Goal: Book appointment/travel/reservation

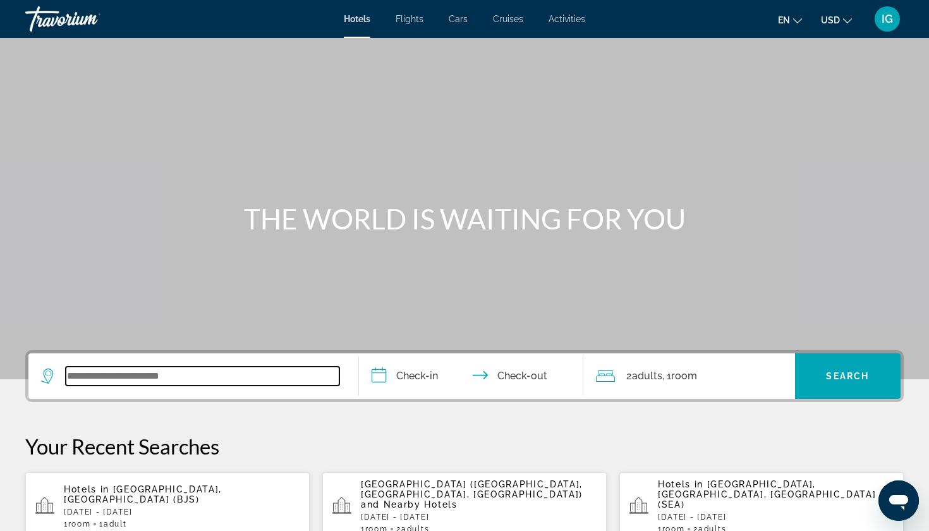
click at [138, 366] on input "Search widget" at bounding box center [203, 375] width 274 height 19
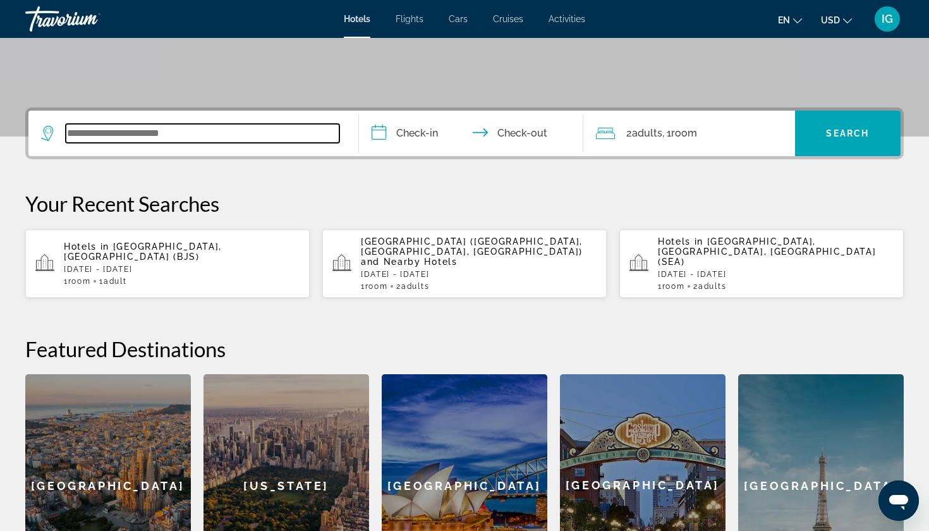
scroll to position [278, 0]
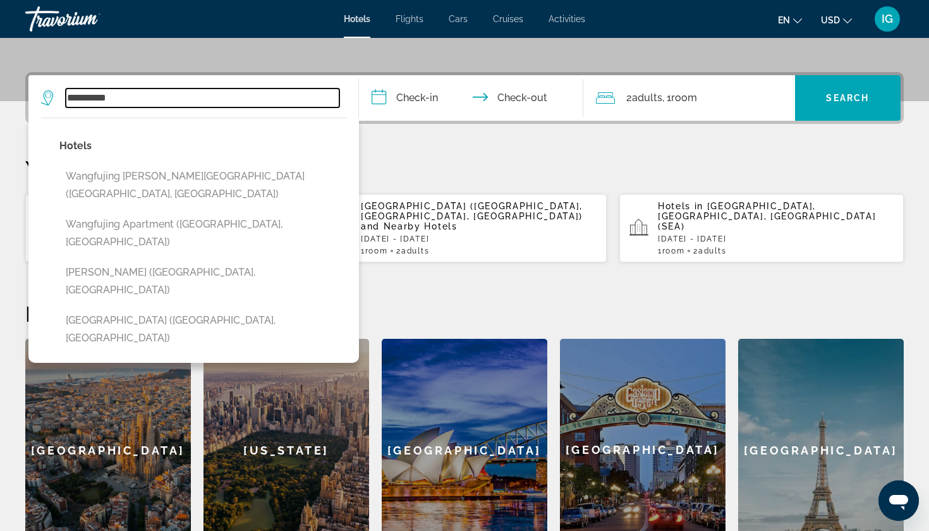
drag, startPoint x: 209, startPoint y: 61, endPoint x: 167, endPoint y: 56, distance: 42.0
click at [167, 88] on input "**********" at bounding box center [203, 97] width 274 height 19
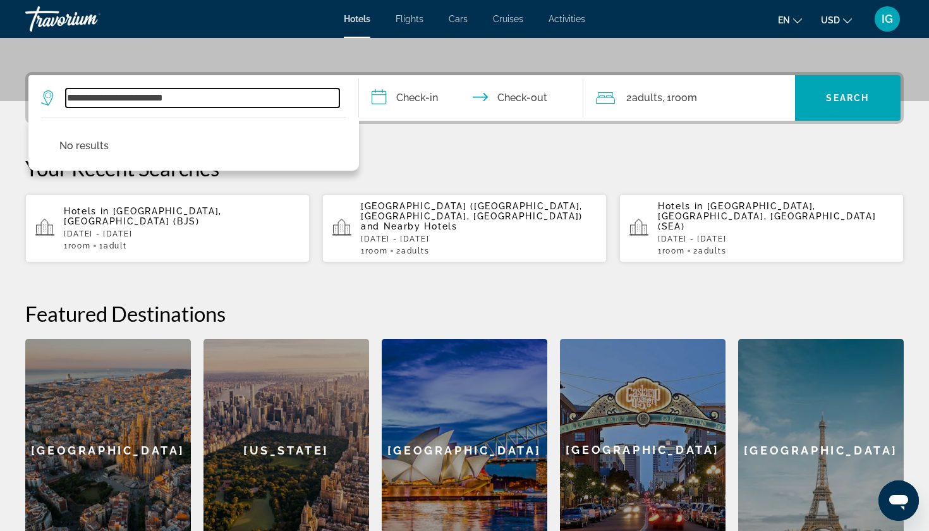
type input "**********"
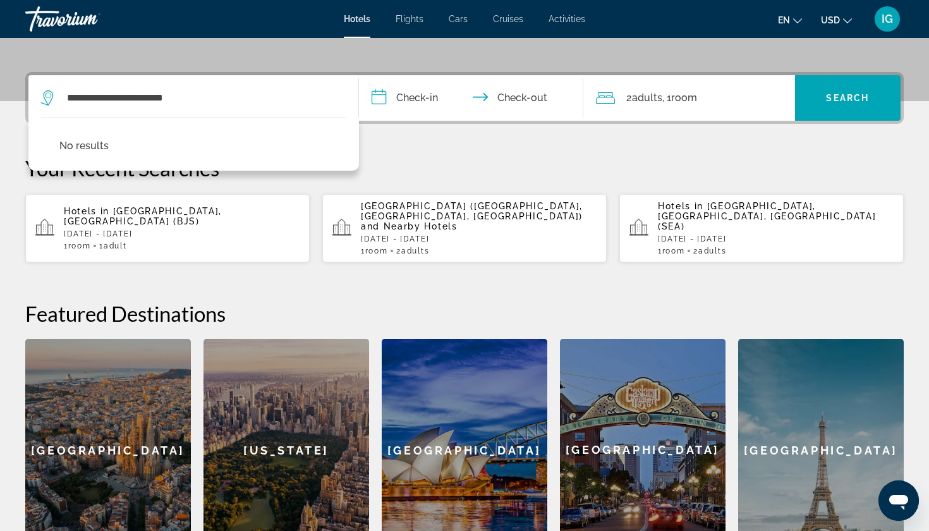
click at [422, 75] on input "**********" at bounding box center [473, 99] width 229 height 49
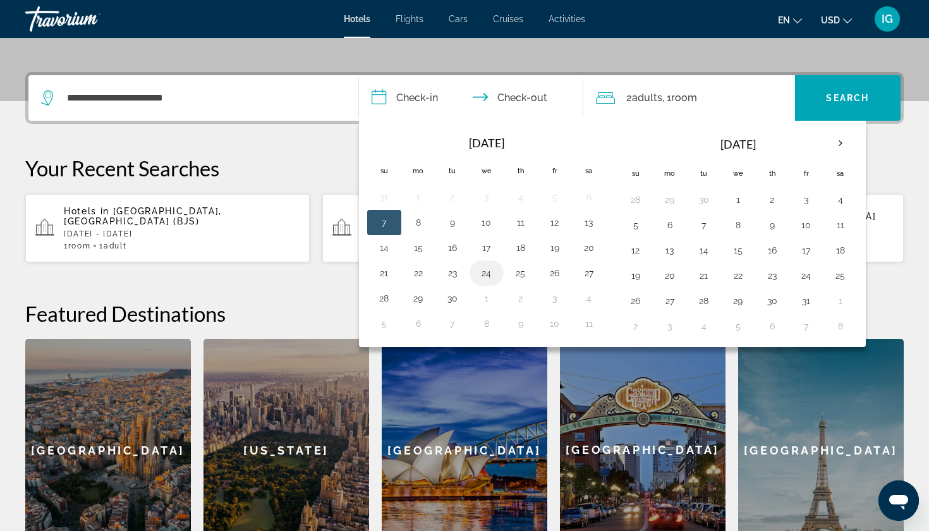
click at [476, 264] on button "24" at bounding box center [486, 273] width 20 height 18
click at [546, 264] on button "26" at bounding box center [555, 273] width 20 height 18
type input "**********"
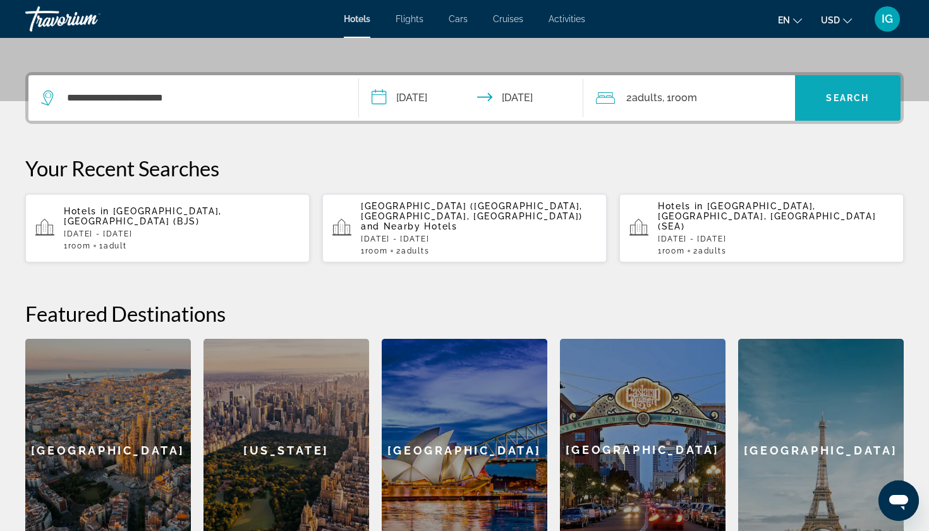
click at [818, 83] on span "Search widget" at bounding box center [848, 98] width 106 height 30
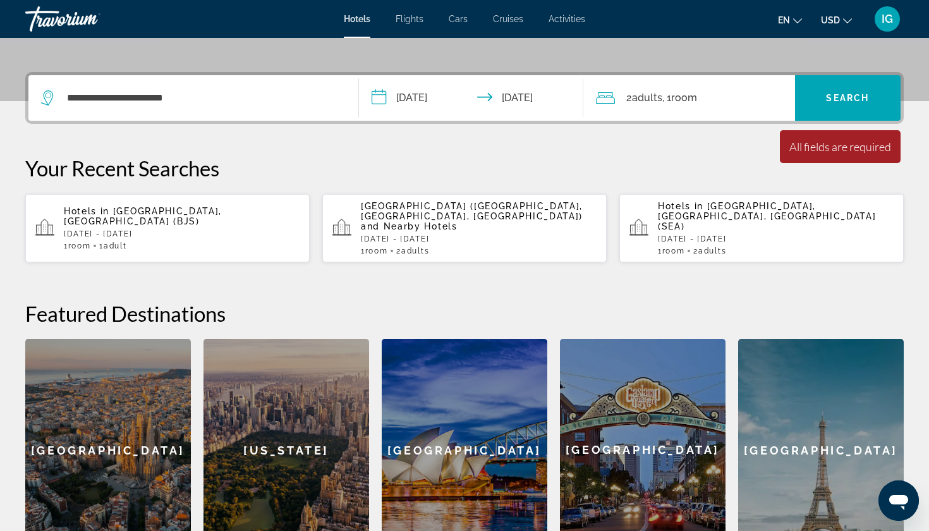
click at [632, 92] on span "Adults" at bounding box center [647, 98] width 30 height 12
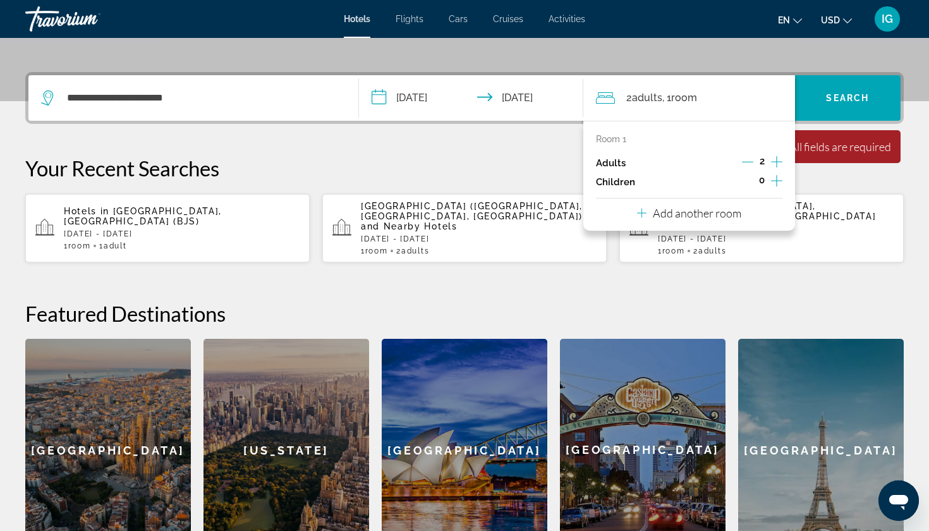
click at [750, 156] on icon "Decrement adults" at bounding box center [747, 161] width 11 height 11
click at [859, 93] on span "Search" at bounding box center [847, 98] width 43 height 10
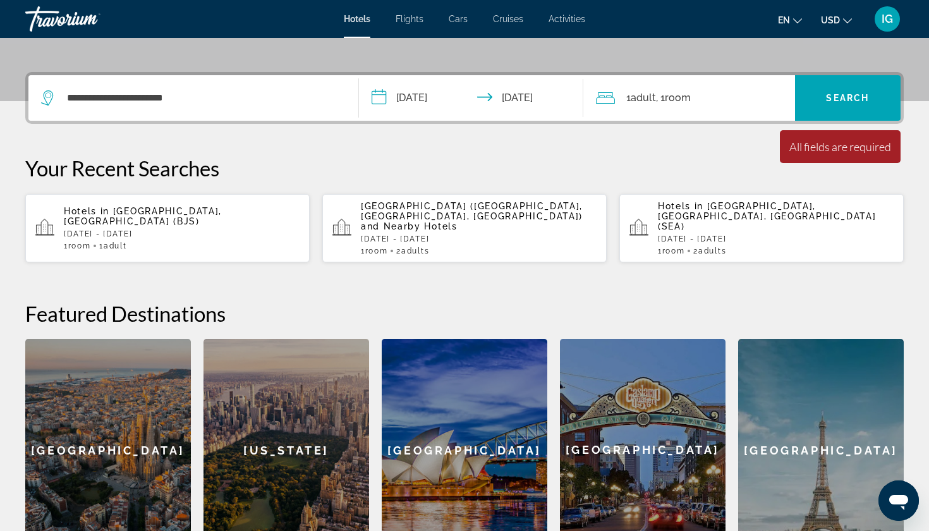
click at [835, 130] on div "Minimum length of stay is 1 day All fields are required Children ages are requi…" at bounding box center [840, 146] width 121 height 33
click at [222, 75] on div "**********" at bounding box center [193, 97] width 304 height 45
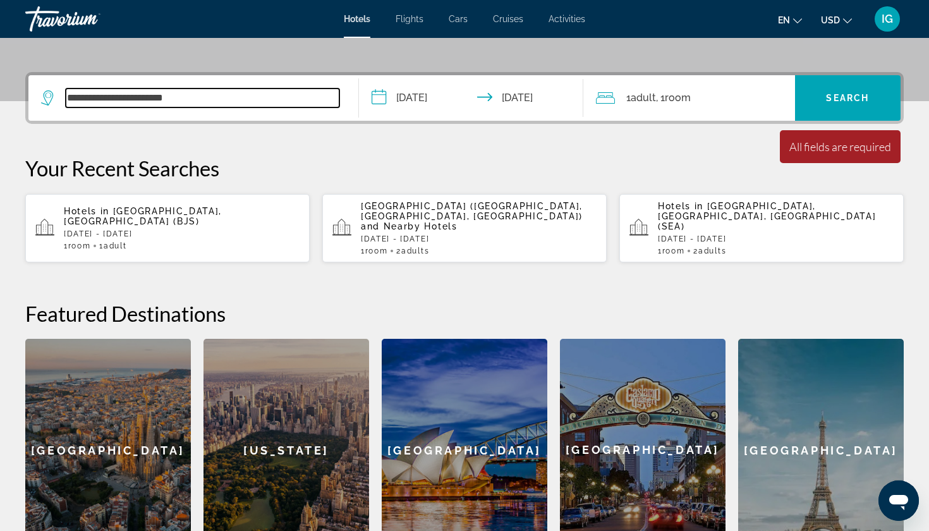
click at [326, 88] on input "**********" at bounding box center [203, 97] width 274 height 19
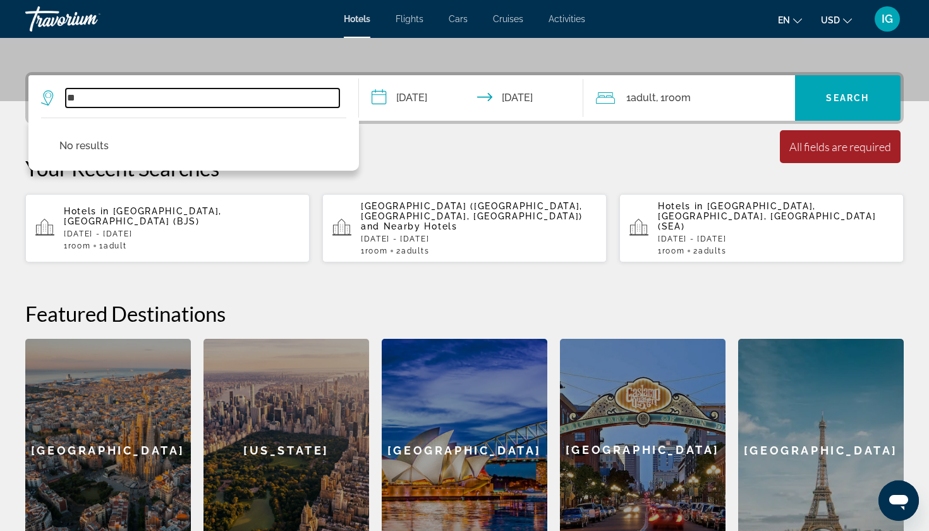
type input "*"
click at [152, 88] on input "**********" at bounding box center [203, 97] width 274 height 19
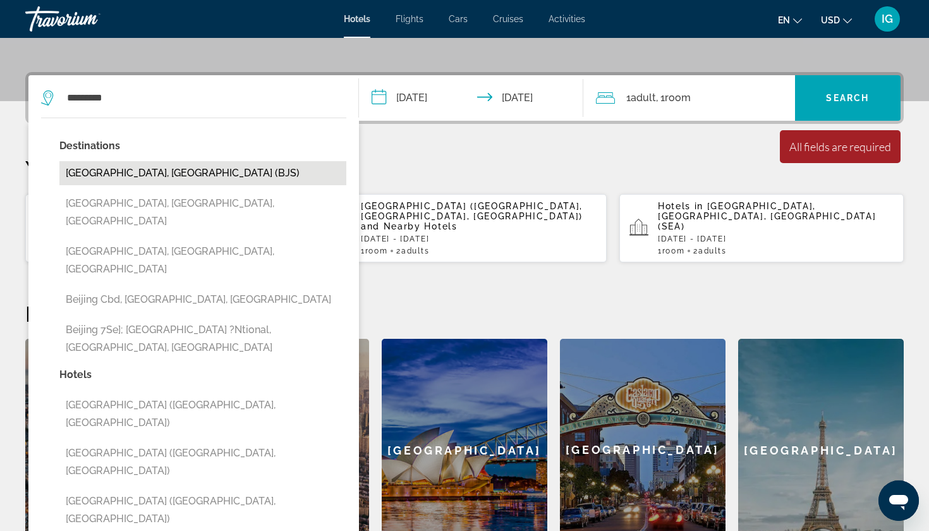
click at [100, 161] on button "[GEOGRAPHIC_DATA], [GEOGRAPHIC_DATA] (BJS)" at bounding box center [202, 173] width 287 height 24
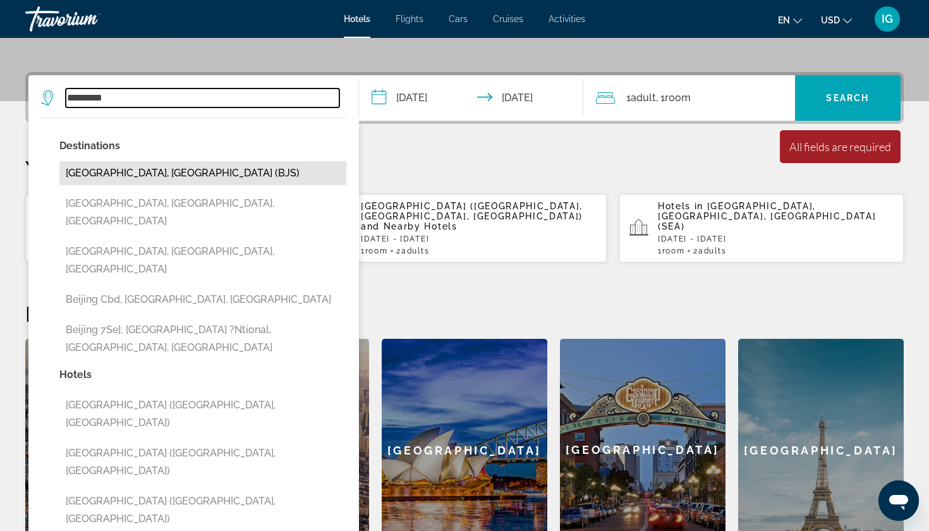
type input "**********"
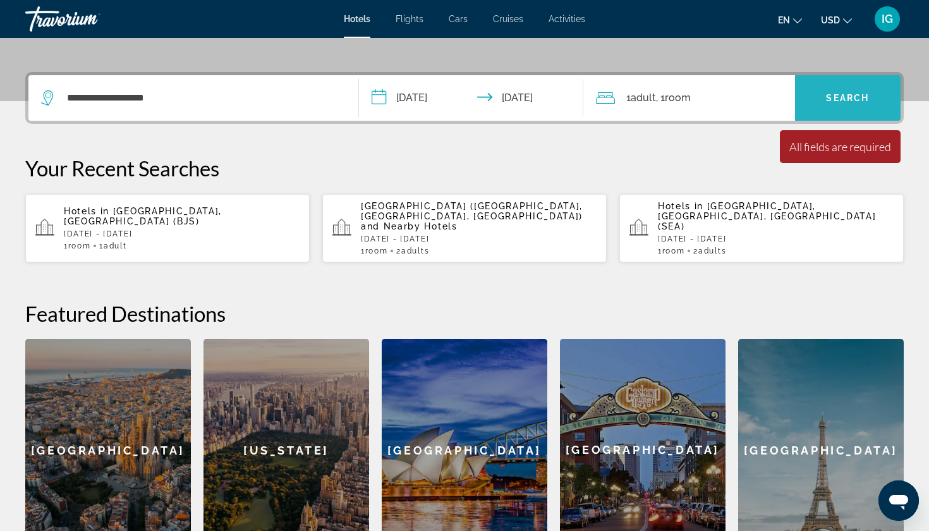
click at [827, 83] on span "Search widget" at bounding box center [848, 98] width 106 height 30
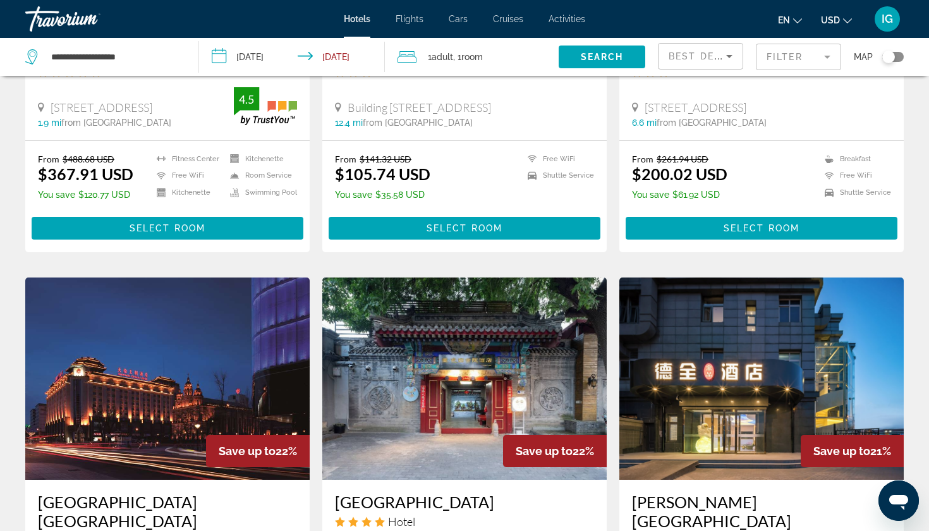
scroll to position [747, 0]
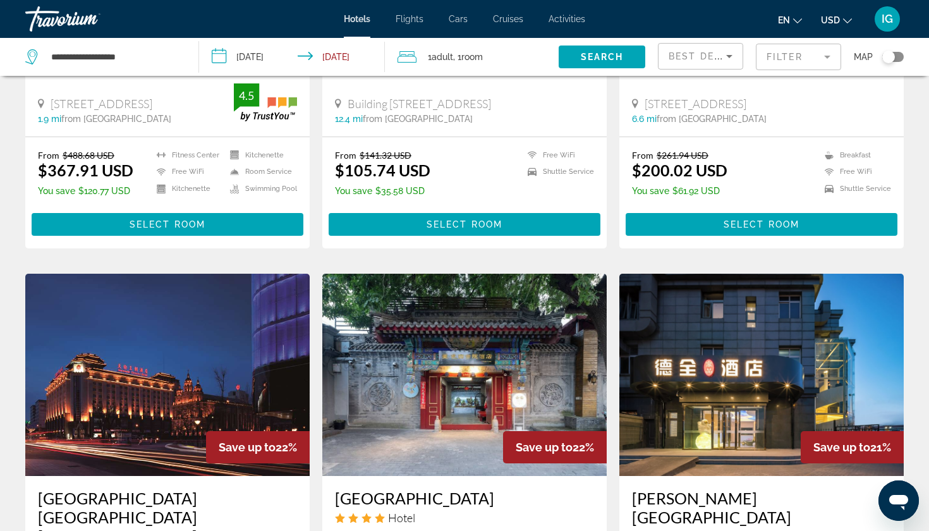
click at [858, 15] on ul "en English Español Français Italiano Português русский USD USD ($) MXN (Mex$) C…" at bounding box center [824, 19] width 93 height 20
click at [852, 16] on icon "Change currency" at bounding box center [847, 20] width 9 height 9
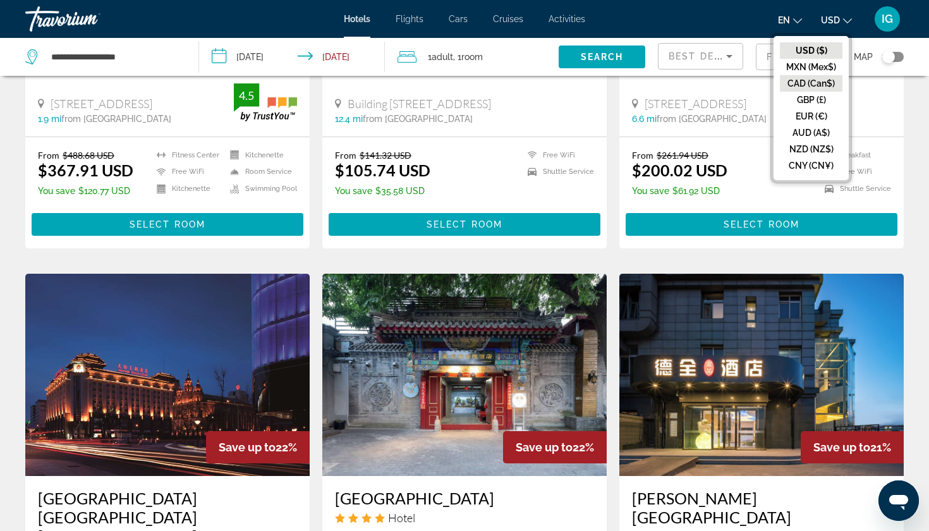
click at [823, 75] on button "CAD (Can$)" at bounding box center [811, 83] width 63 height 16
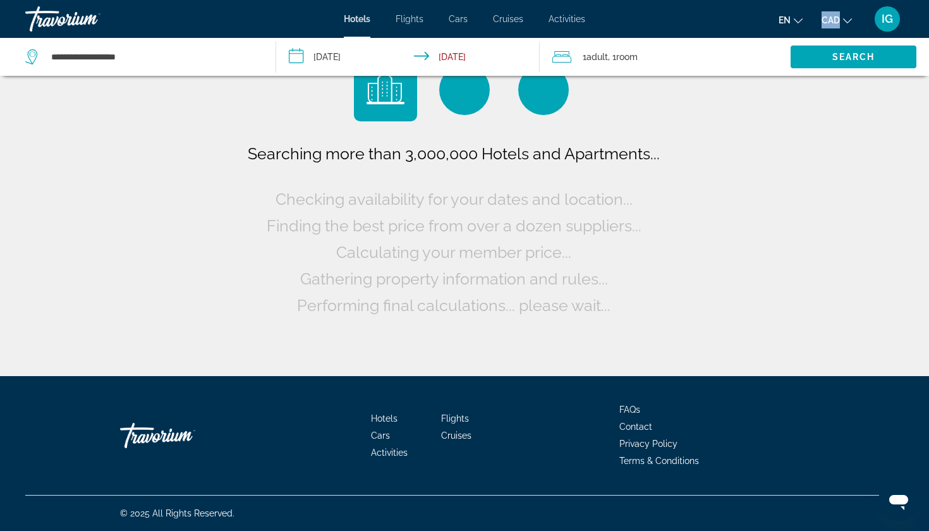
scroll to position [0, 0]
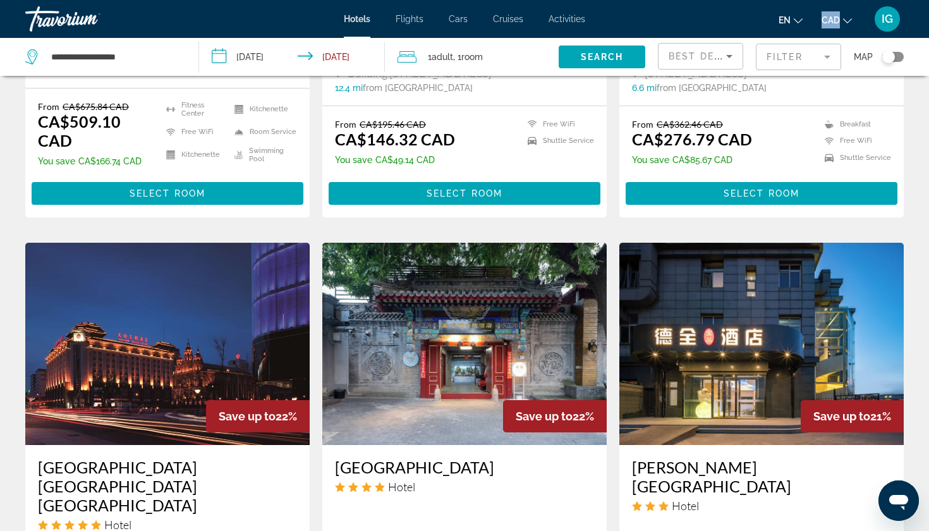
scroll to position [821, 0]
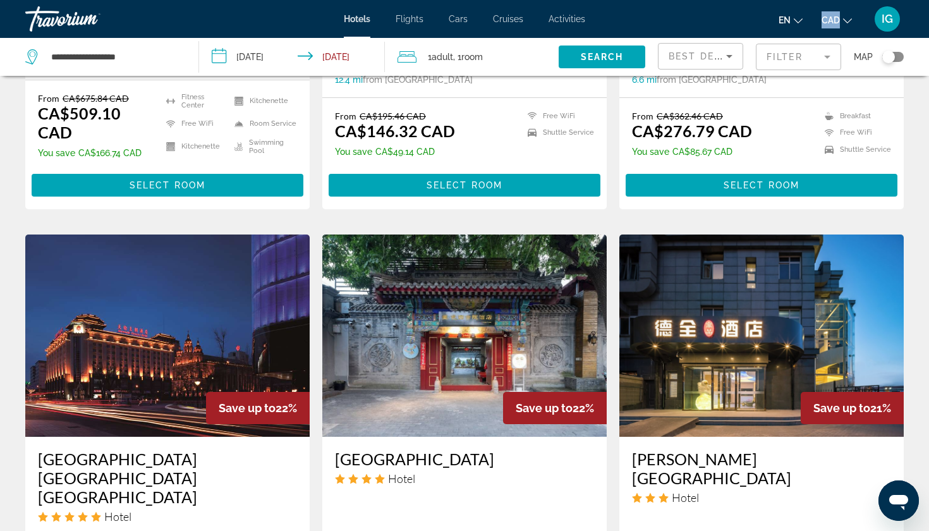
click at [148, 449] on h3 "[GEOGRAPHIC_DATA] [GEOGRAPHIC_DATA] [GEOGRAPHIC_DATA]" at bounding box center [167, 477] width 259 height 57
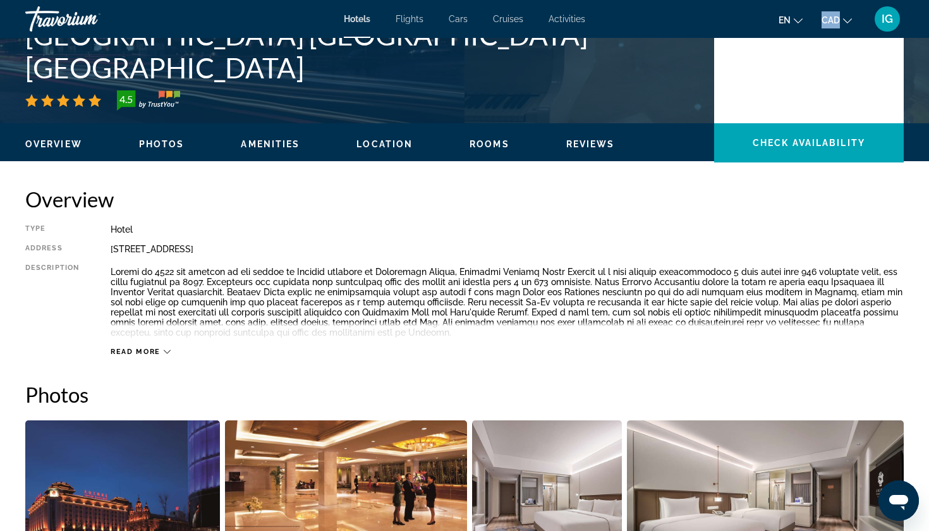
scroll to position [294, 0]
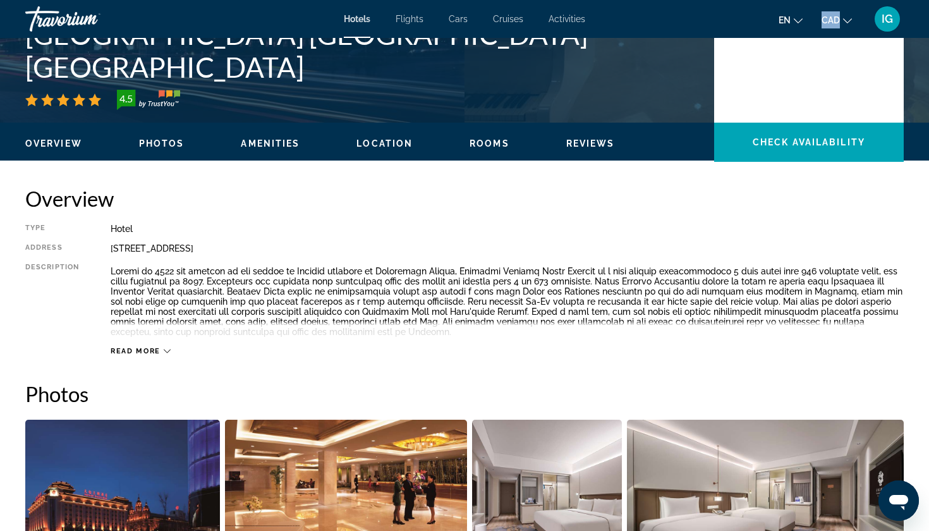
click at [472, 419] on img "Open full-screen image slider" at bounding box center [547, 497] width 150 height 157
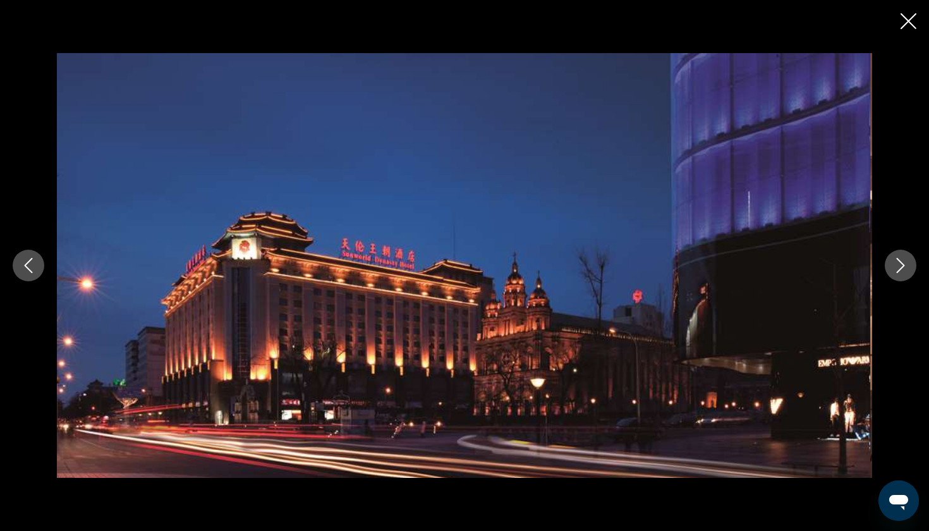
click at [897, 265] on icon "Next image" at bounding box center [900, 265] width 15 height 15
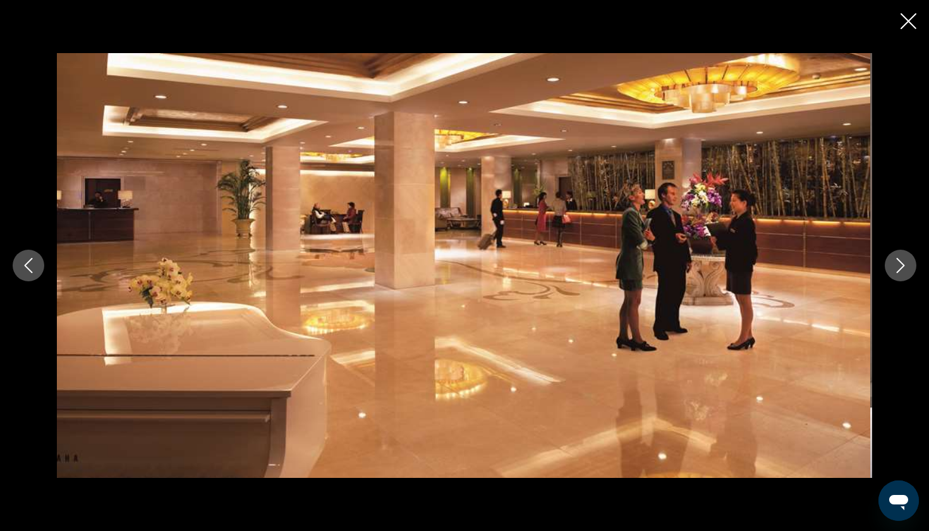
click at [897, 265] on icon "Next image" at bounding box center [900, 265] width 15 height 15
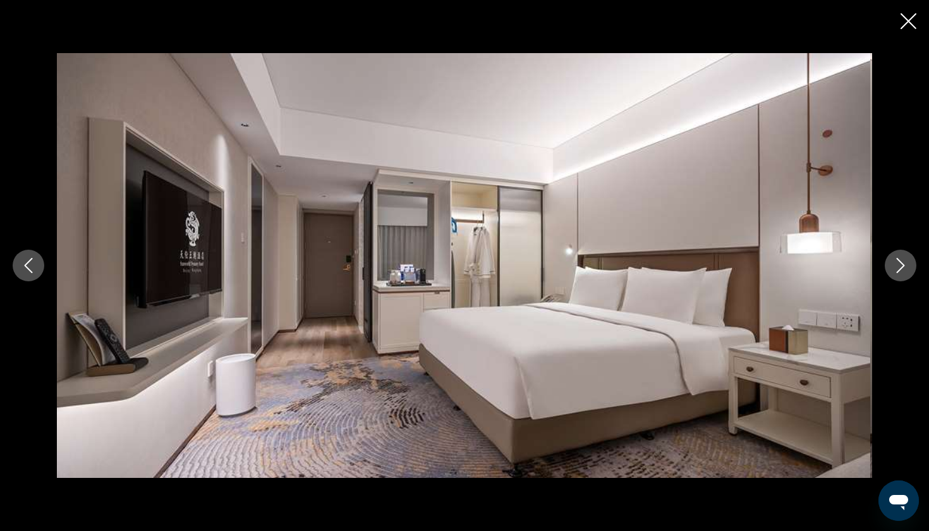
click at [897, 265] on icon "Next image" at bounding box center [900, 265] width 15 height 15
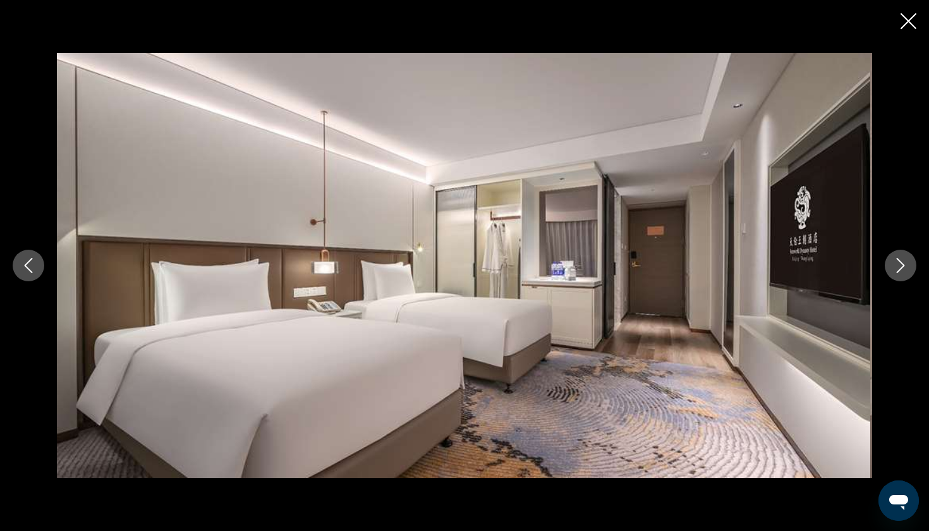
click at [897, 265] on icon "Next image" at bounding box center [900, 265] width 15 height 15
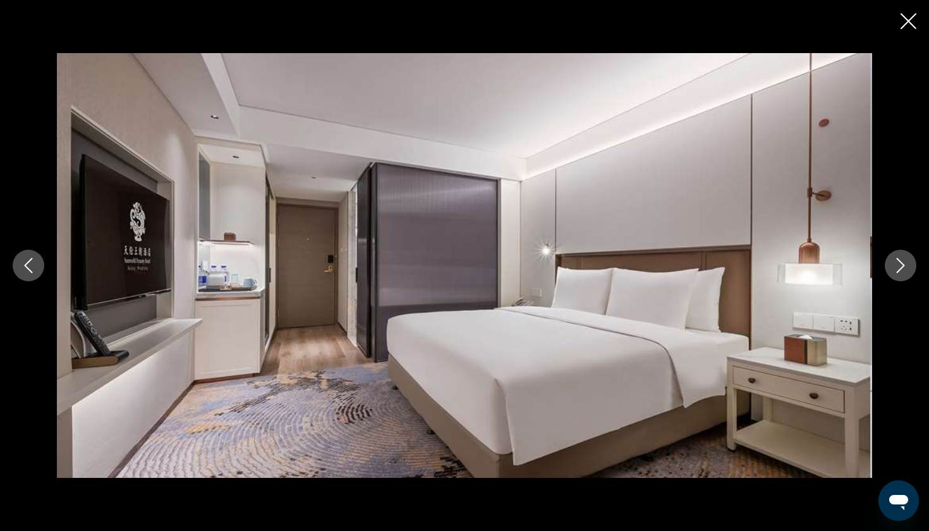
click at [897, 265] on icon "Next image" at bounding box center [900, 265] width 15 height 15
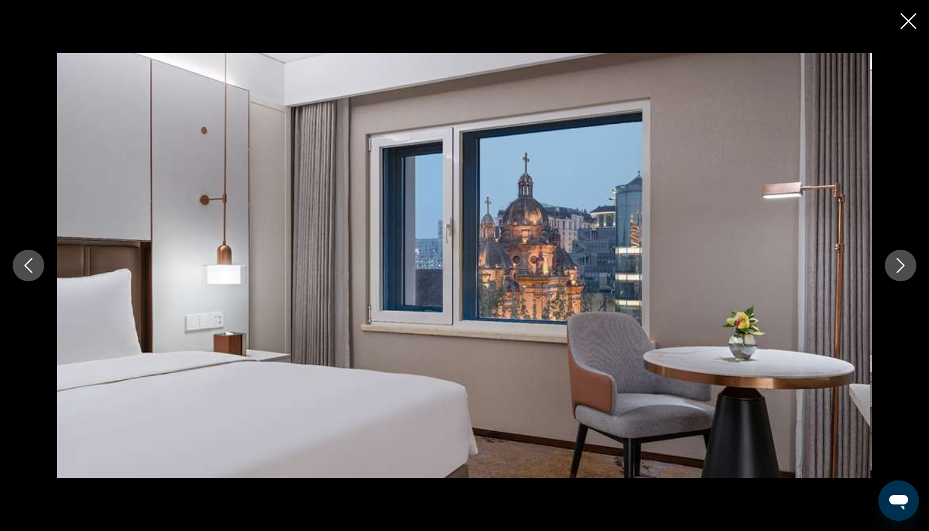
click at [897, 265] on icon "Next image" at bounding box center [900, 265] width 15 height 15
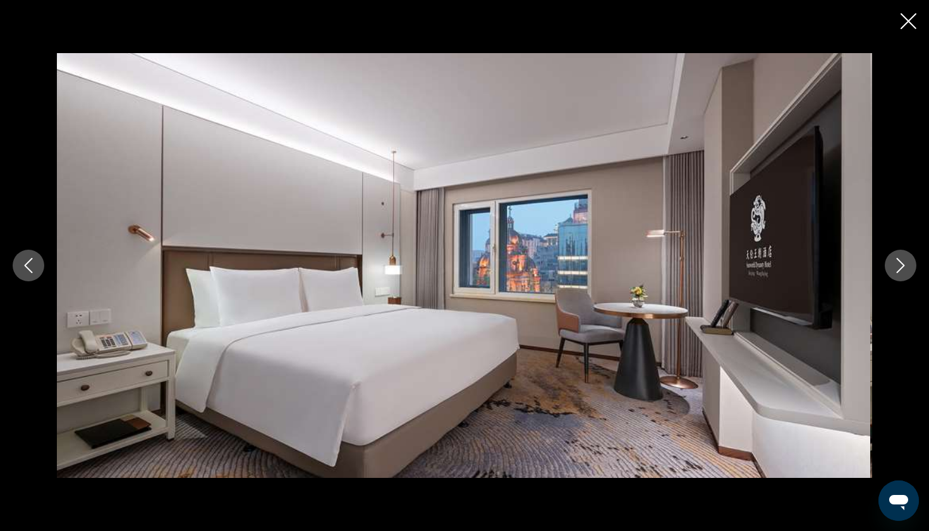
click at [897, 265] on icon "Next image" at bounding box center [900, 265] width 15 height 15
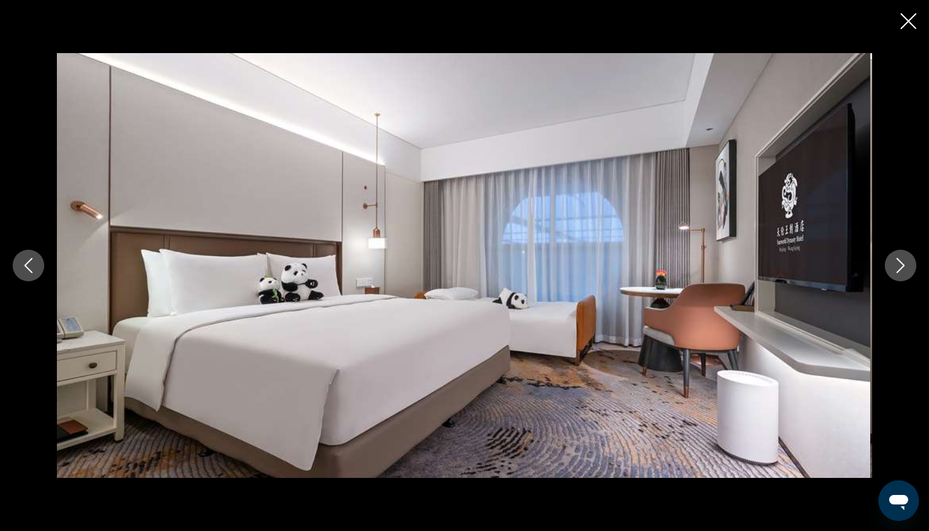
click at [912, 25] on icon "Close slideshow" at bounding box center [908, 21] width 16 height 16
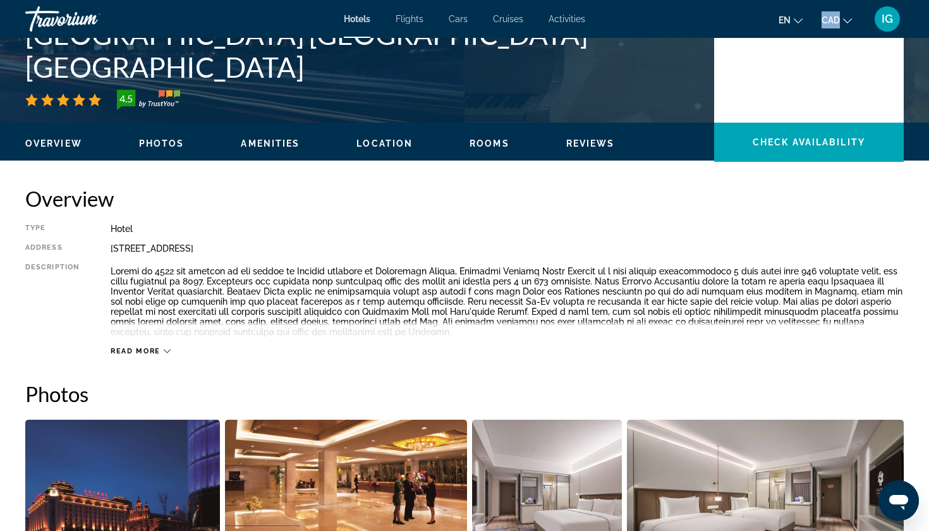
click at [164, 347] on icon "Main content" at bounding box center [167, 350] width 7 height 7
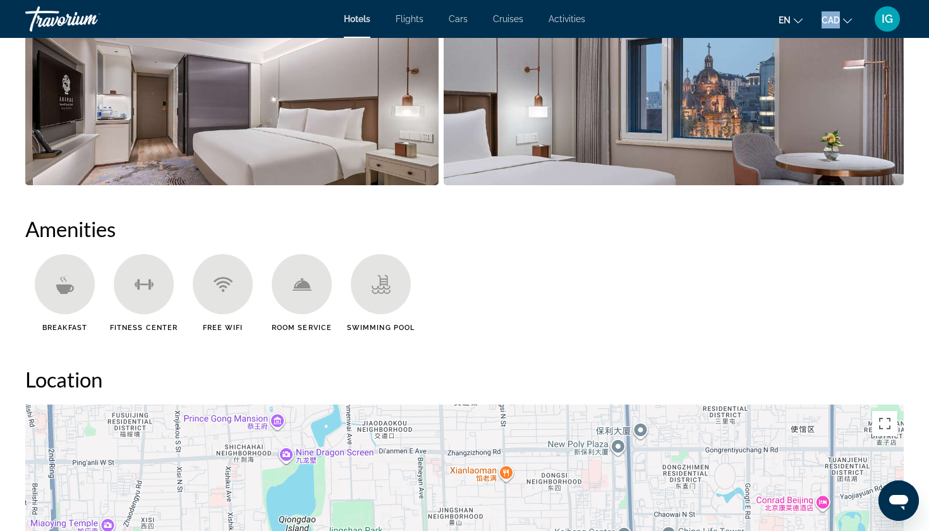
scroll to position [848, 0]
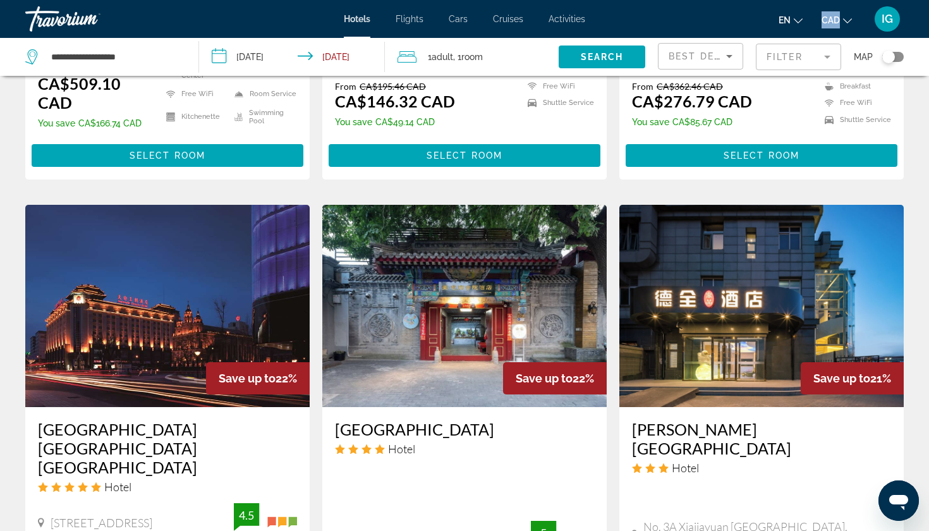
scroll to position [853, 0]
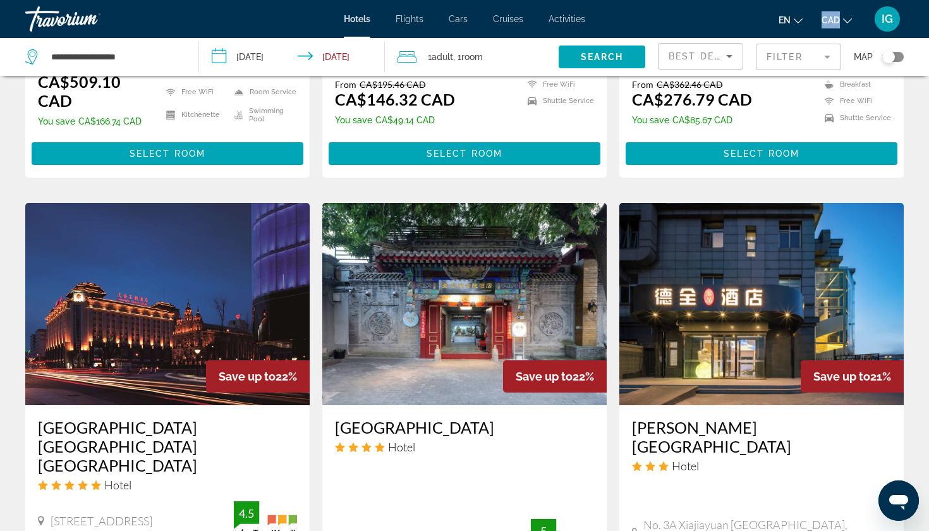
click at [274, 203] on img "Main content" at bounding box center [167, 304] width 284 height 202
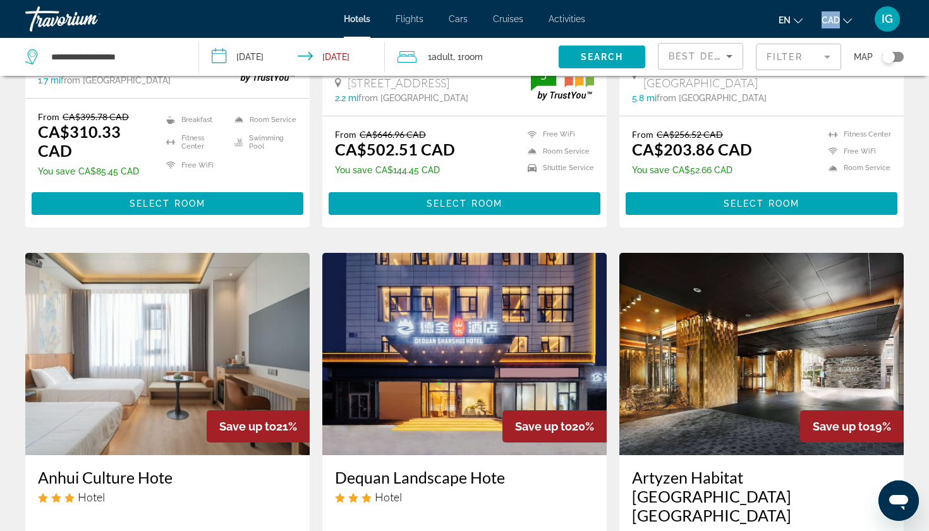
scroll to position [1318, 0]
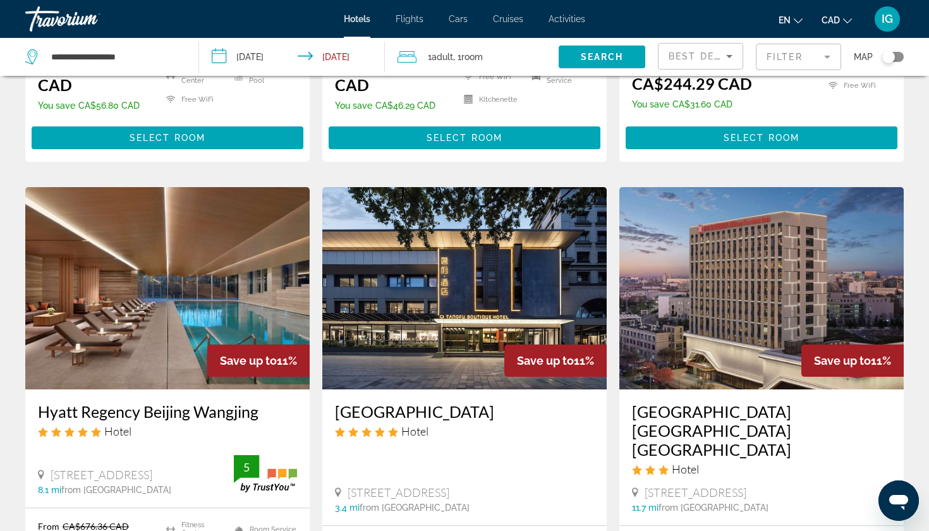
scroll to position [1397, 0]
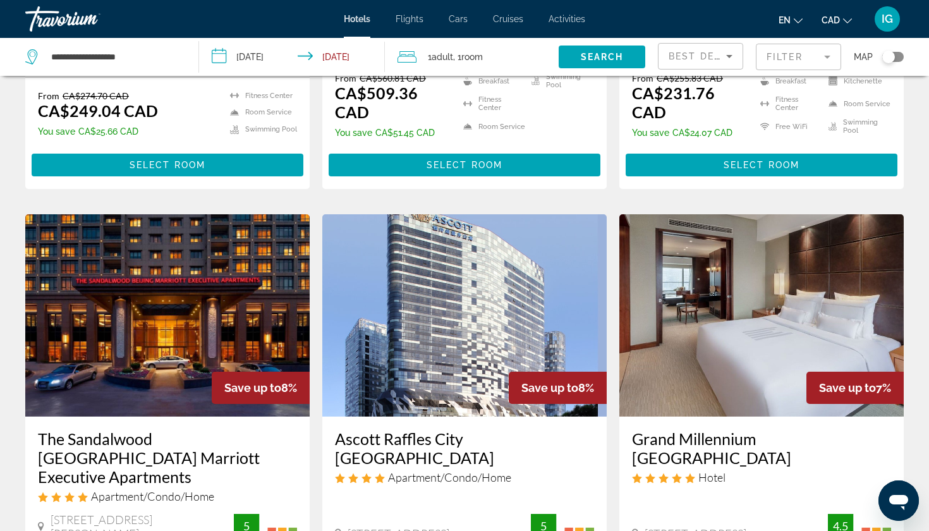
scroll to position [1438, 0]
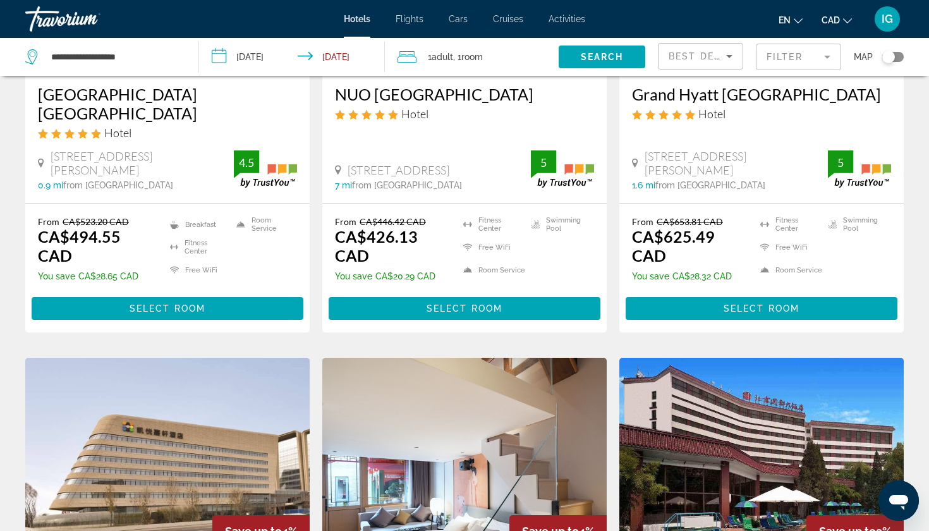
scroll to position [1207, 0]
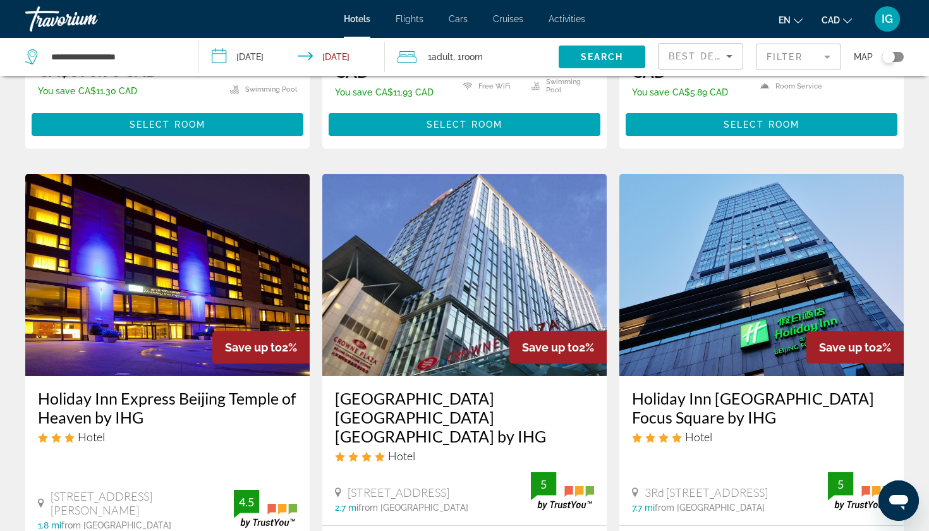
scroll to position [1390, 0]
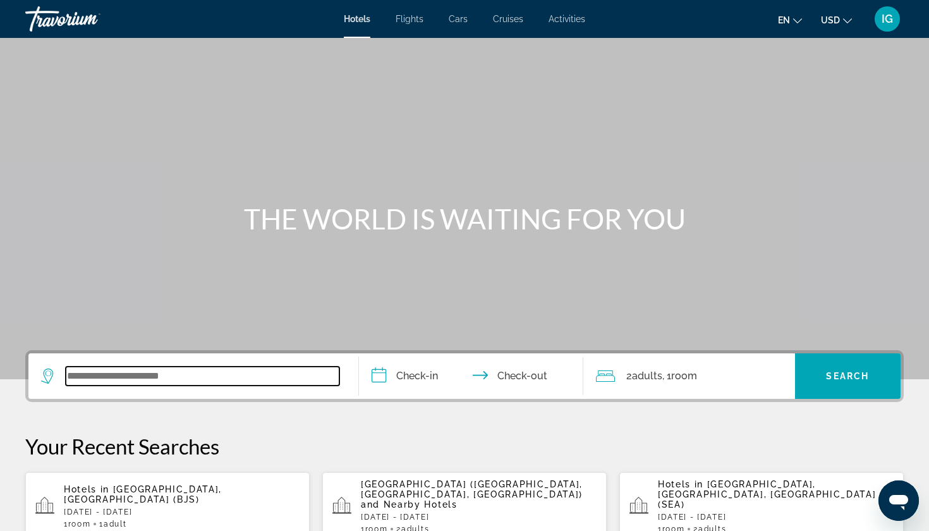
click at [145, 366] on input "Search widget" at bounding box center [203, 375] width 274 height 19
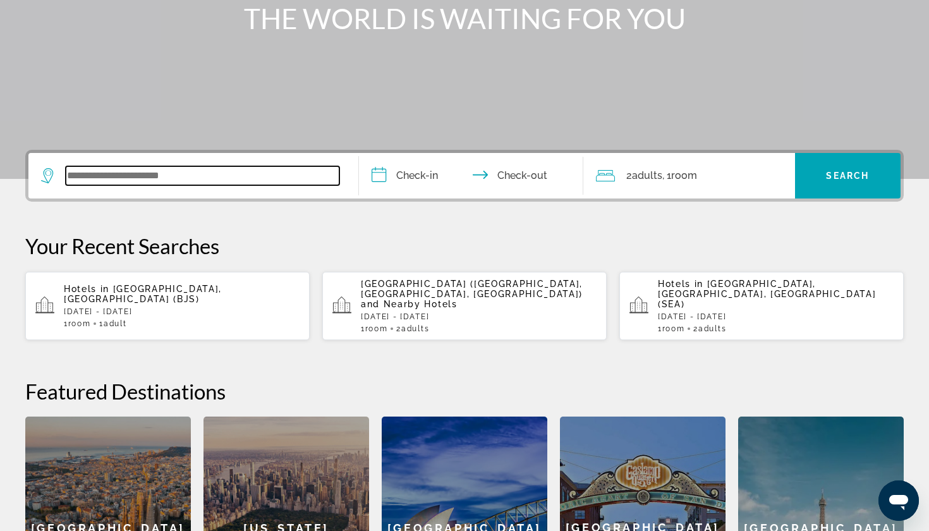
scroll to position [278, 0]
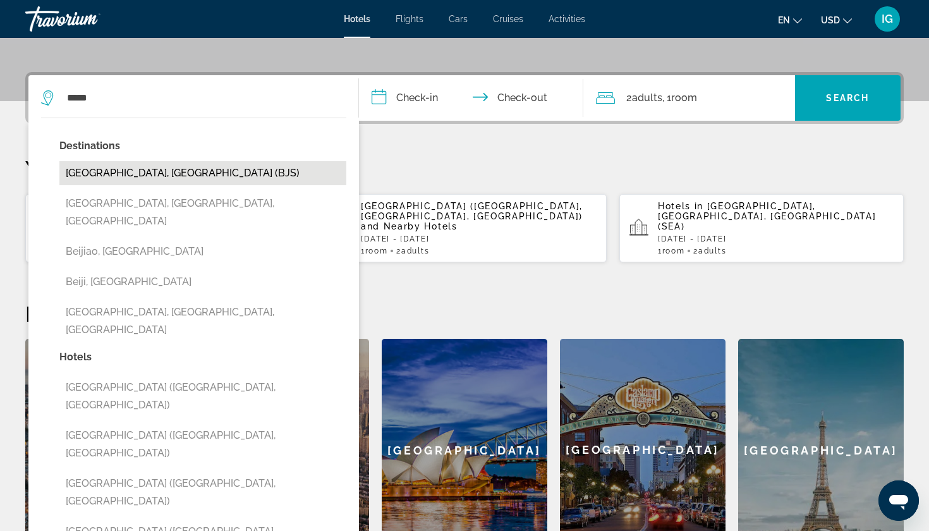
drag, startPoint x: 145, startPoint y: 344, endPoint x: 105, endPoint y: 123, distance: 225.3
click at [105, 161] on button "[GEOGRAPHIC_DATA], [GEOGRAPHIC_DATA] (BJS)" at bounding box center [202, 173] width 287 height 24
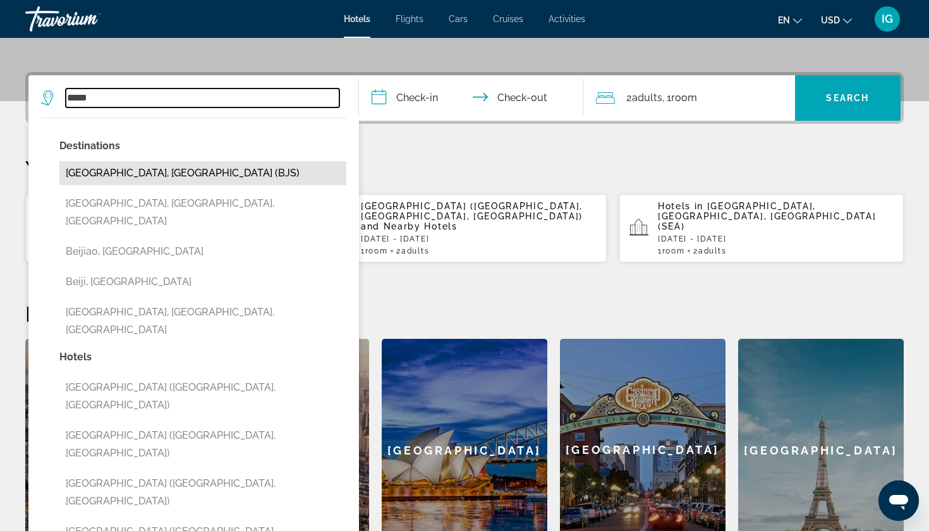
type input "**********"
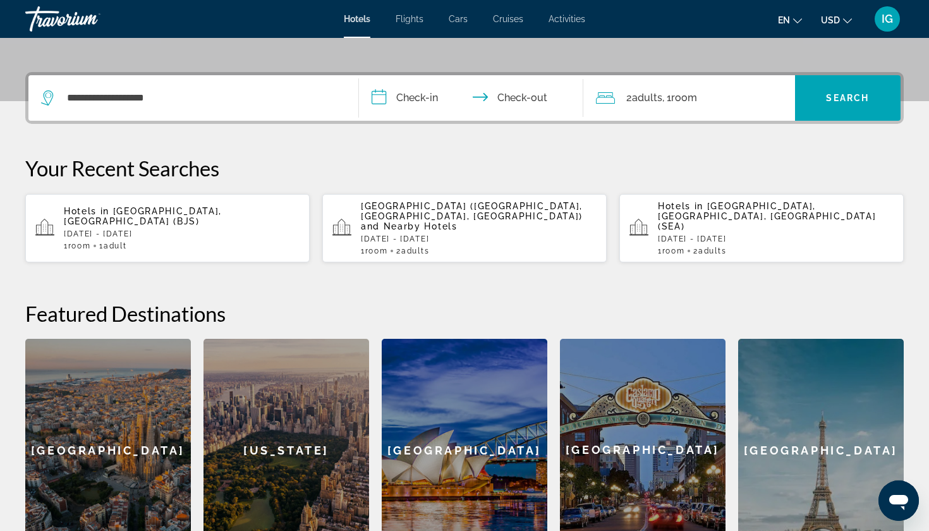
click at [415, 75] on input "**********" at bounding box center [473, 99] width 229 height 49
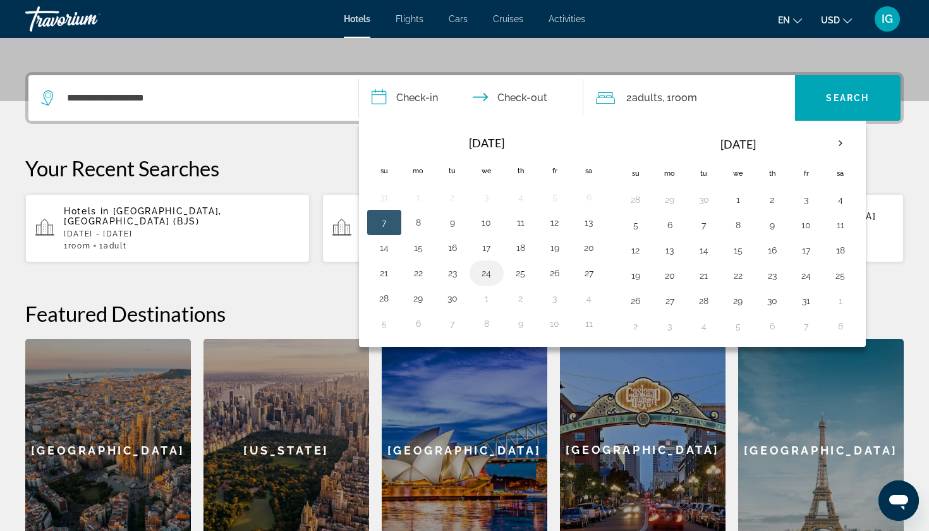
click at [472, 260] on td "24" at bounding box center [486, 272] width 34 height 25
click at [550, 264] on button "26" at bounding box center [555, 273] width 20 height 18
click at [479, 264] on button "24" at bounding box center [486, 273] width 20 height 18
type input "**********"
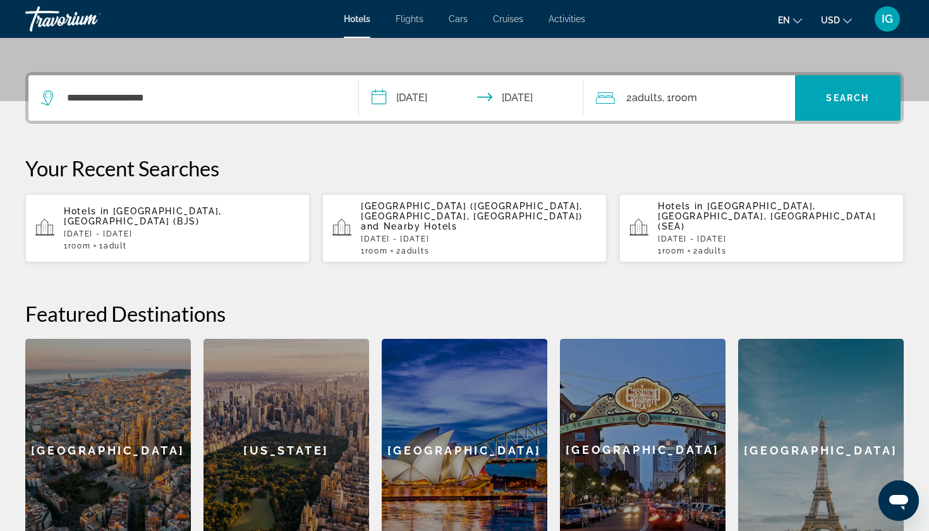
click at [852, 17] on icon "Change currency" at bounding box center [847, 20] width 9 height 9
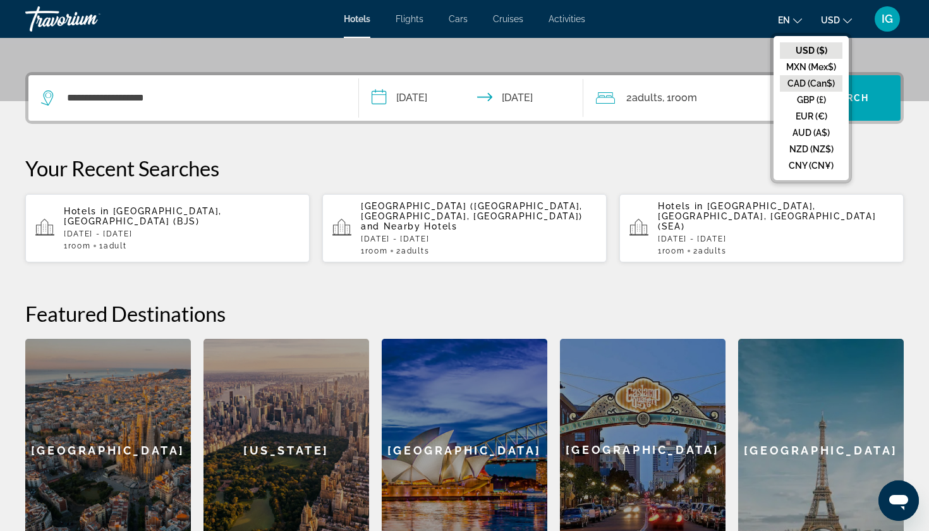
click at [822, 75] on button "CAD (Can$)" at bounding box center [811, 83] width 63 height 16
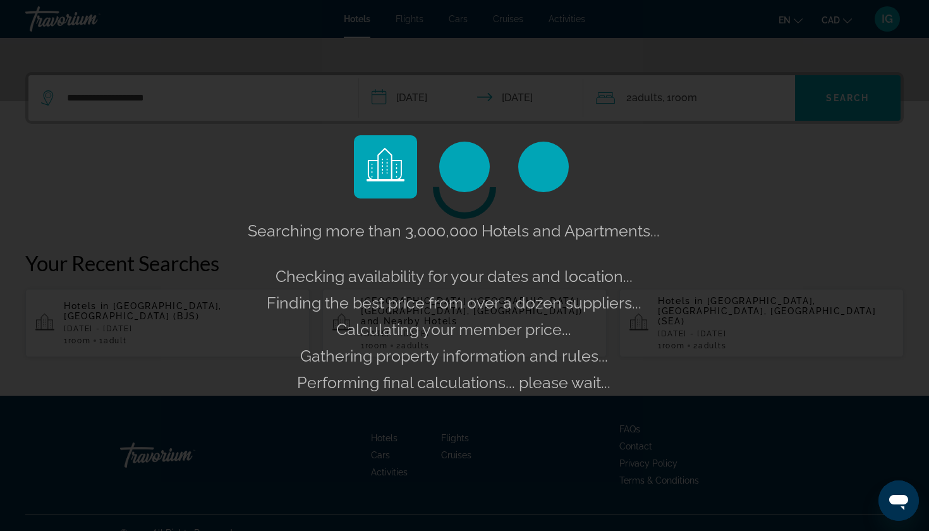
scroll to position [202, 0]
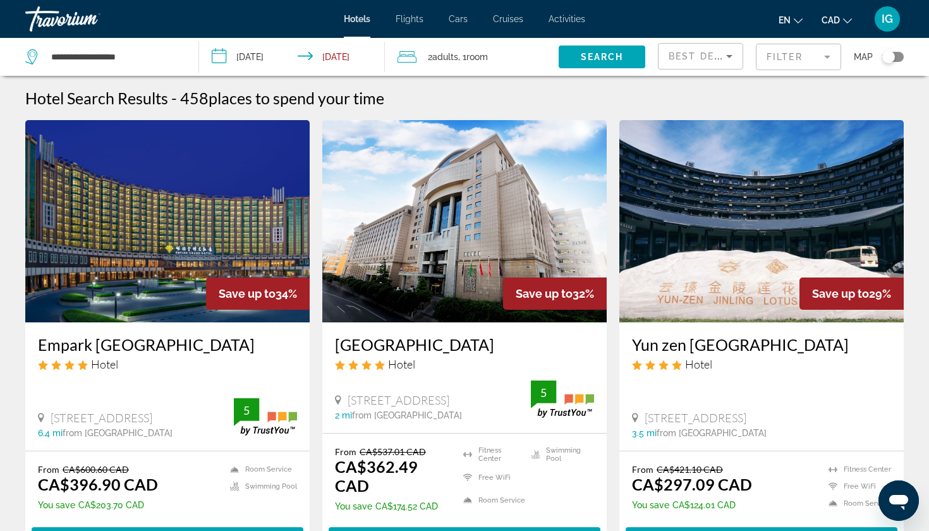
click at [157, 222] on img "Main content" at bounding box center [167, 221] width 284 height 202
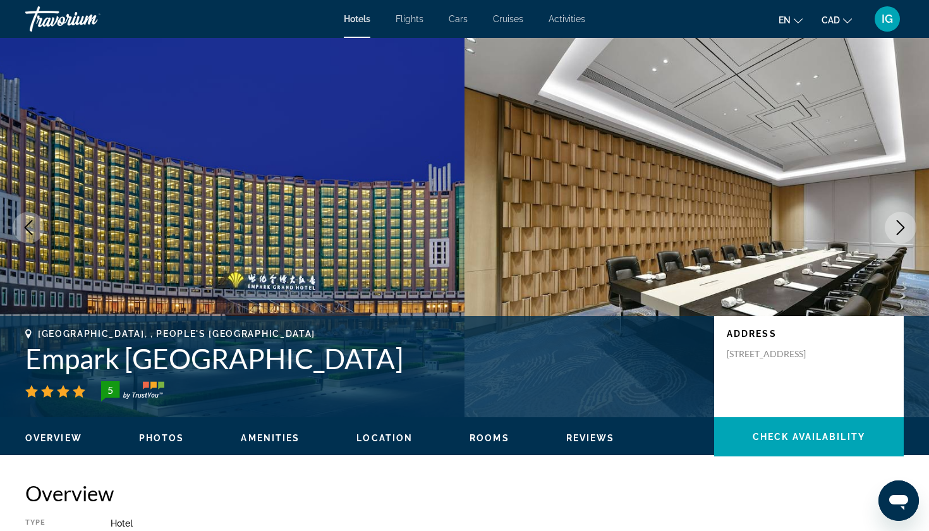
click at [901, 220] on icon "Next image" at bounding box center [900, 227] width 15 height 15
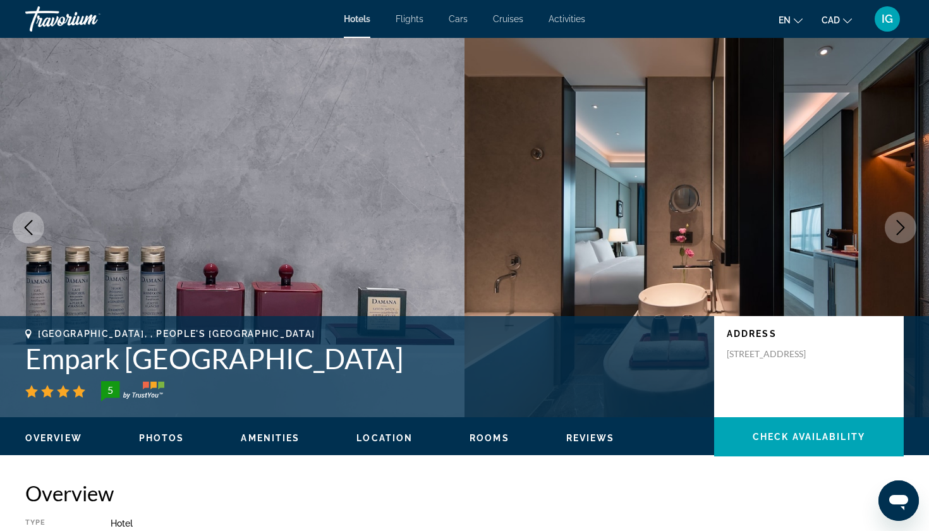
click at [901, 220] on icon "Next image" at bounding box center [900, 227] width 15 height 15
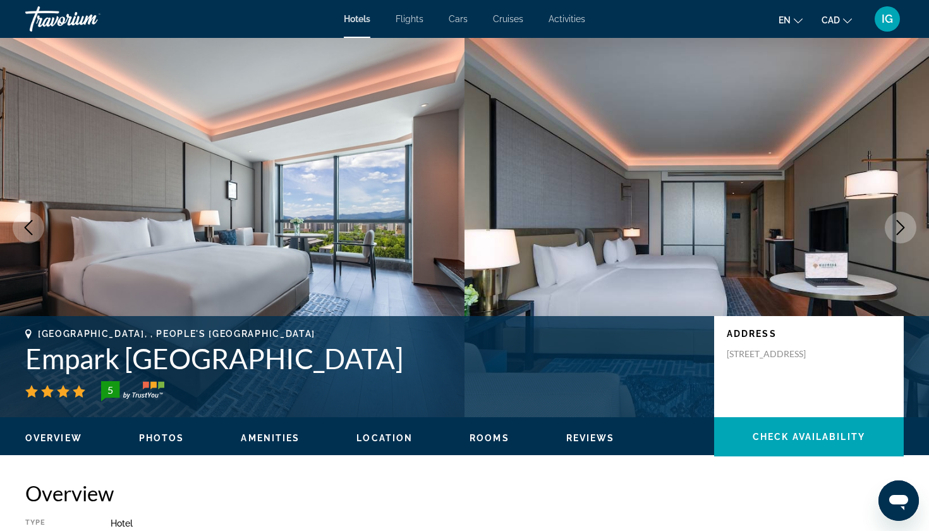
click at [901, 220] on icon "Next image" at bounding box center [900, 227] width 15 height 15
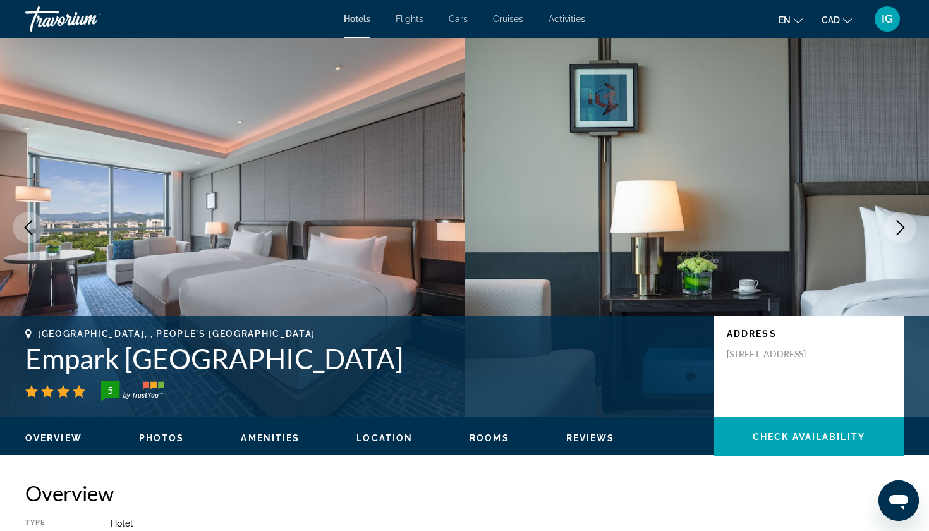
click at [901, 220] on icon "Next image" at bounding box center [900, 227] width 15 height 15
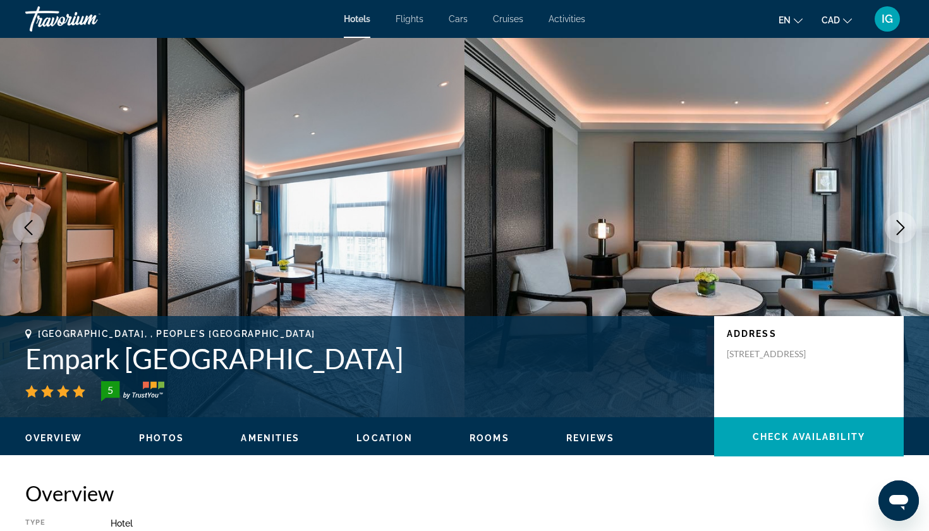
click at [901, 220] on icon "Next image" at bounding box center [900, 227] width 15 height 15
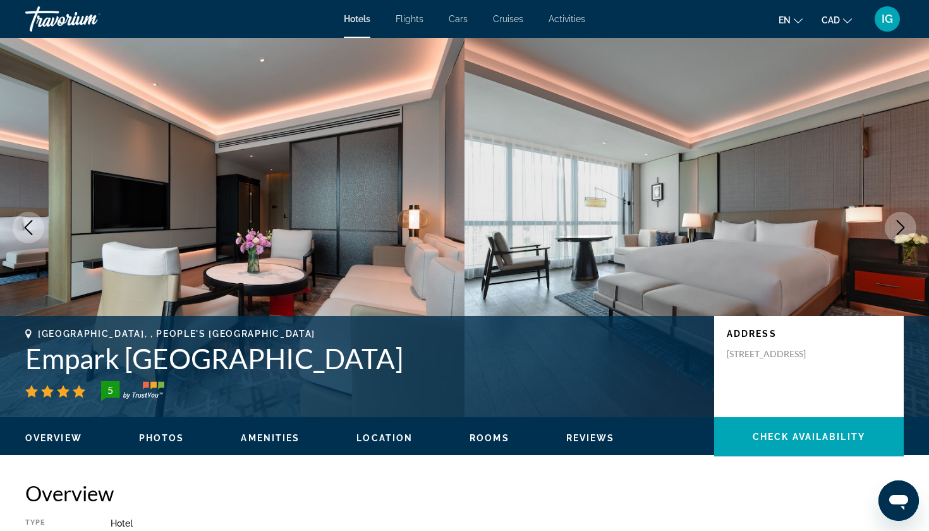
click at [904, 220] on icon "Next image" at bounding box center [900, 227] width 15 height 15
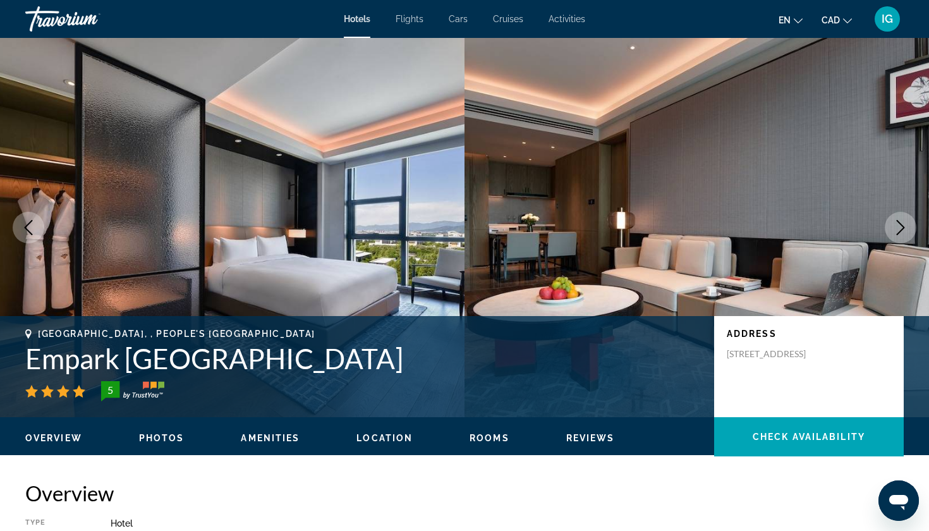
click at [904, 220] on icon "Next image" at bounding box center [900, 227] width 15 height 15
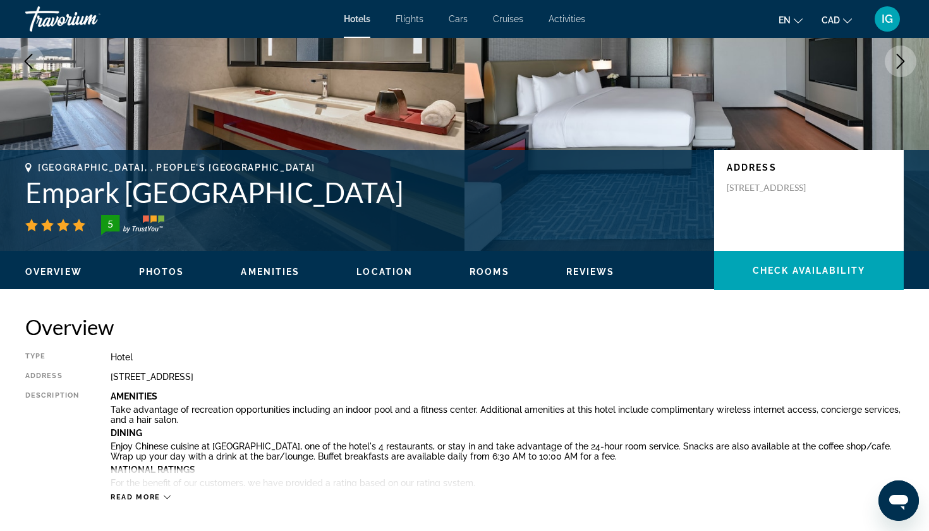
scroll to position [173, 0]
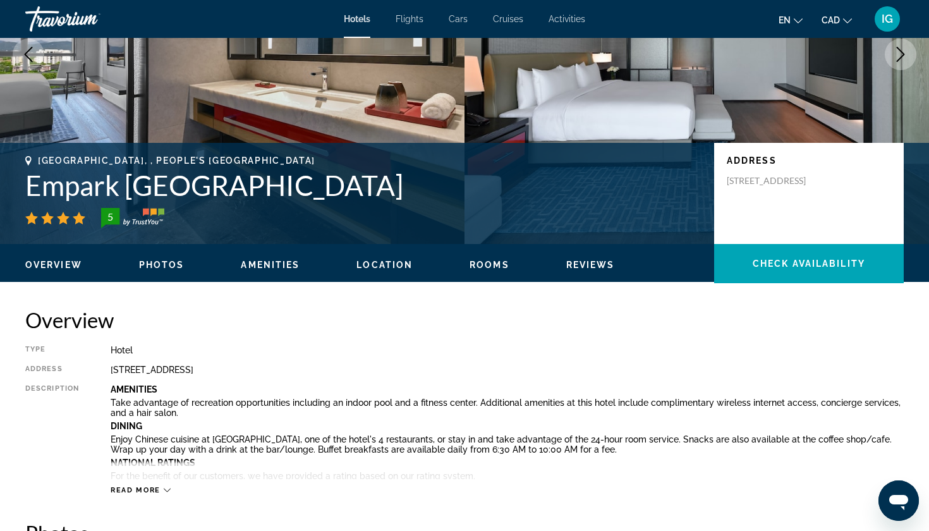
click at [145, 486] on div "Read more" at bounding box center [141, 490] width 60 height 8
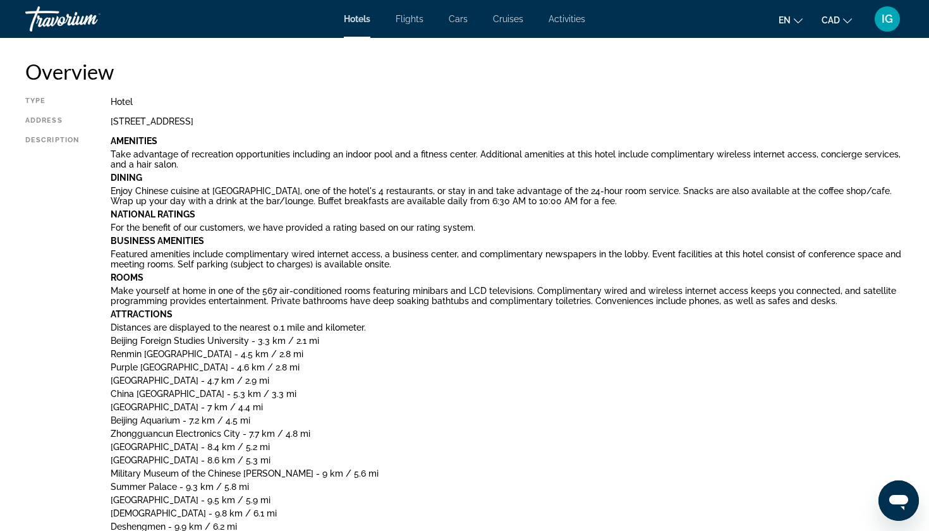
scroll to position [423, 0]
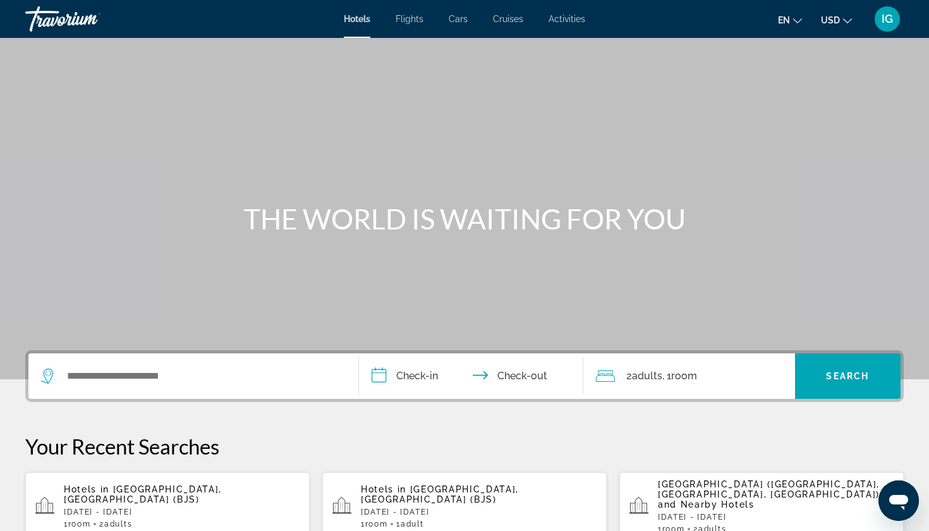
click at [191, 484] on div "Hotels in [GEOGRAPHIC_DATA], [GEOGRAPHIC_DATA] (BJS) [DATE] - [DATE] 1 Room roo…" at bounding box center [182, 506] width 236 height 44
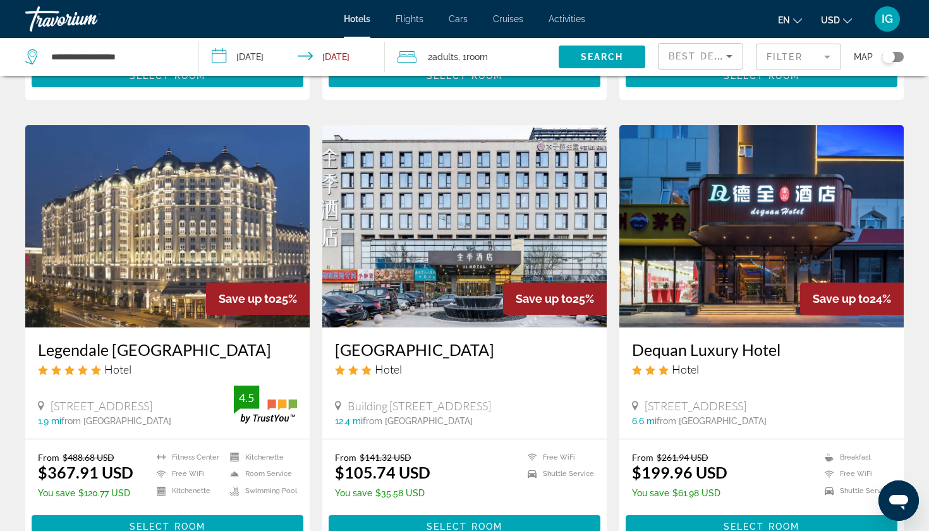
scroll to position [445, 0]
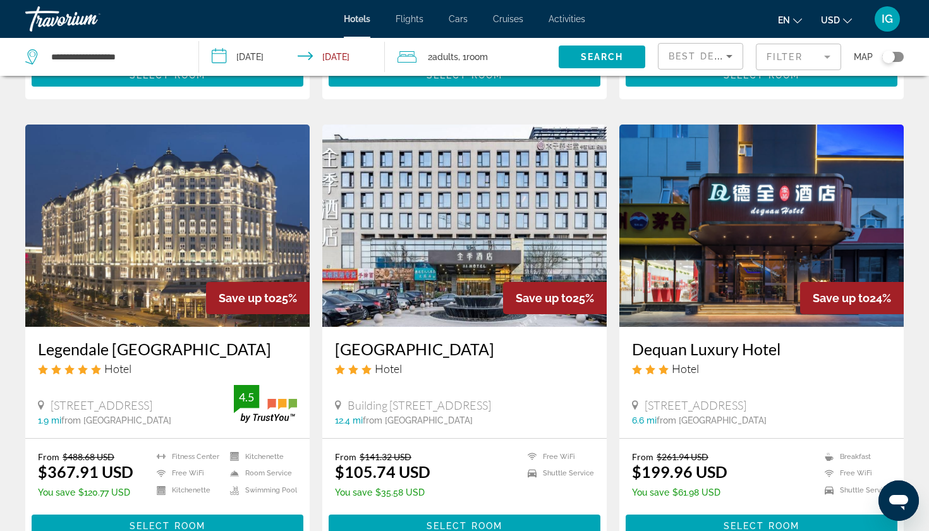
click at [140, 339] on h3 "Legendale [GEOGRAPHIC_DATA]" at bounding box center [167, 348] width 259 height 19
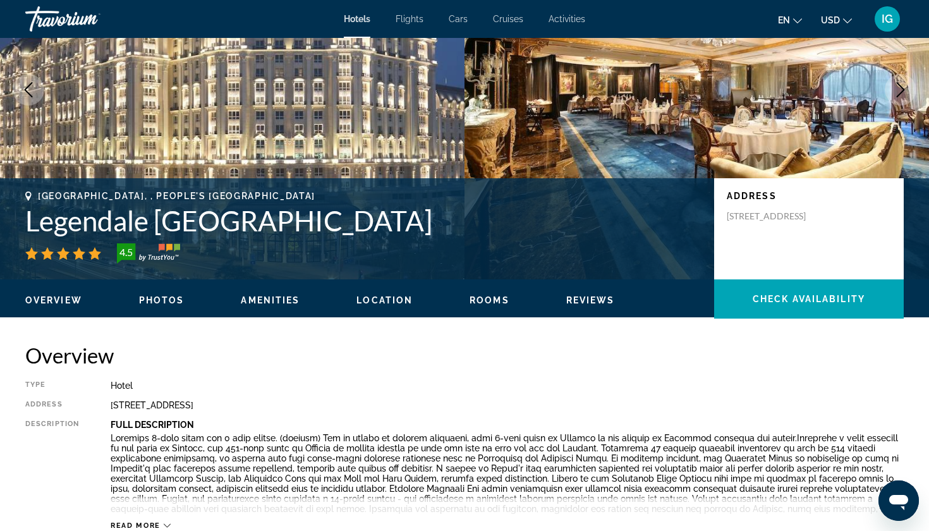
scroll to position [143, 0]
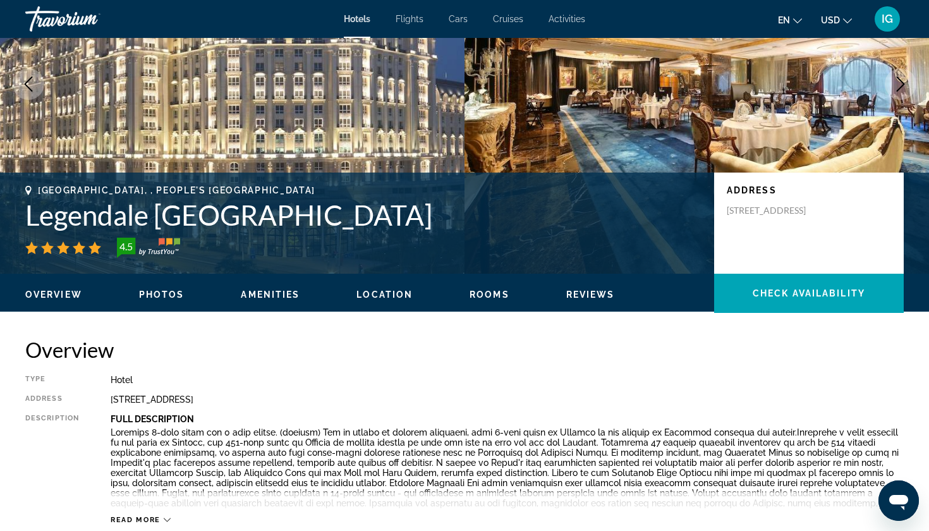
click at [164, 518] on icon "Main content" at bounding box center [167, 520] width 7 height 4
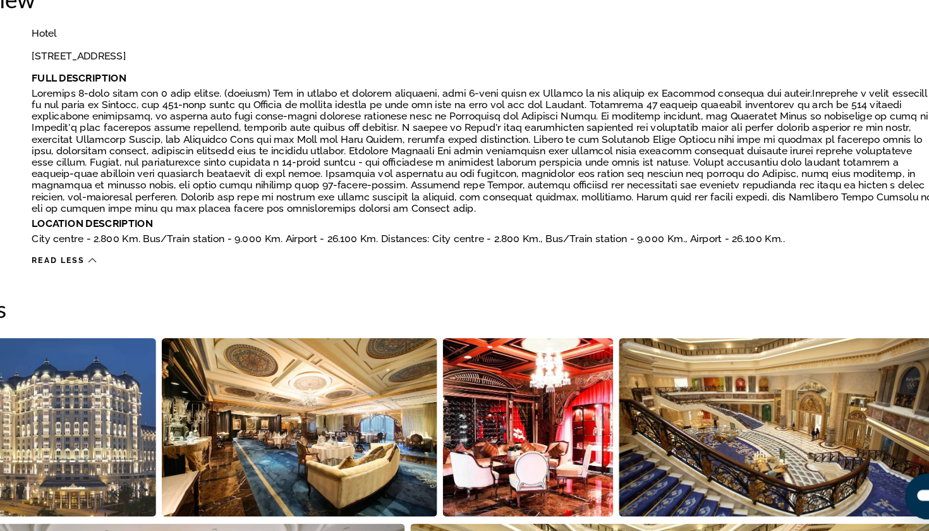
scroll to position [433, 0]
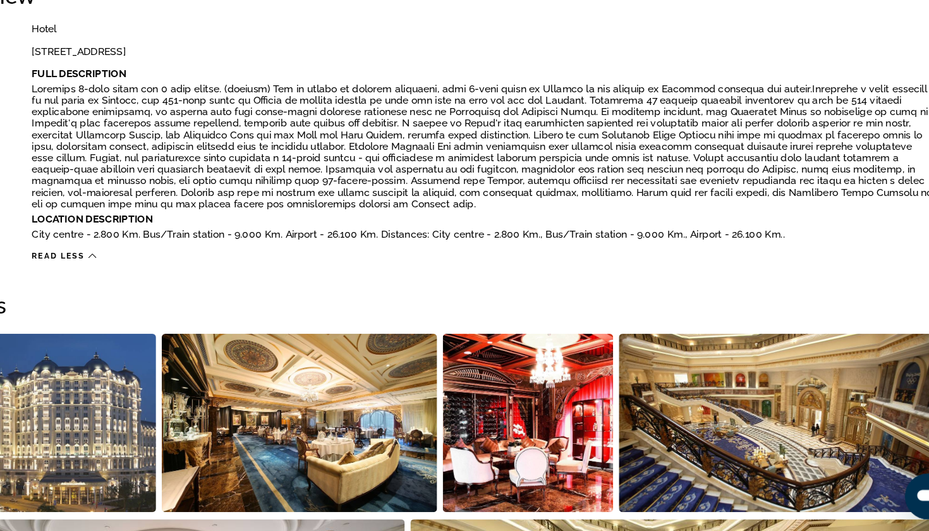
click at [225, 358] on img "Open full-screen image slider" at bounding box center [346, 436] width 242 height 157
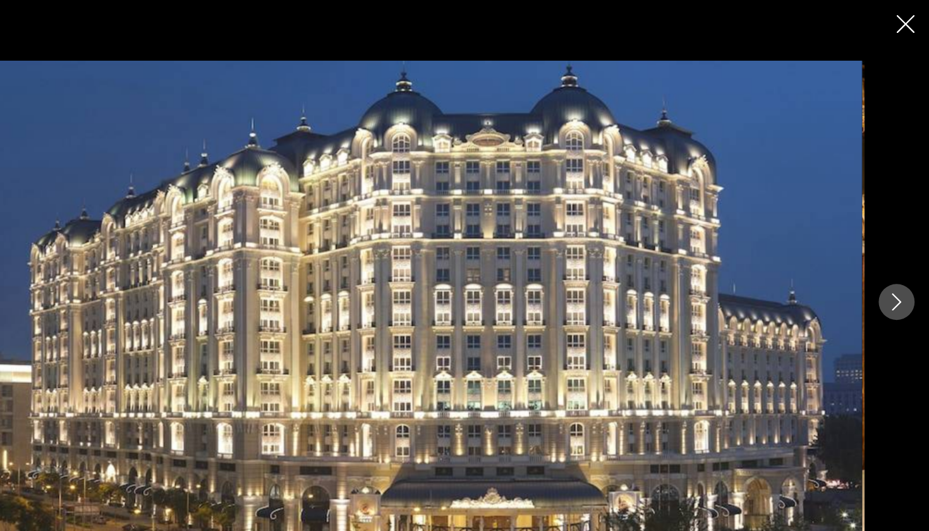
click at [893, 263] on icon "Next image" at bounding box center [900, 265] width 15 height 15
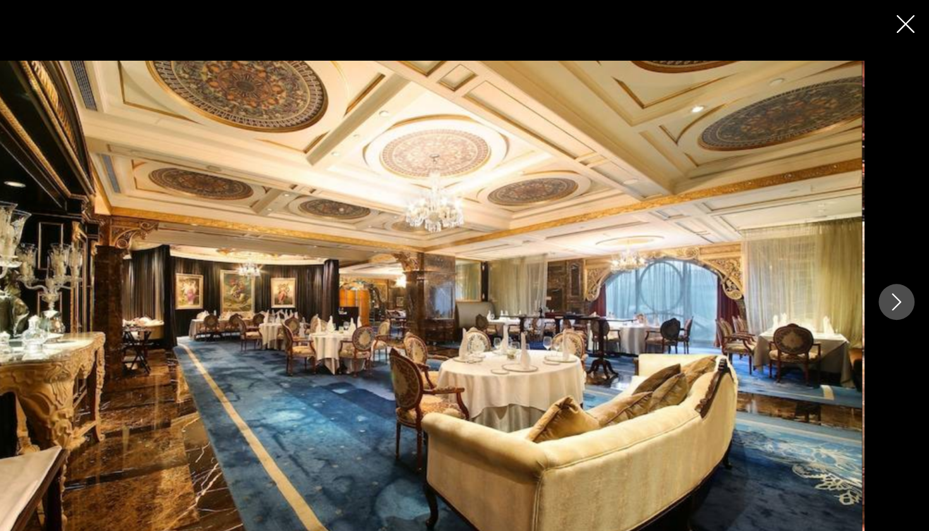
click at [893, 263] on icon "Next image" at bounding box center [900, 265] width 15 height 15
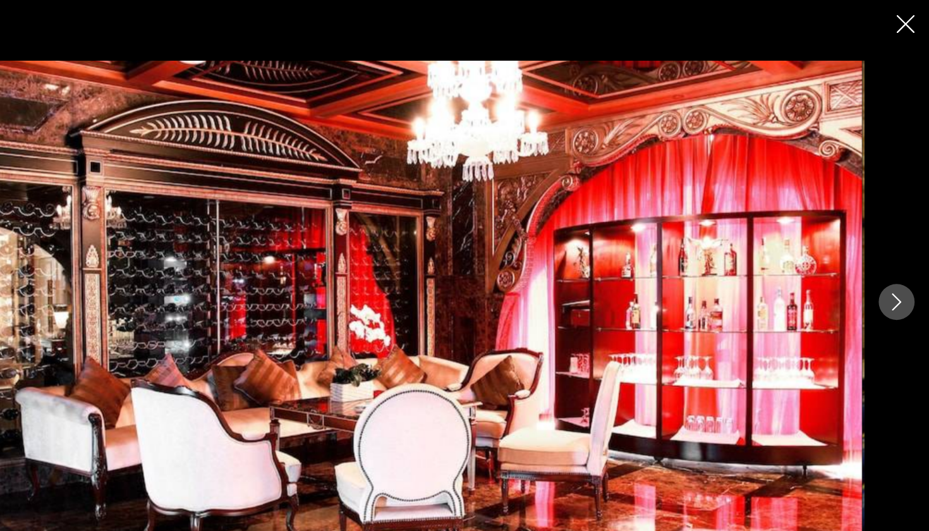
click at [893, 263] on icon "Next image" at bounding box center [900, 265] width 15 height 15
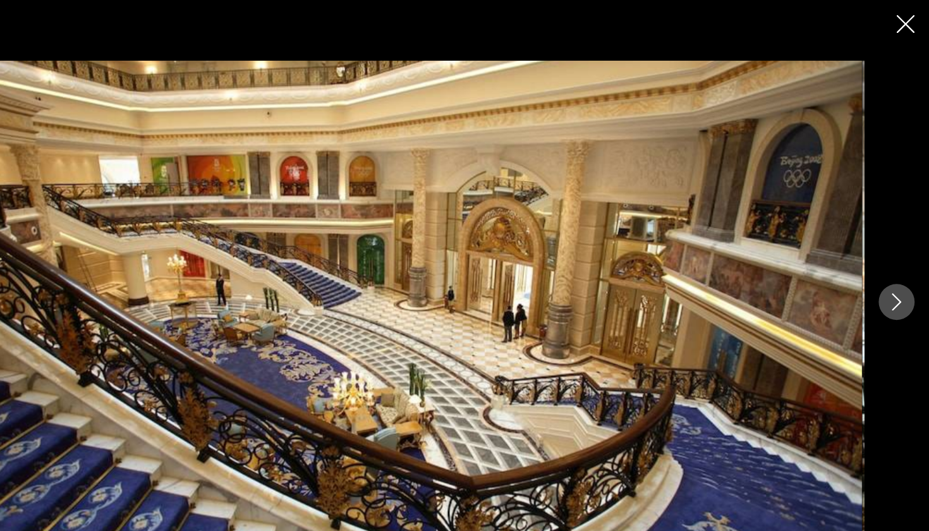
click at [893, 263] on icon "Next image" at bounding box center [900, 265] width 15 height 15
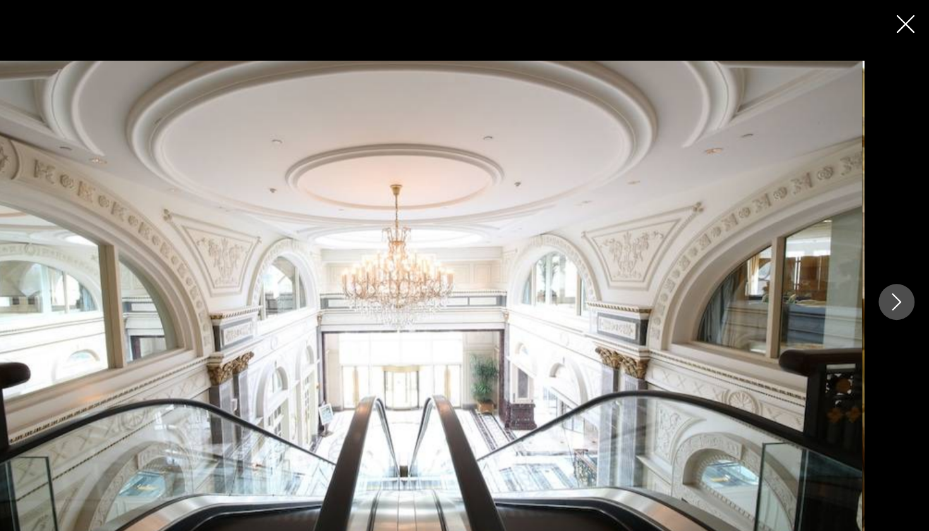
click at [893, 263] on icon "Next image" at bounding box center [900, 265] width 15 height 15
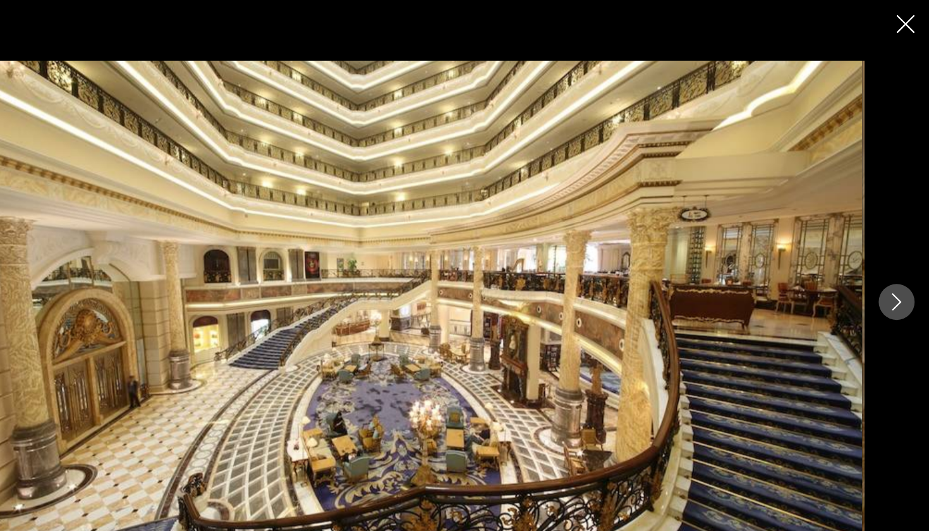
click at [893, 263] on icon "Next image" at bounding box center [900, 265] width 15 height 15
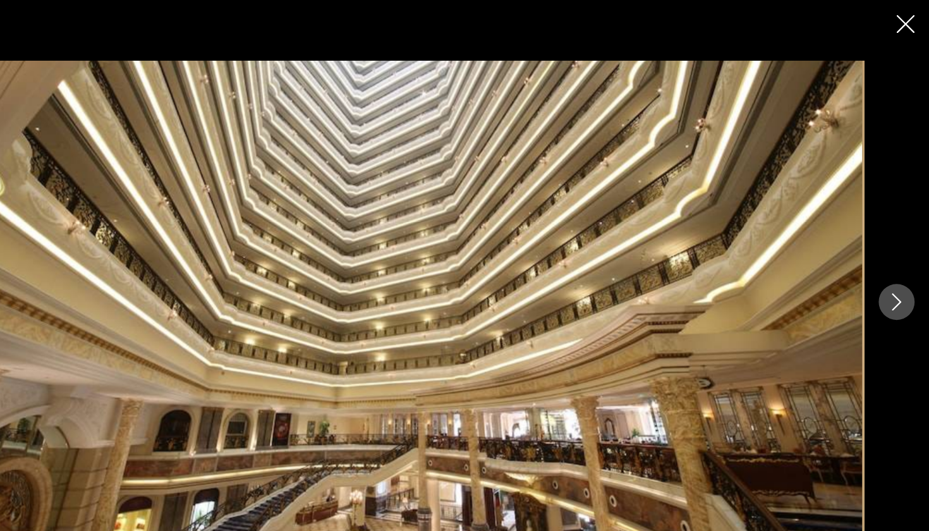
click at [893, 263] on icon "Next image" at bounding box center [900, 265] width 15 height 15
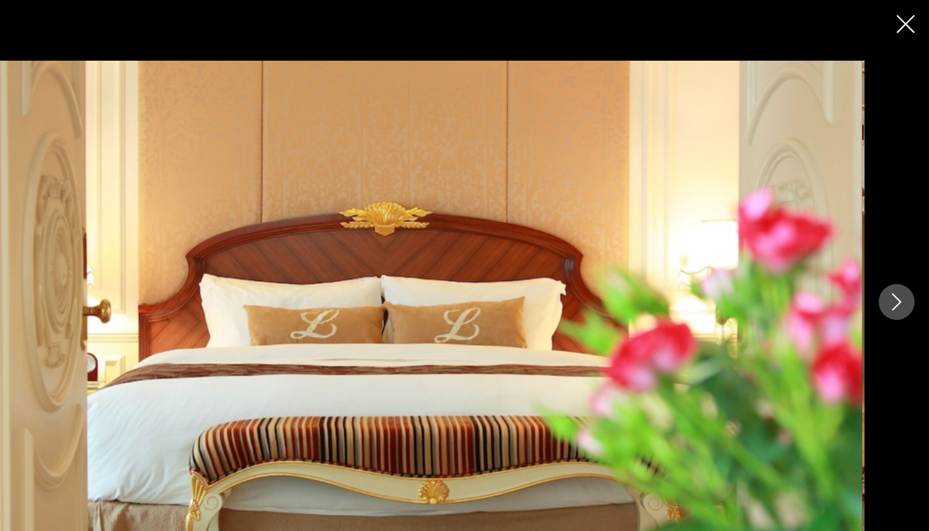
click at [893, 263] on icon "Next image" at bounding box center [900, 265] width 15 height 15
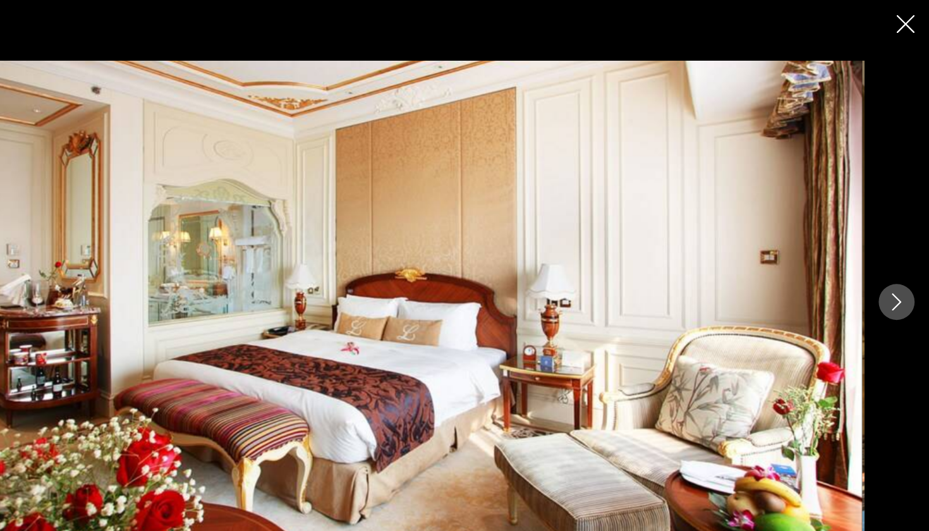
click at [893, 263] on icon "Next image" at bounding box center [900, 265] width 15 height 15
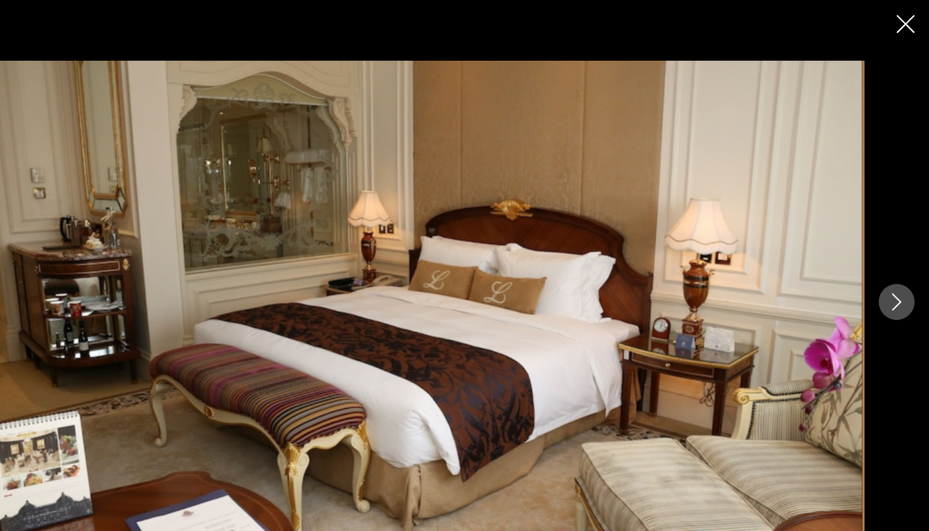
click at [893, 263] on icon "Next image" at bounding box center [900, 265] width 15 height 15
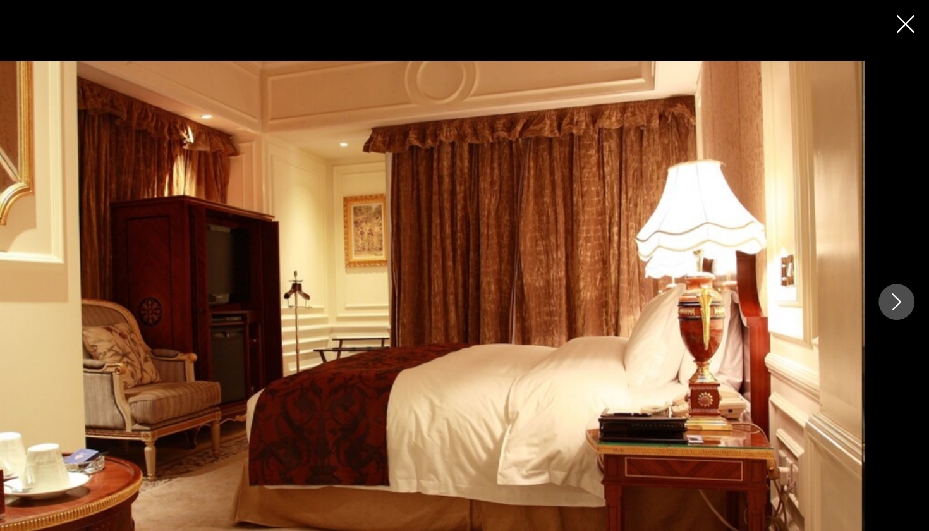
click at [893, 263] on icon "Next image" at bounding box center [900, 265] width 15 height 15
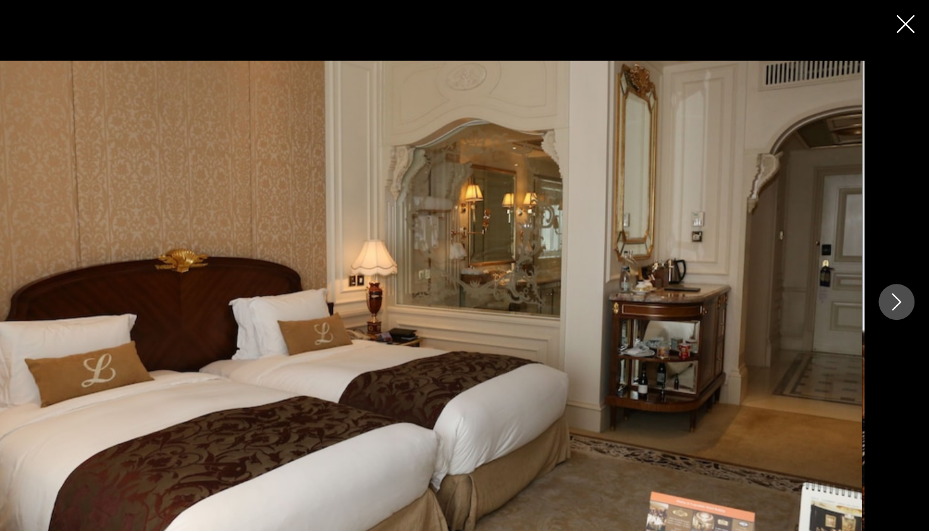
click at [893, 263] on icon "Next image" at bounding box center [900, 265] width 15 height 15
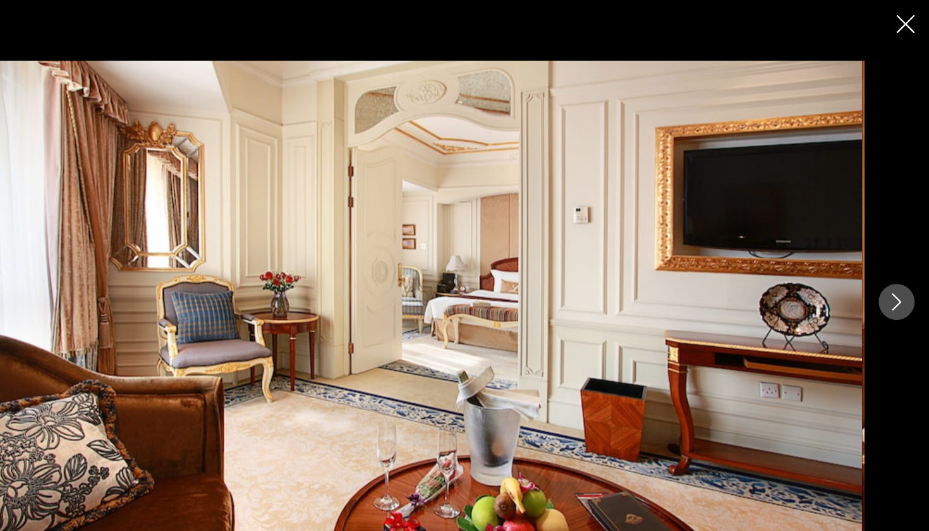
click at [893, 263] on icon "Next image" at bounding box center [900, 265] width 15 height 15
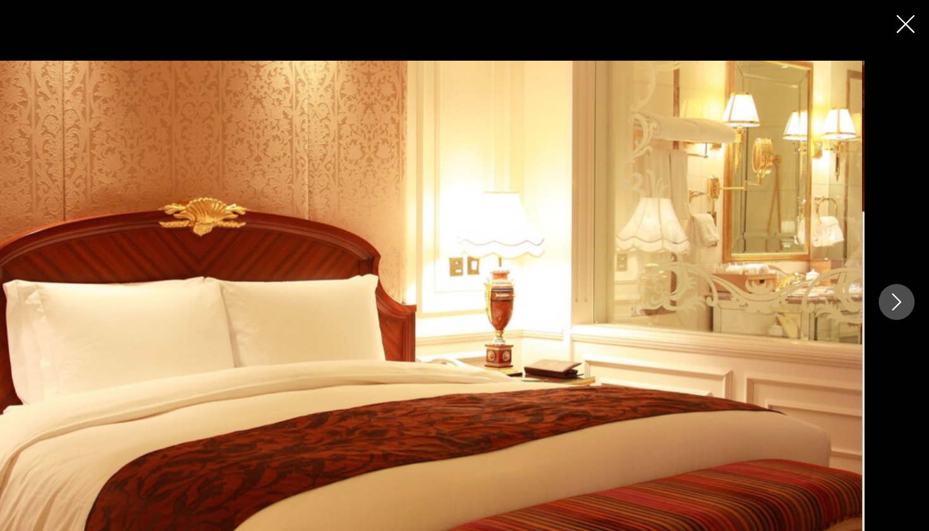
click at [893, 263] on icon "Next image" at bounding box center [900, 265] width 15 height 15
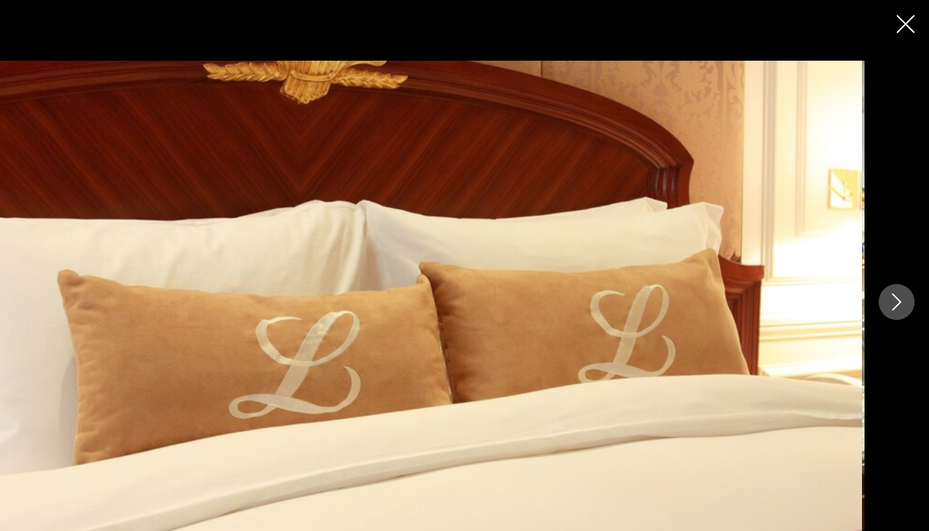
click at [893, 263] on icon "Next image" at bounding box center [900, 265] width 15 height 15
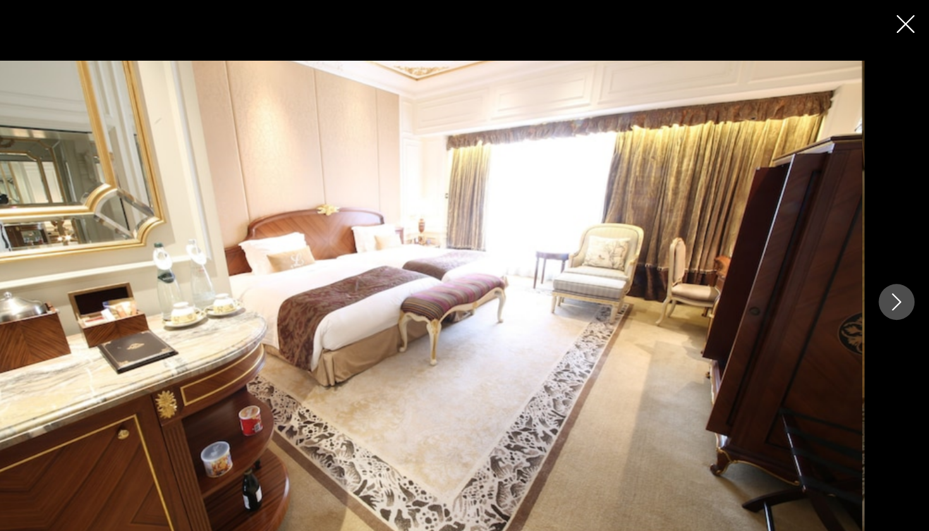
click at [893, 263] on icon "Next image" at bounding box center [900, 265] width 15 height 15
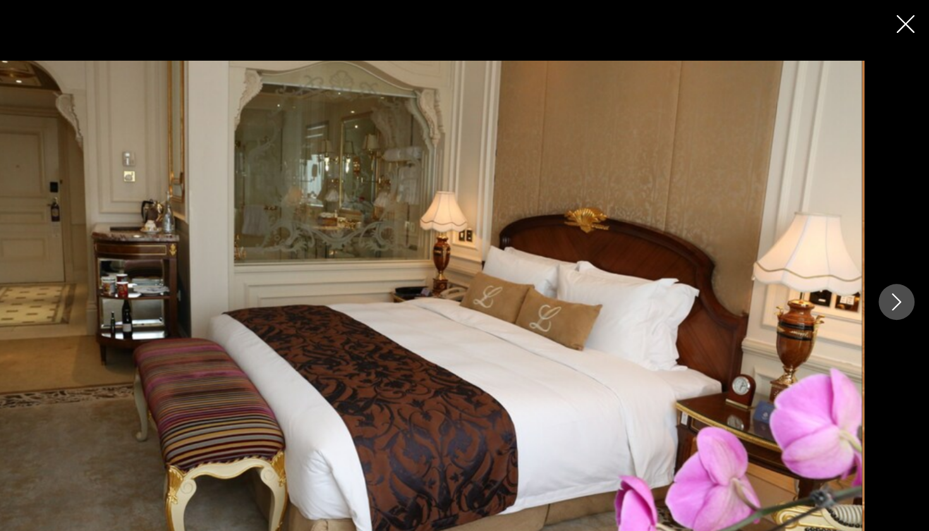
click at [893, 263] on icon "Next image" at bounding box center [900, 265] width 15 height 15
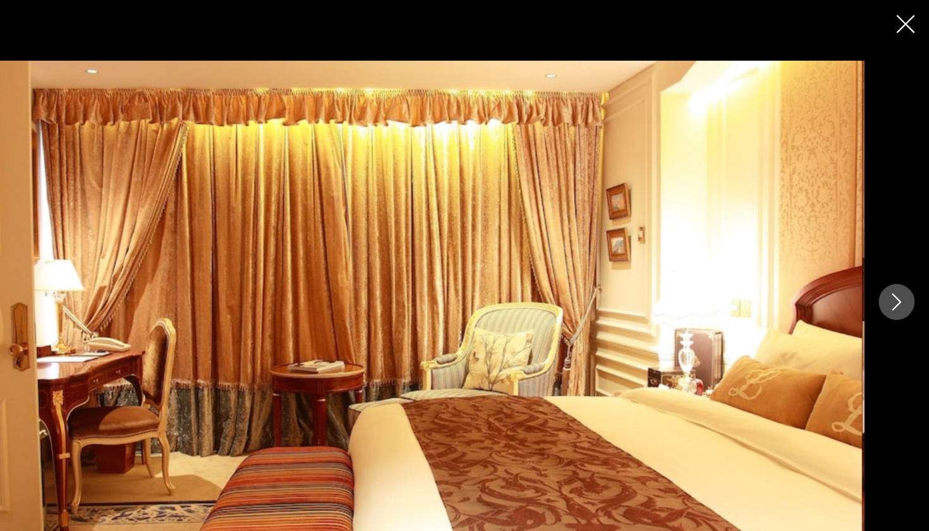
click at [893, 263] on icon "Next image" at bounding box center [900, 265] width 15 height 15
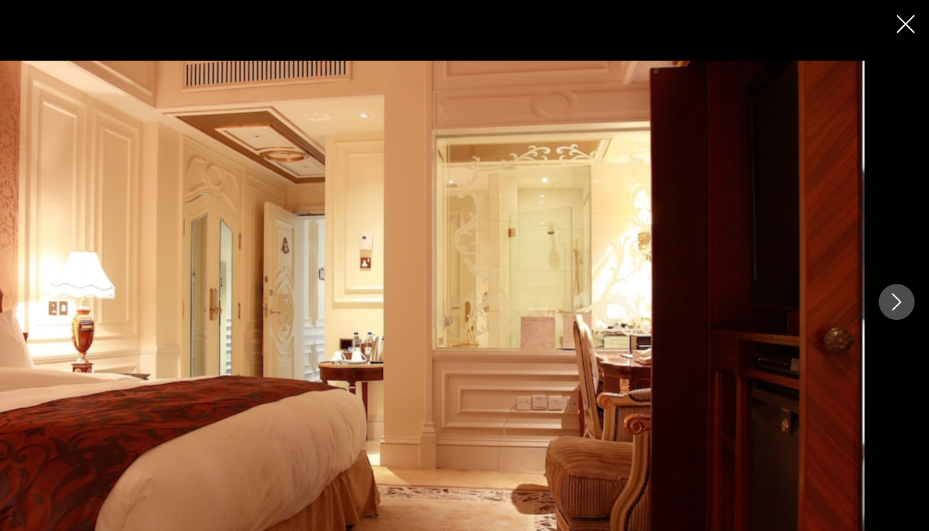
click at [893, 263] on icon "Next image" at bounding box center [900, 265] width 15 height 15
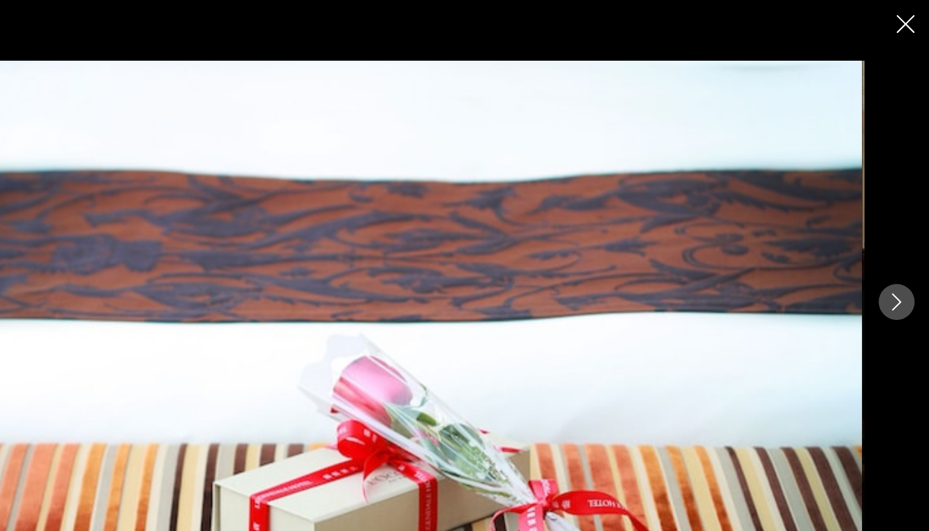
click at [893, 263] on icon "Next image" at bounding box center [900, 265] width 15 height 15
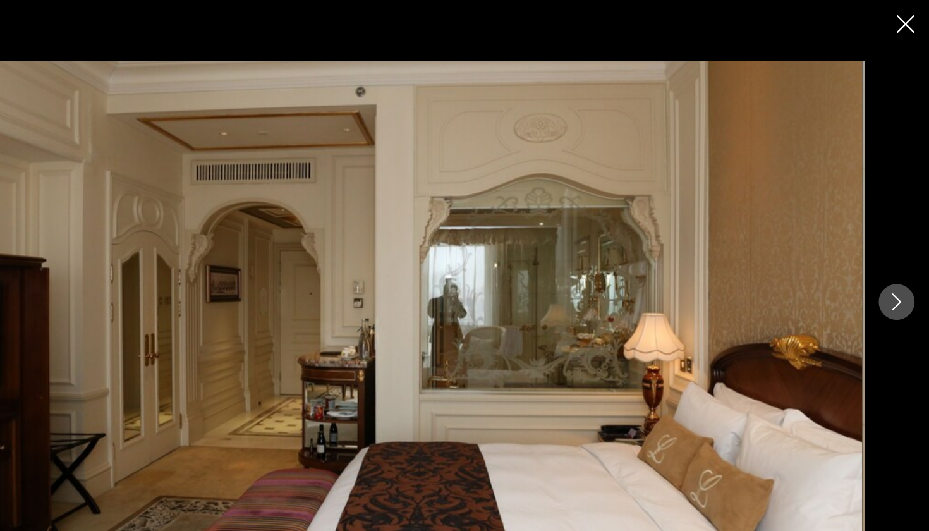
click at [893, 263] on icon "Next image" at bounding box center [900, 265] width 15 height 15
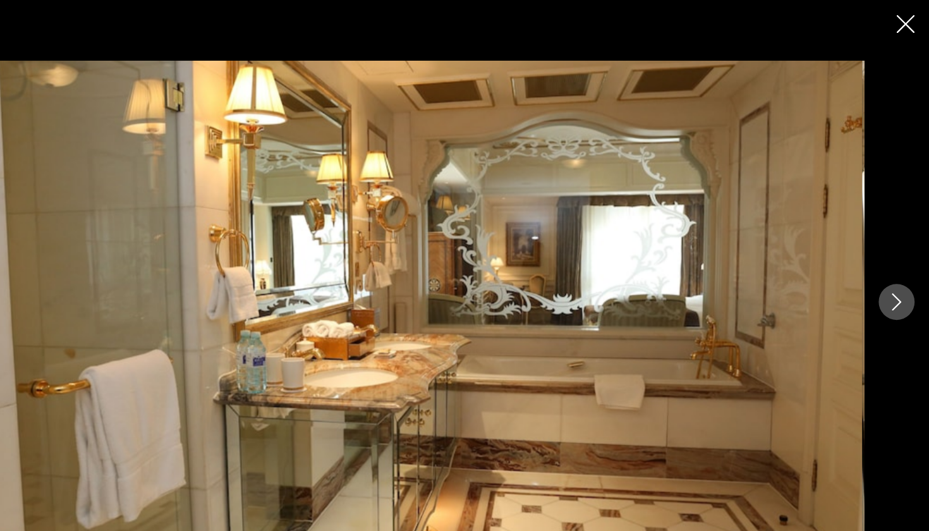
click at [893, 263] on icon "Next image" at bounding box center [900, 265] width 15 height 15
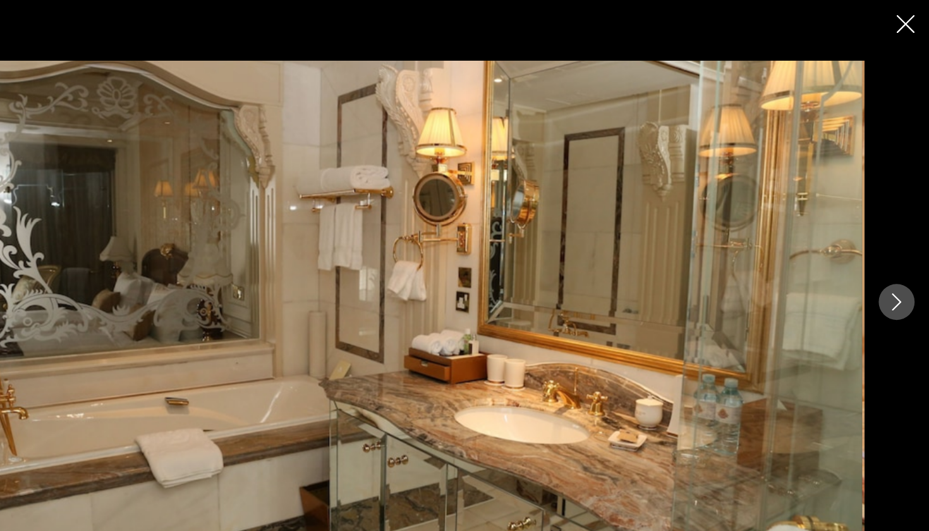
click at [893, 263] on icon "Next image" at bounding box center [900, 265] width 15 height 15
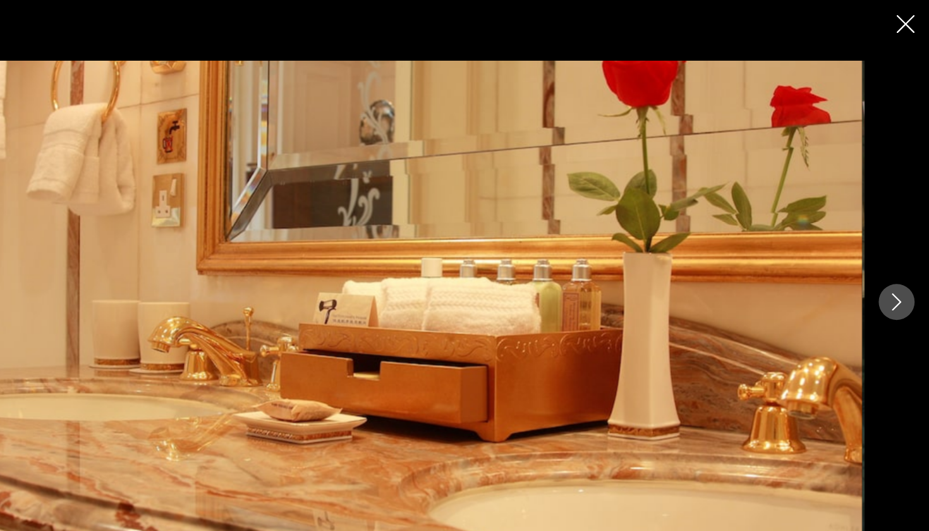
click at [893, 263] on icon "Next image" at bounding box center [900, 265] width 15 height 15
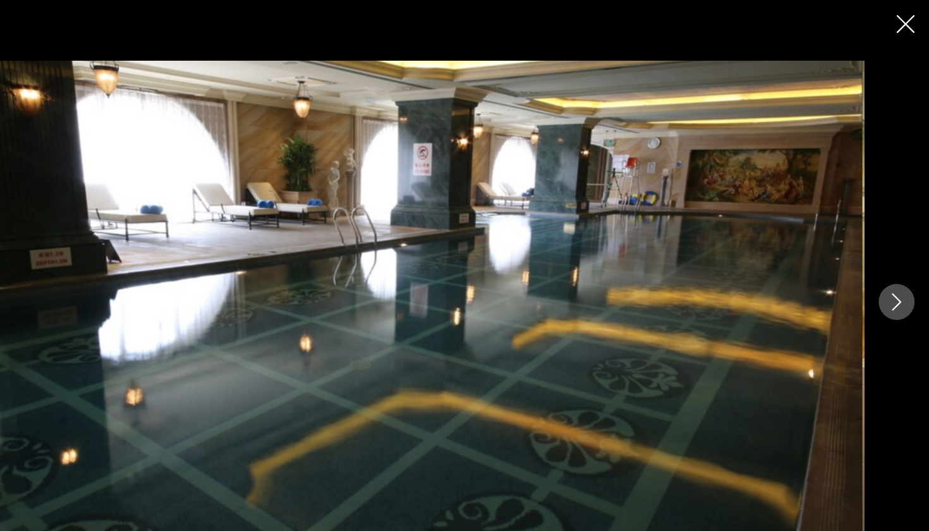
click at [893, 263] on icon "Next image" at bounding box center [900, 265] width 15 height 15
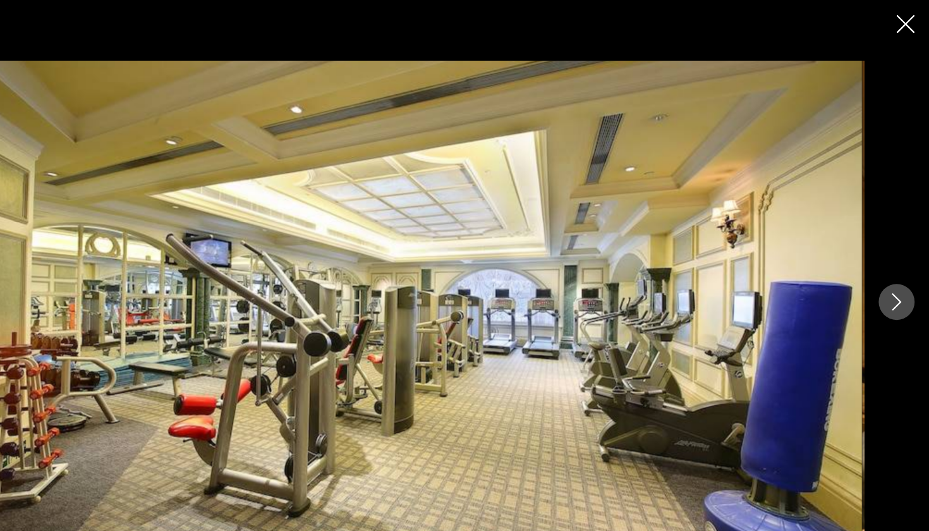
click at [893, 263] on icon "Next image" at bounding box center [900, 265] width 15 height 15
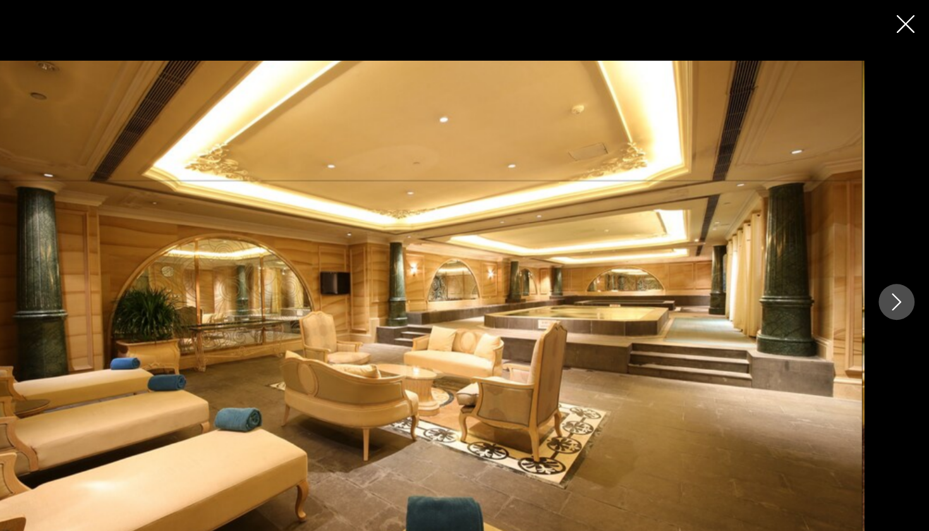
click at [893, 263] on icon "Next image" at bounding box center [900, 265] width 15 height 15
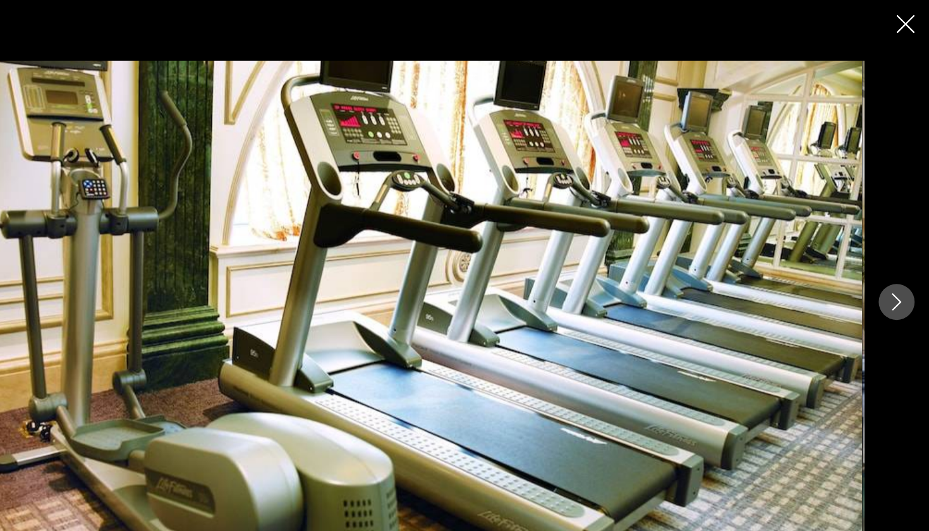
click at [893, 263] on icon "Next image" at bounding box center [900, 265] width 15 height 15
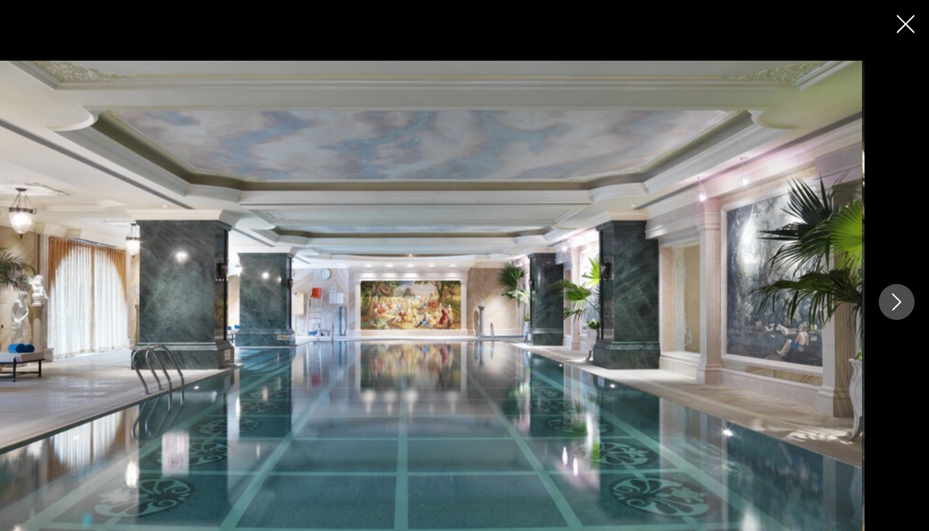
click at [893, 263] on icon "Next image" at bounding box center [900, 265] width 15 height 15
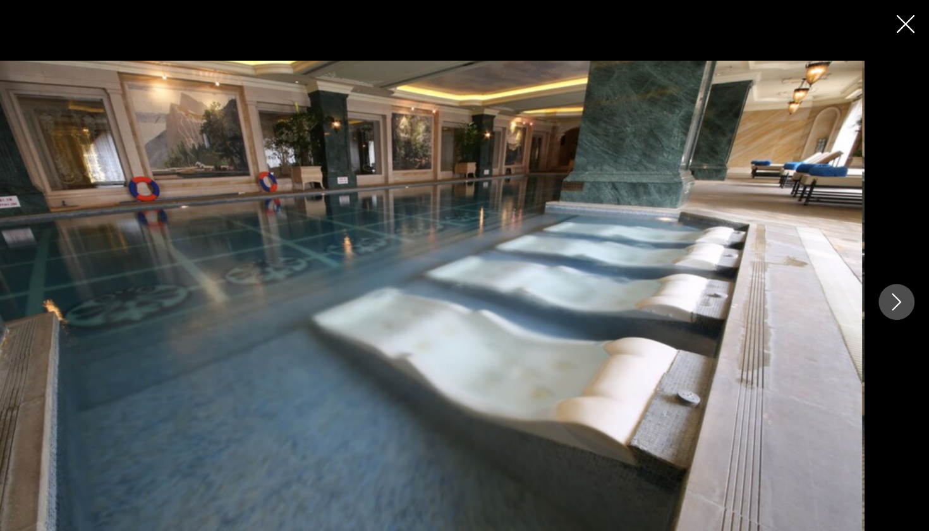
click at [893, 263] on icon "Next image" at bounding box center [900, 265] width 15 height 15
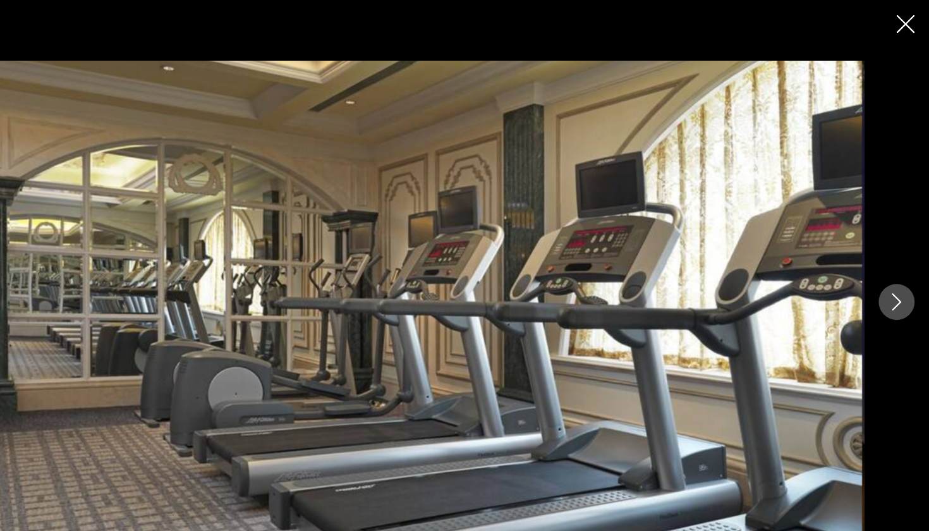
click at [893, 263] on icon "Next image" at bounding box center [900, 265] width 15 height 15
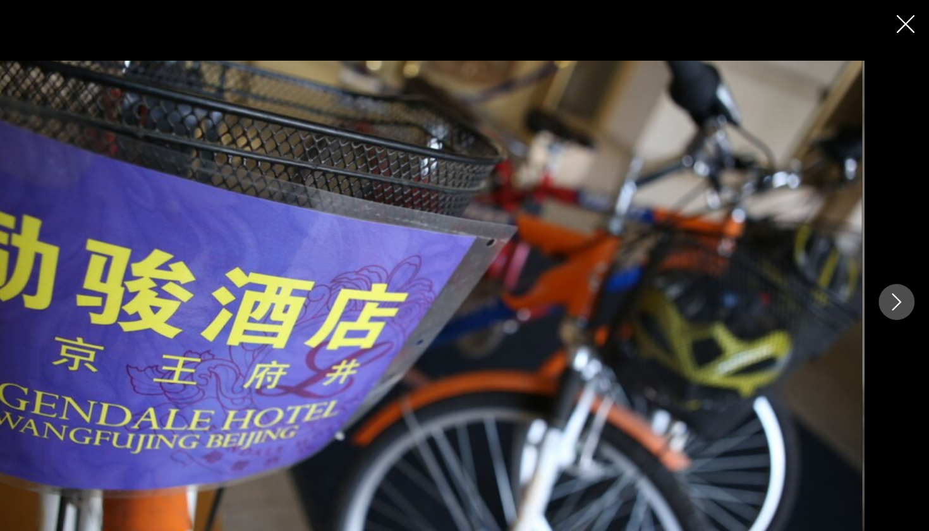
click at [893, 263] on icon "Next image" at bounding box center [900, 265] width 15 height 15
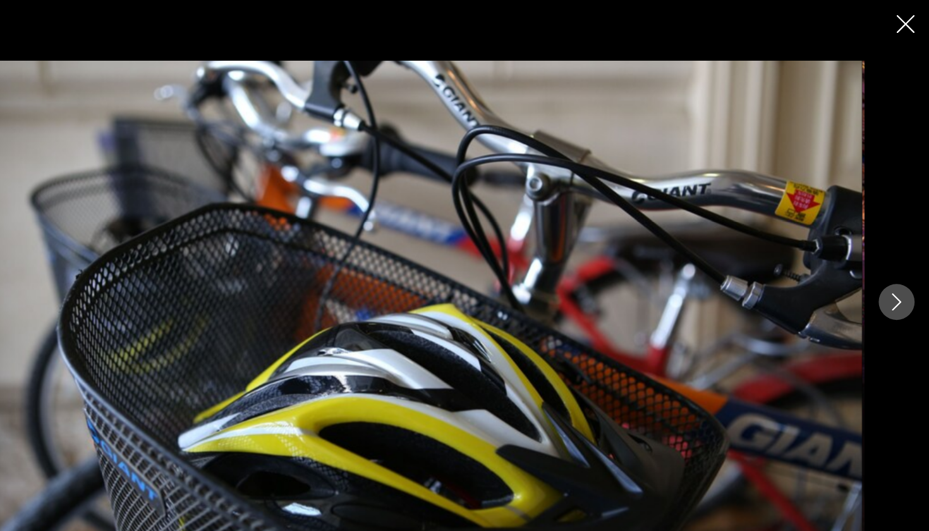
click at [893, 263] on icon "Next image" at bounding box center [900, 265] width 15 height 15
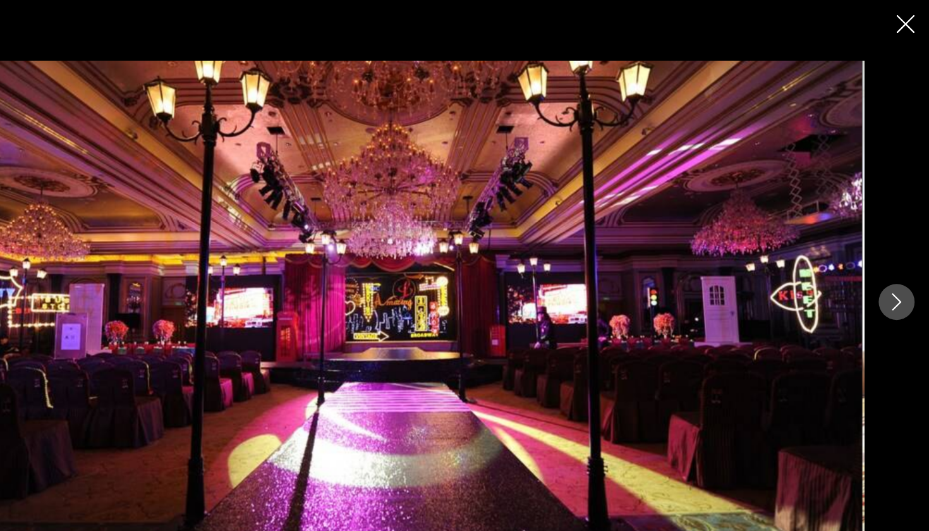
click at [893, 263] on icon "Next image" at bounding box center [900, 265] width 15 height 15
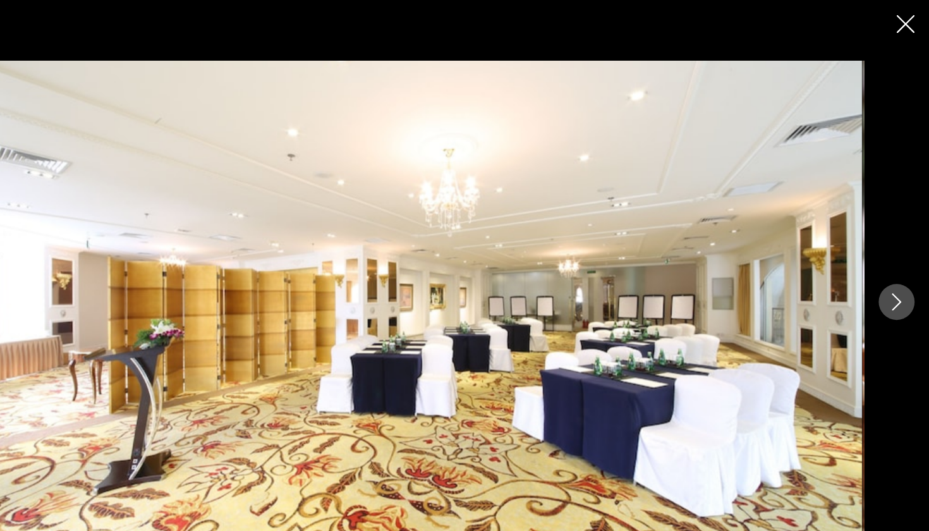
click at [893, 263] on icon "Next image" at bounding box center [900, 265] width 15 height 15
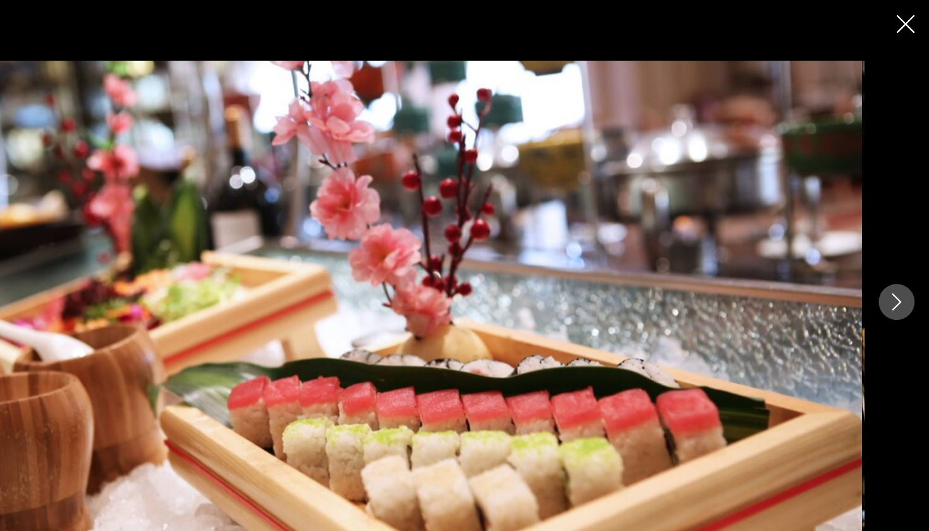
click at [893, 263] on icon "Next image" at bounding box center [900, 265] width 15 height 15
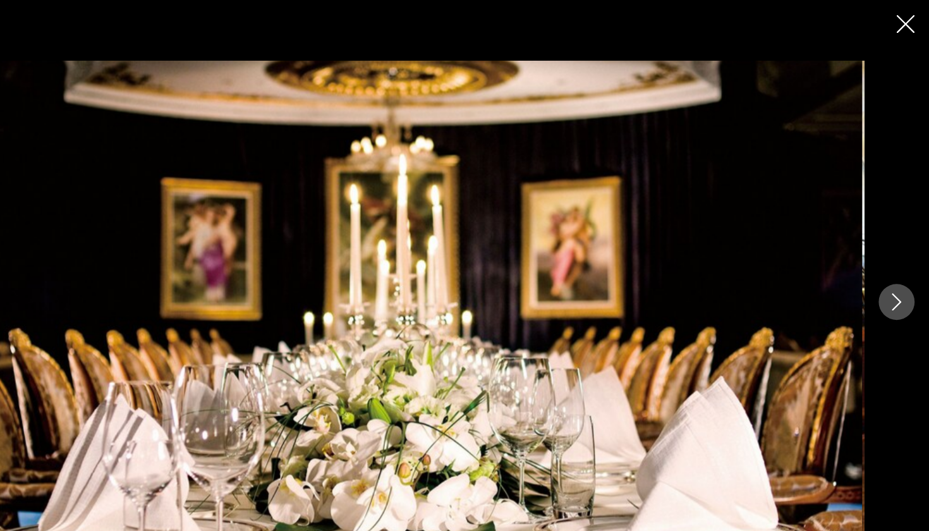
click at [893, 263] on icon "Next image" at bounding box center [900, 265] width 15 height 15
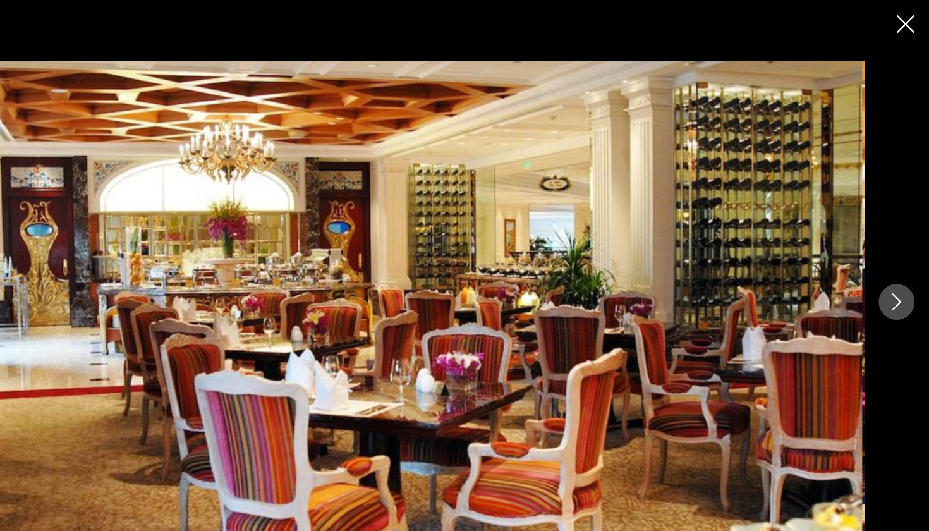
click at [893, 263] on icon "Next image" at bounding box center [900, 265] width 15 height 15
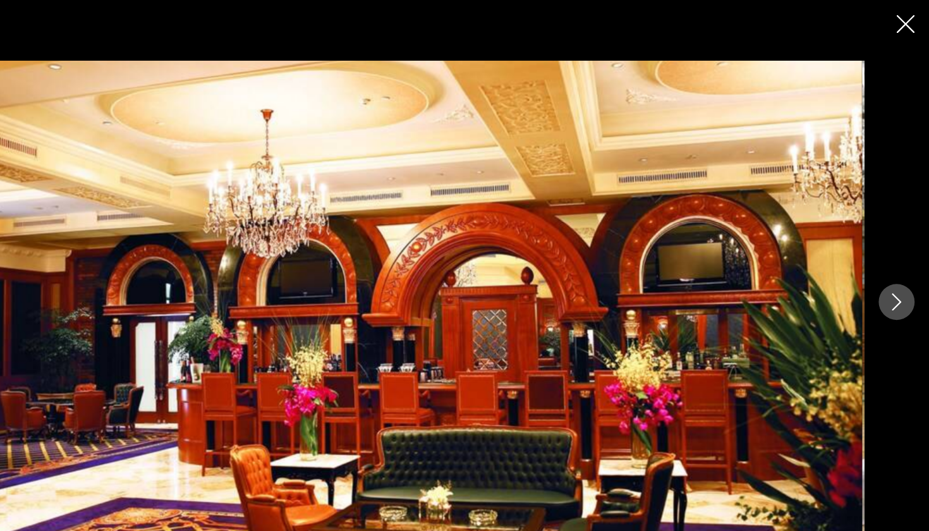
click at [893, 263] on icon "Next image" at bounding box center [900, 265] width 15 height 15
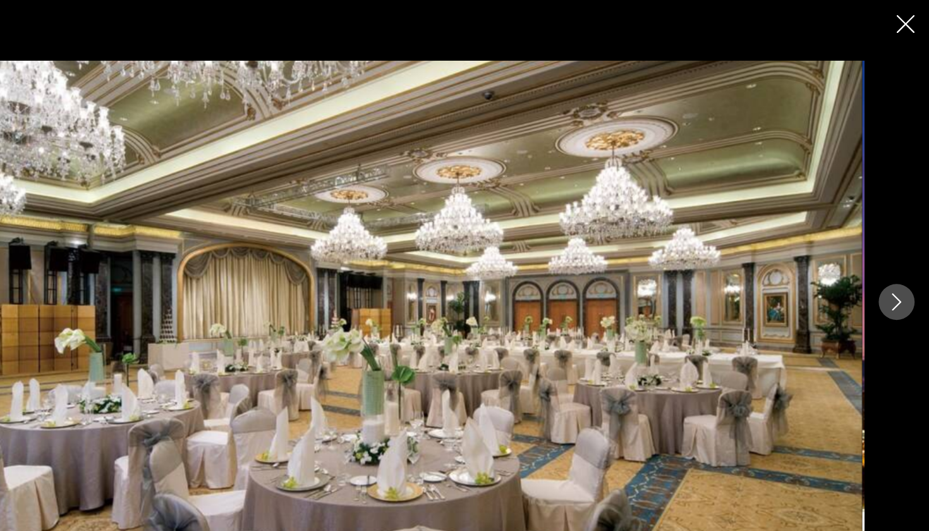
click at [893, 263] on icon "Next image" at bounding box center [900, 265] width 15 height 15
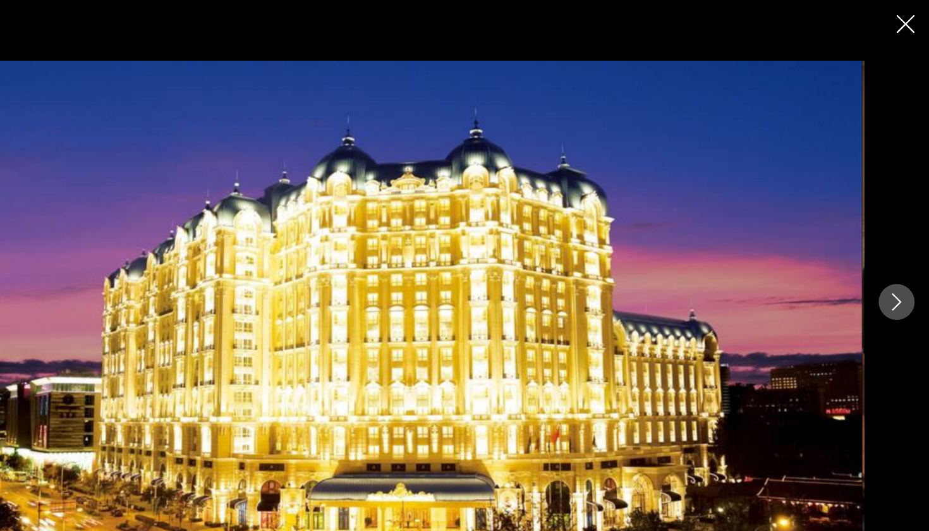
click at [893, 263] on icon "Next image" at bounding box center [900, 265] width 15 height 15
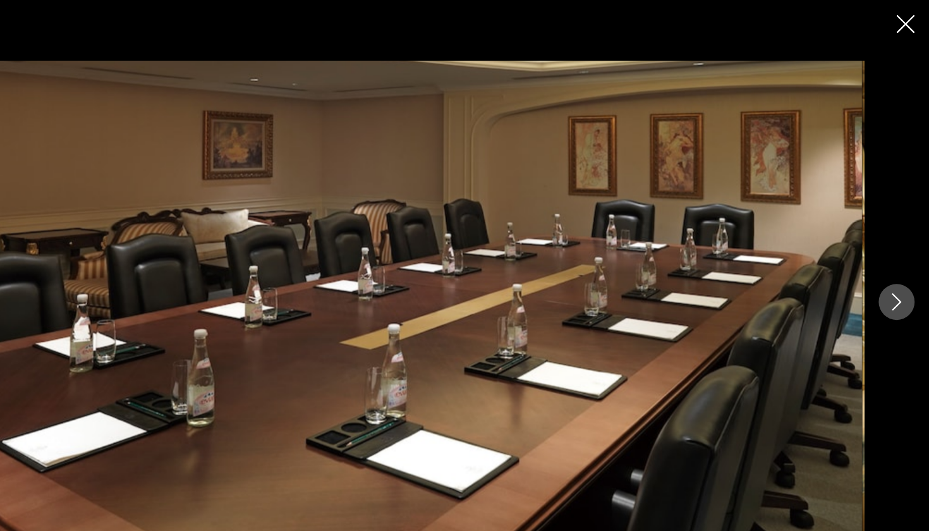
click at [893, 263] on icon "Next image" at bounding box center [900, 265] width 15 height 15
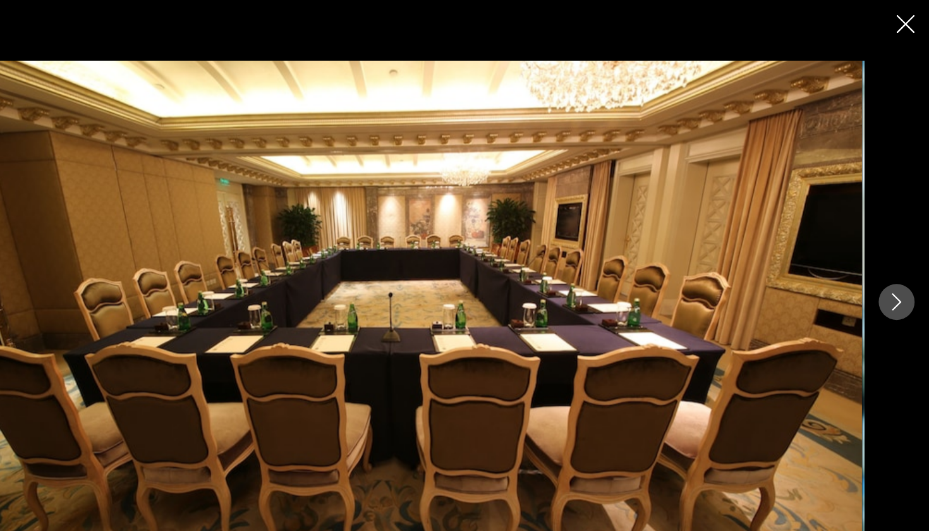
click at [893, 263] on icon "Next image" at bounding box center [900, 265] width 15 height 15
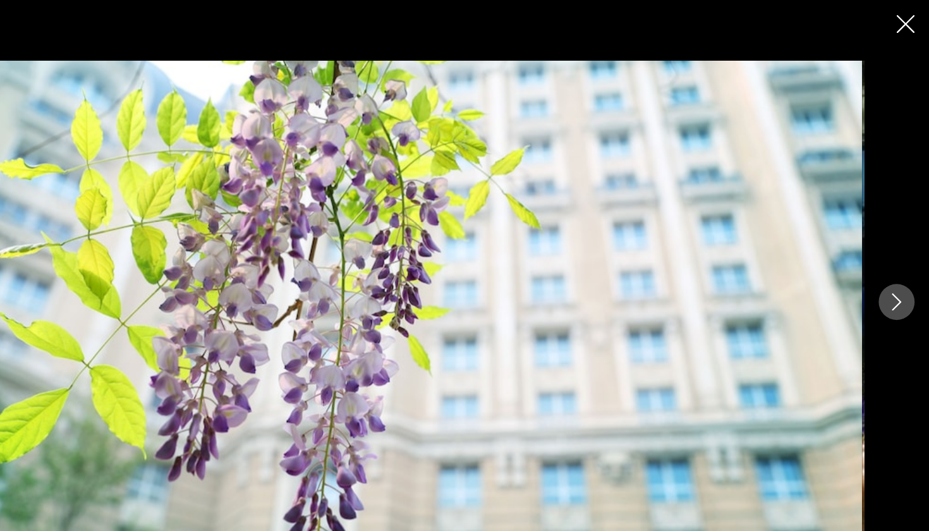
click at [893, 263] on icon "Next image" at bounding box center [900, 265] width 15 height 15
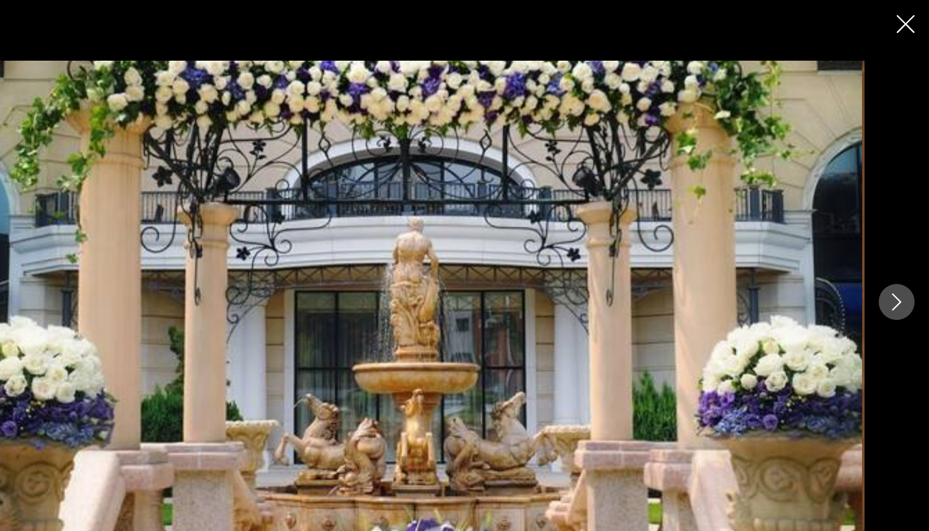
click at [893, 263] on icon "Next image" at bounding box center [900, 265] width 15 height 15
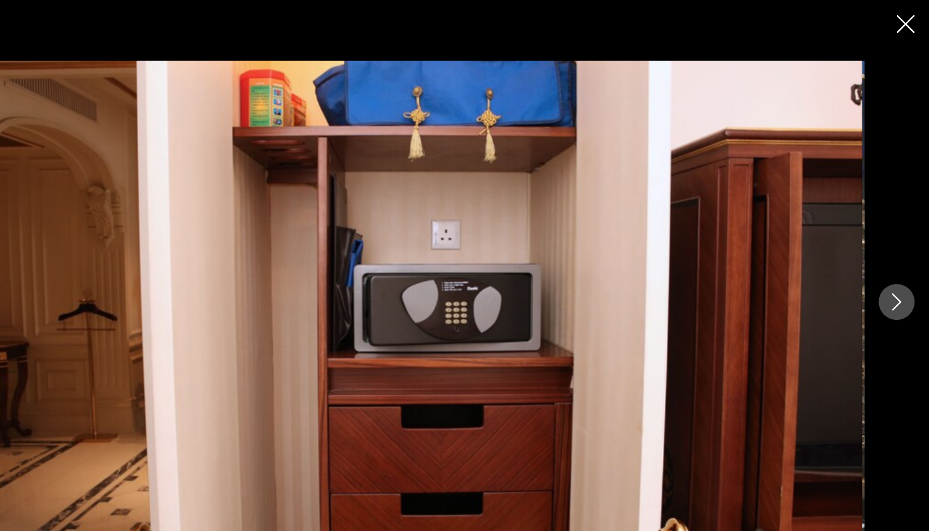
click at [893, 263] on icon "Next image" at bounding box center [900, 265] width 15 height 15
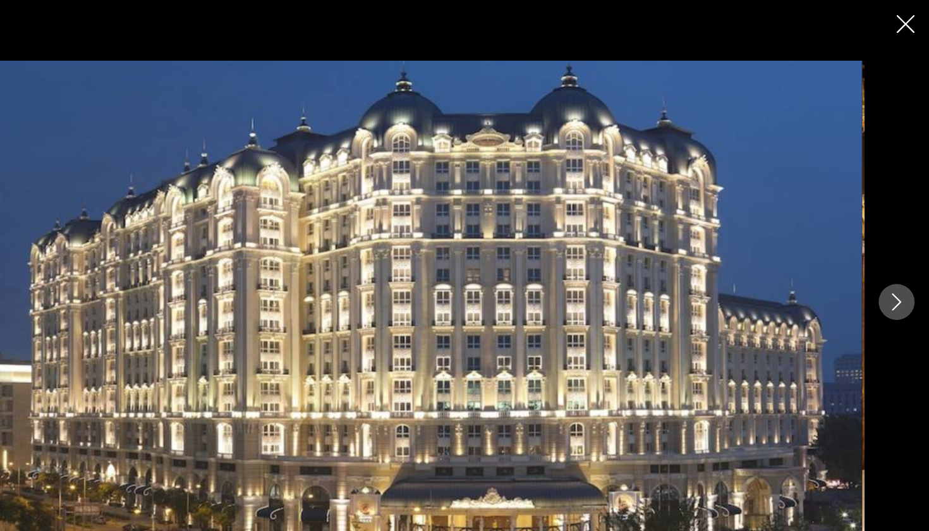
click at [893, 263] on icon "Next image" at bounding box center [900, 265] width 15 height 15
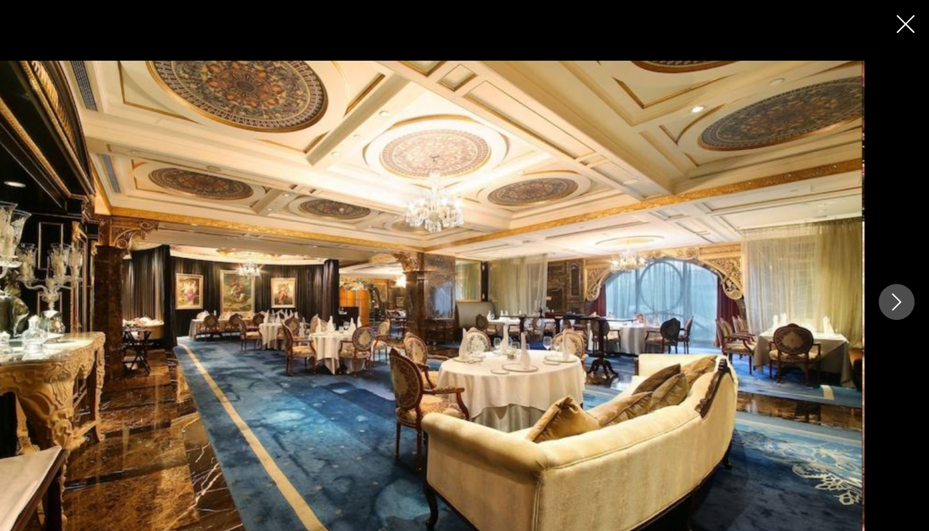
click at [900, 16] on icon "Close slideshow" at bounding box center [908, 21] width 16 height 16
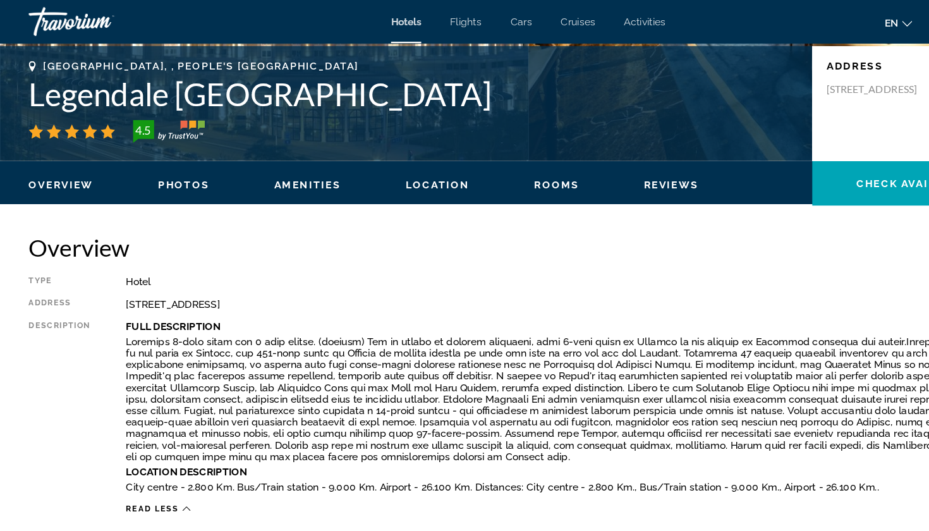
scroll to position [265, 0]
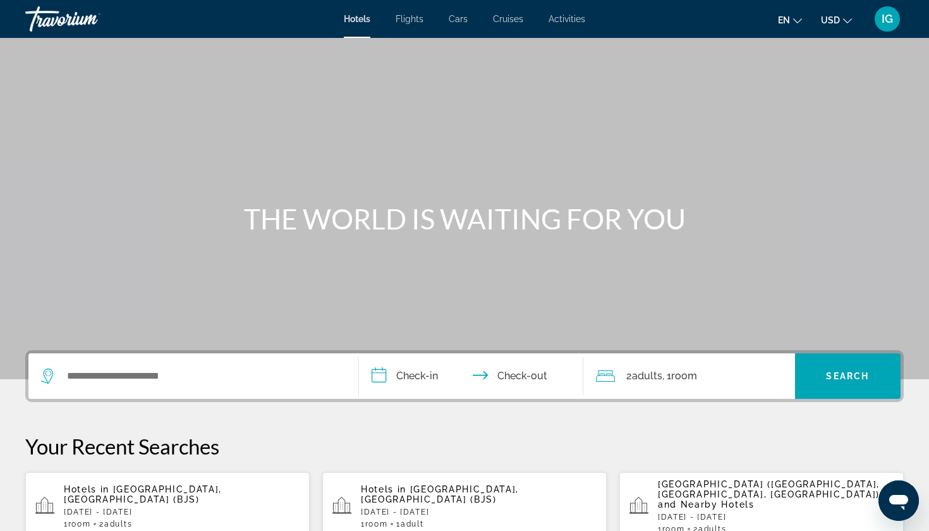
click at [850, 19] on icon "Change currency" at bounding box center [847, 20] width 9 height 9
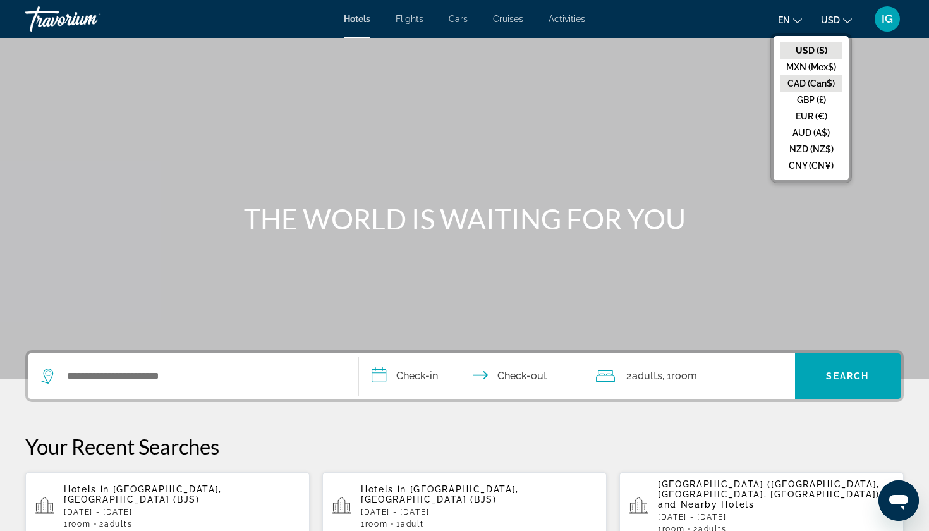
click at [836, 75] on button "CAD (Can$)" at bounding box center [811, 83] width 63 height 16
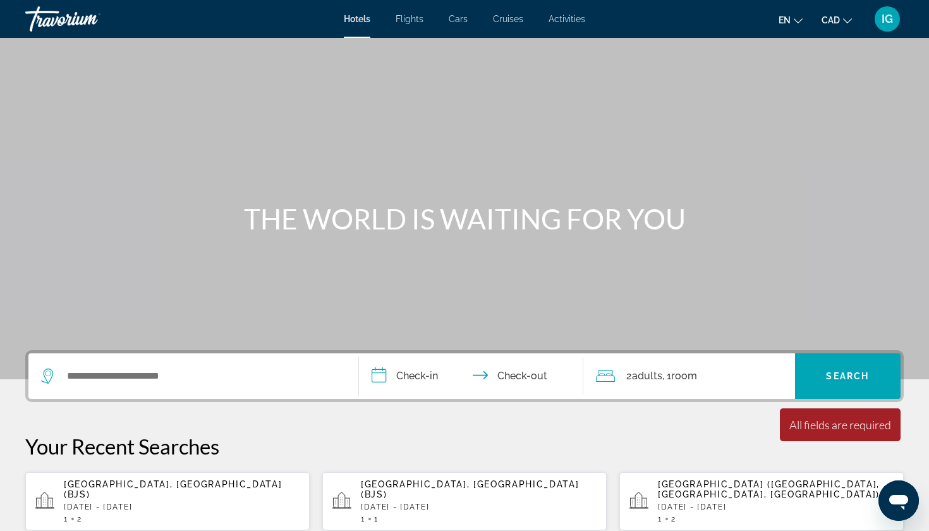
click at [104, 479] on span "[GEOGRAPHIC_DATA], [GEOGRAPHIC_DATA] (BJS)" at bounding box center [173, 489] width 218 height 20
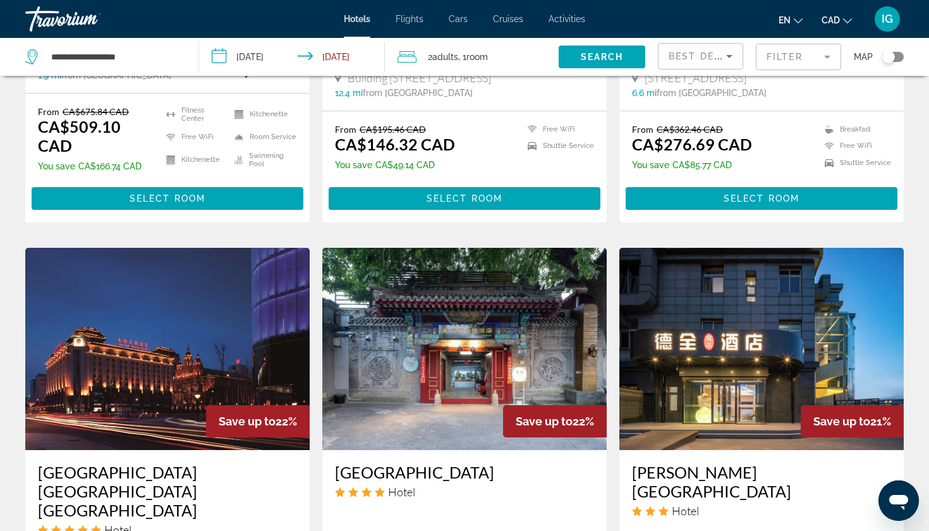
scroll to position [814, 0]
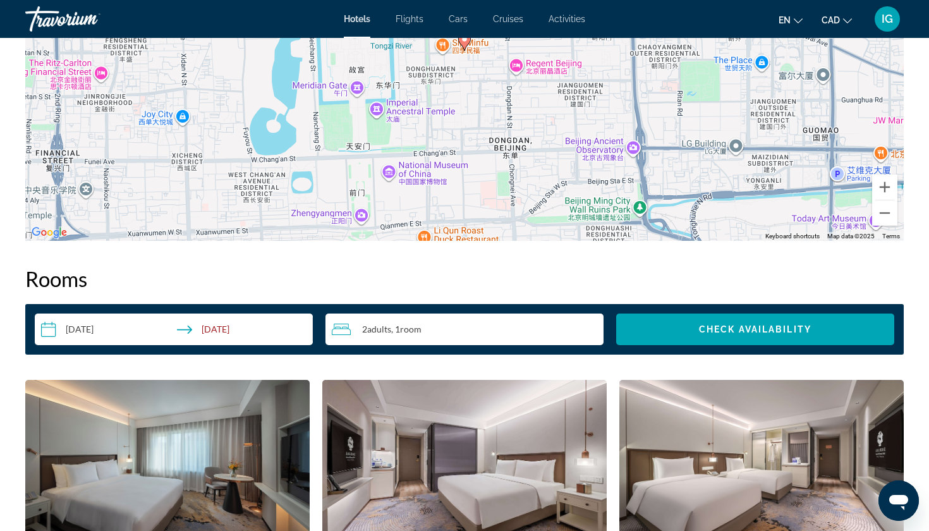
scroll to position [1390, 0]
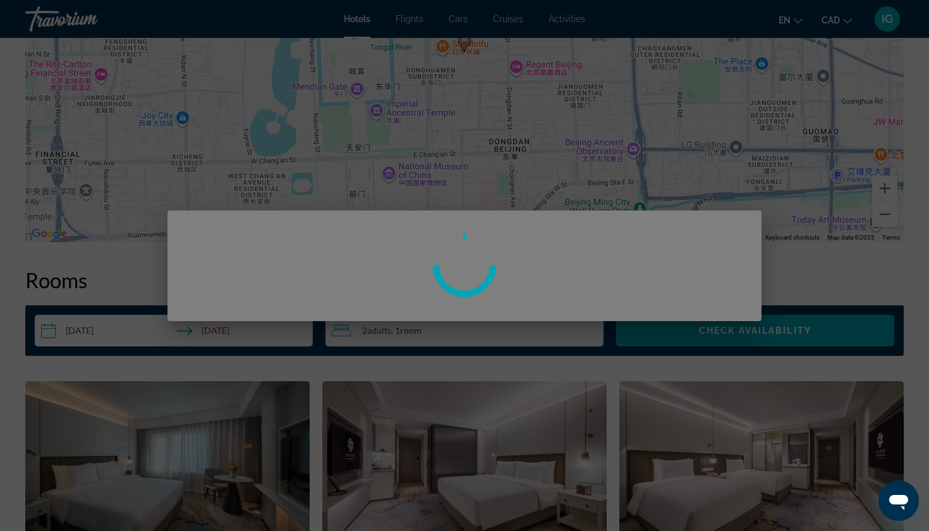
scroll to position [0, 0]
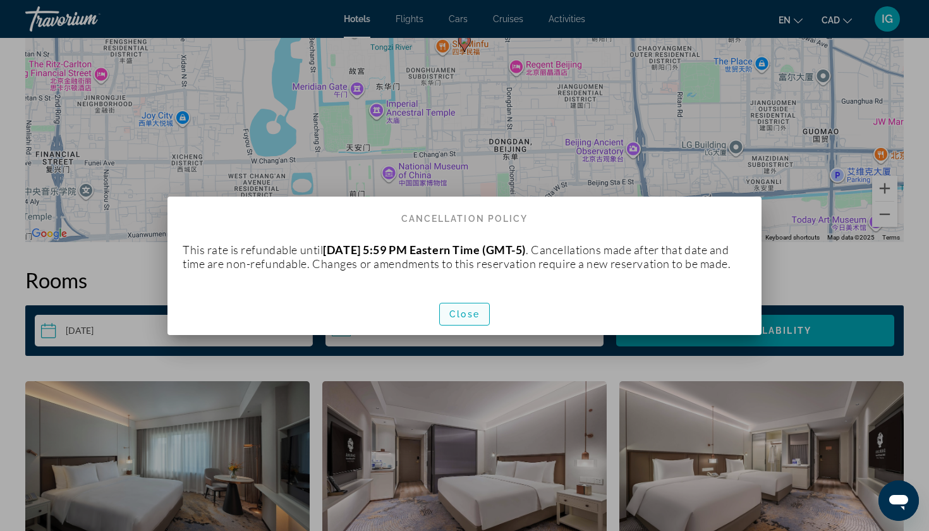
click at [457, 309] on span "Close" at bounding box center [464, 314] width 30 height 10
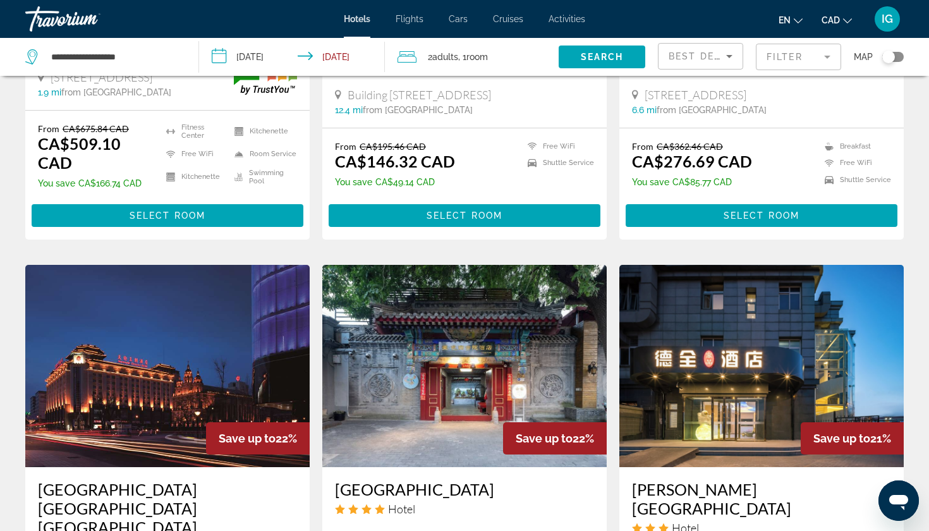
scroll to position [792, 0]
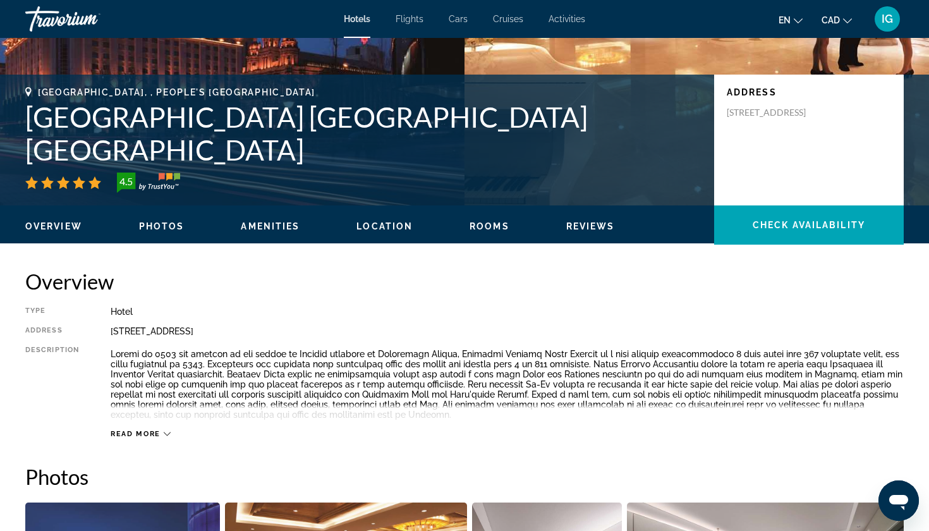
scroll to position [220, 0]
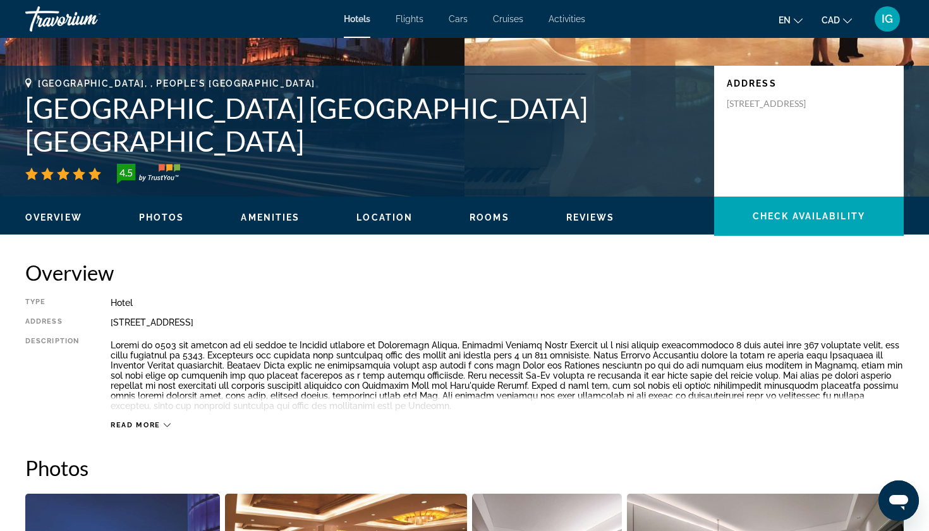
click at [164, 421] on icon "Main content" at bounding box center [167, 424] width 7 height 7
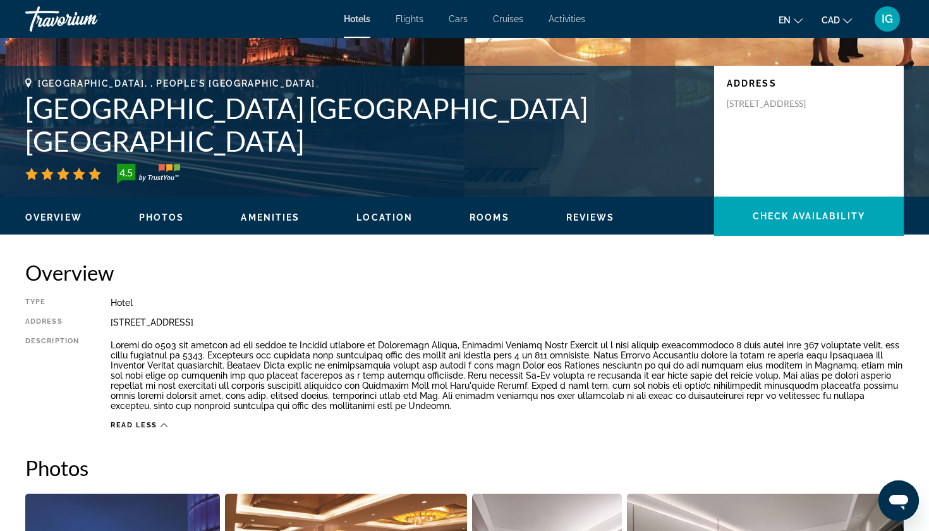
click at [160, 421] on icon "Main content" at bounding box center [163, 424] width 7 height 7
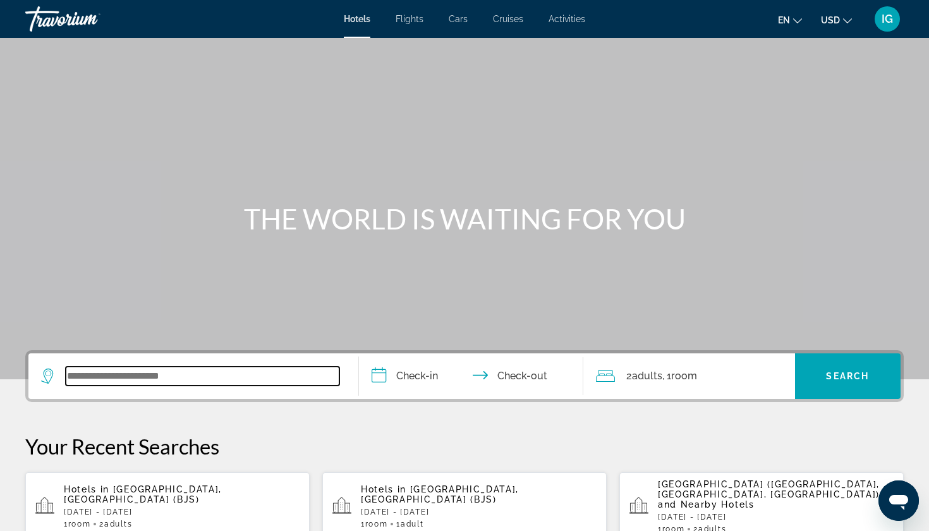
click at [116, 366] on input "Search widget" at bounding box center [203, 375] width 274 height 19
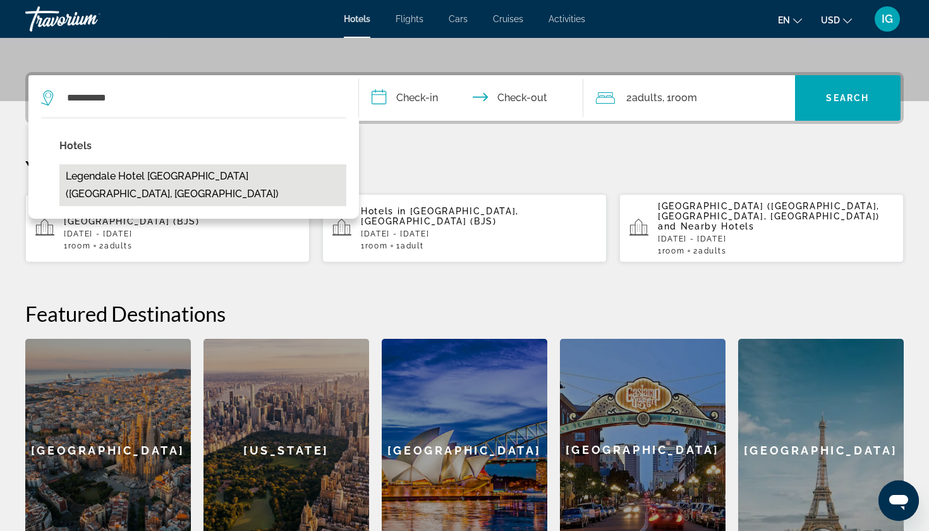
click at [166, 164] on button "Legendale Hotel [GEOGRAPHIC_DATA] ([GEOGRAPHIC_DATA], [GEOGRAPHIC_DATA])" at bounding box center [202, 185] width 287 height 42
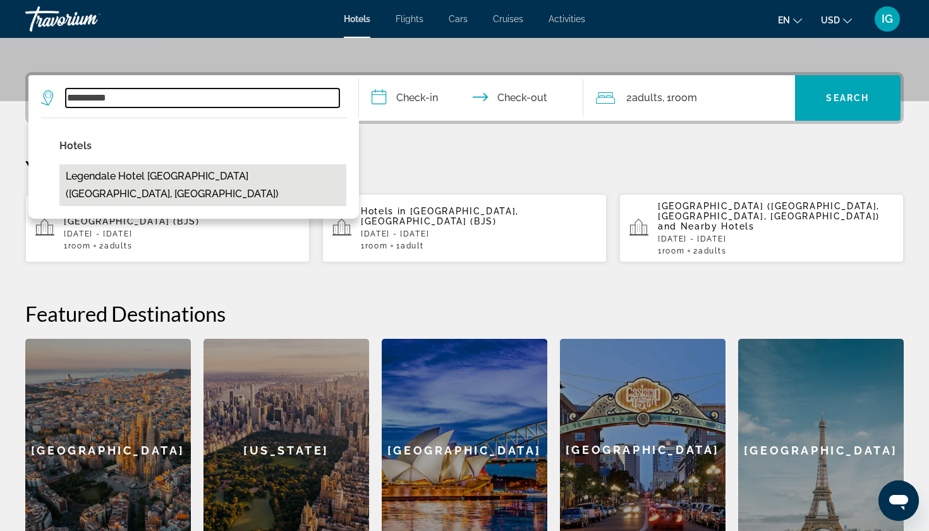
type input "**********"
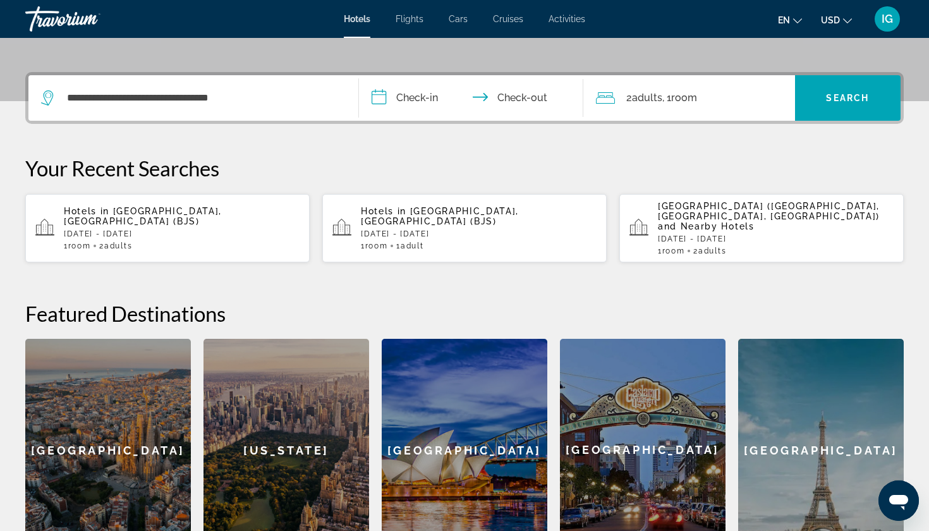
click at [379, 75] on input "**********" at bounding box center [473, 99] width 229 height 49
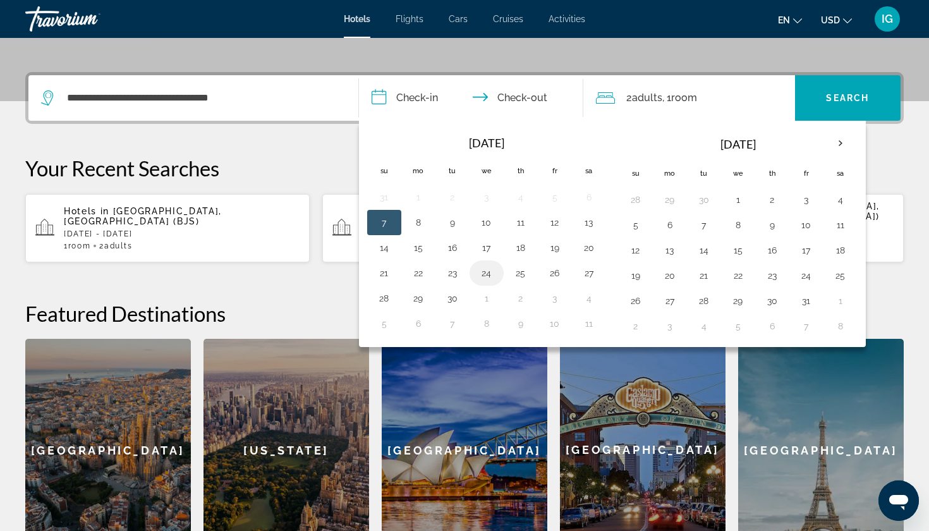
click at [479, 264] on button "24" at bounding box center [486, 273] width 20 height 18
click at [546, 264] on button "26" at bounding box center [555, 273] width 20 height 18
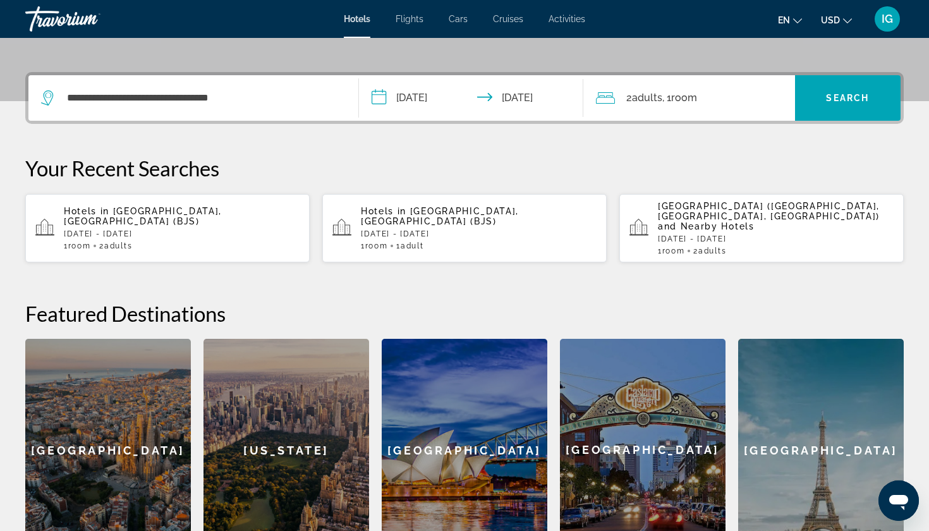
type input "**********"
click at [817, 83] on span "Search widget" at bounding box center [848, 98] width 106 height 30
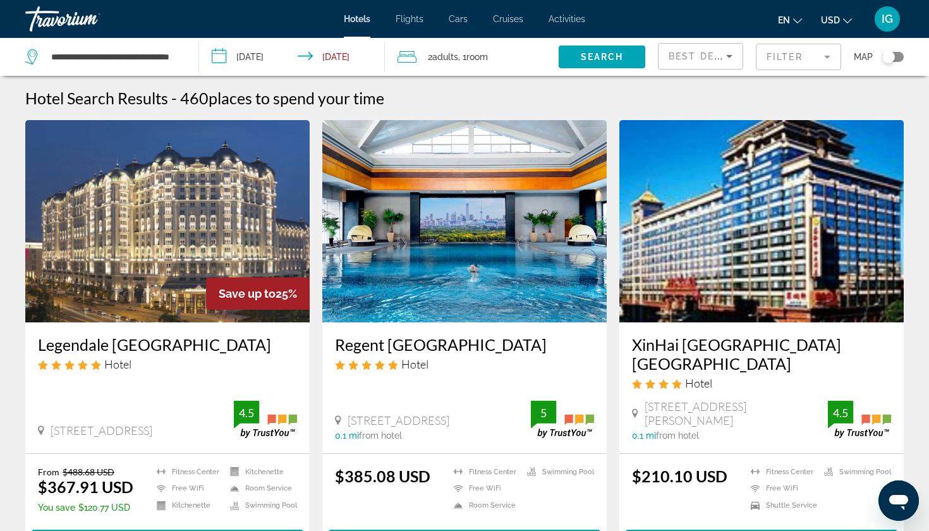
click at [852, 16] on icon "Change currency" at bounding box center [847, 20] width 9 height 9
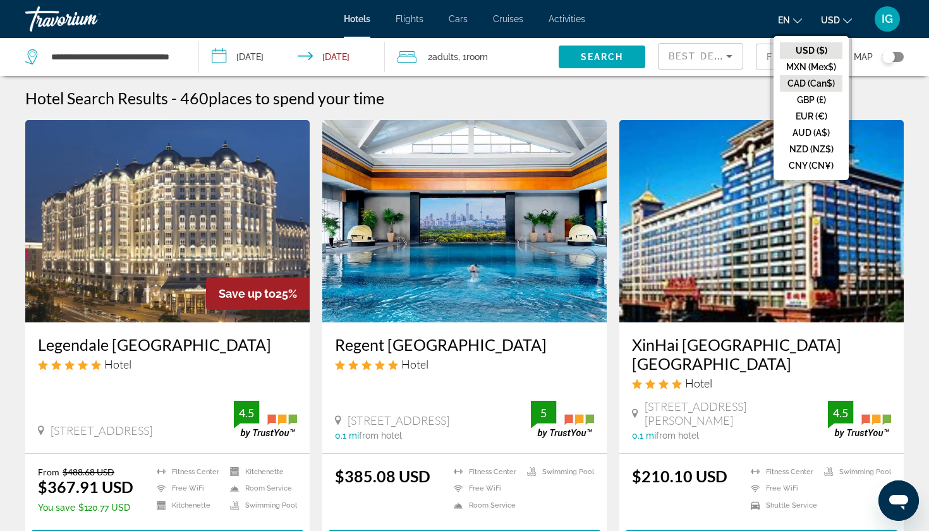
click at [823, 75] on button "CAD (Can$)" at bounding box center [811, 83] width 63 height 16
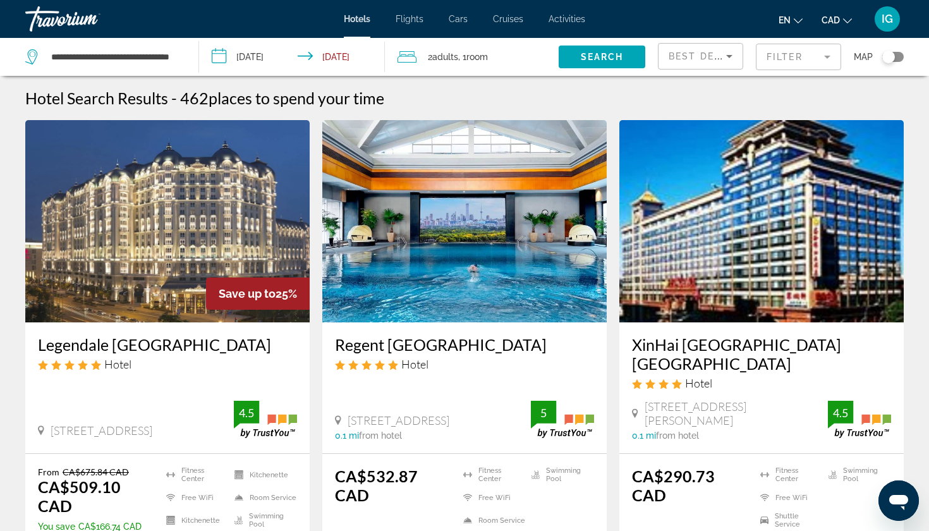
click at [737, 335] on h3 "XinHai JinJiang Hotel Wangfujing" at bounding box center [761, 354] width 259 height 38
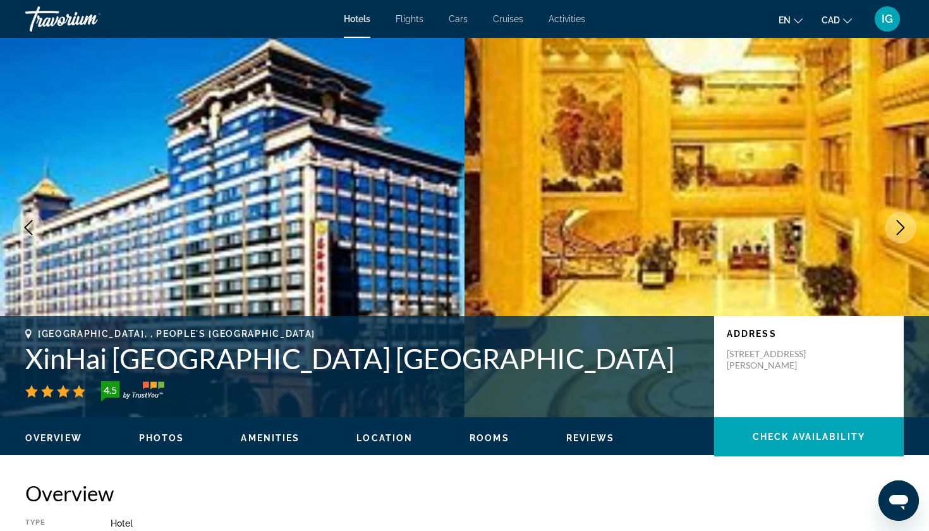
click at [903, 220] on icon "Next image" at bounding box center [900, 227] width 15 height 15
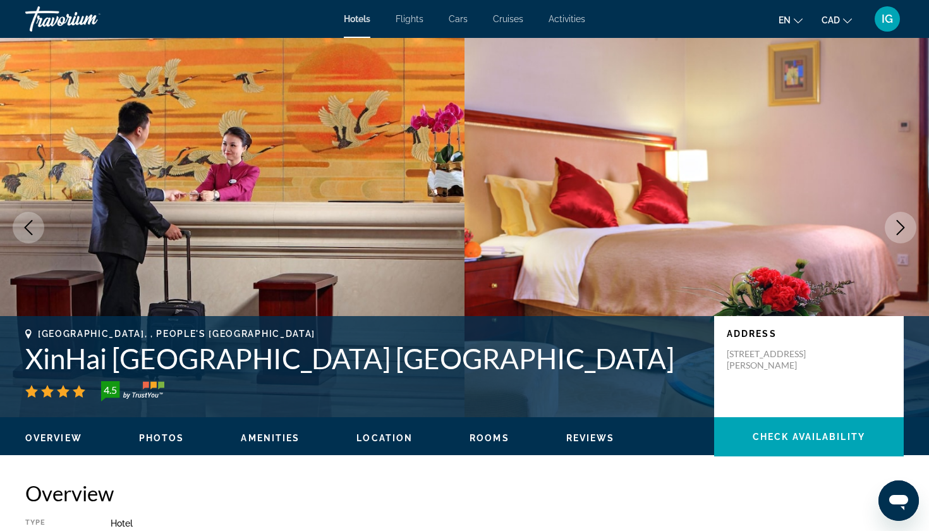
click at [903, 220] on icon "Next image" at bounding box center [900, 227] width 15 height 15
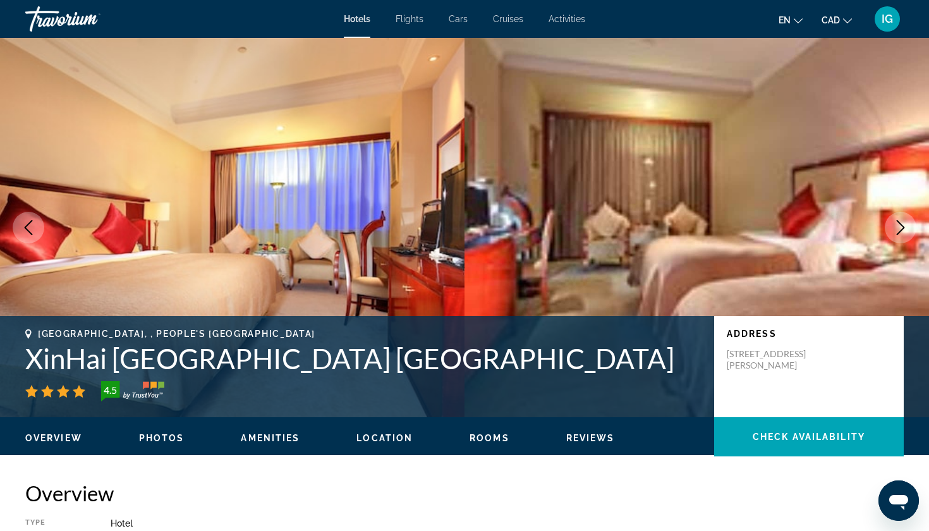
click at [903, 220] on icon "Next image" at bounding box center [900, 227] width 15 height 15
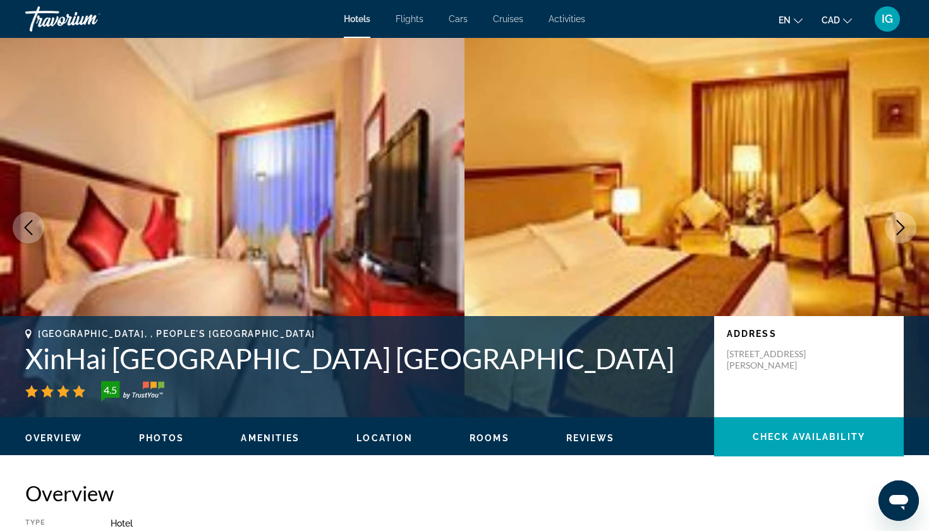
click at [903, 220] on icon "Next image" at bounding box center [900, 227] width 15 height 15
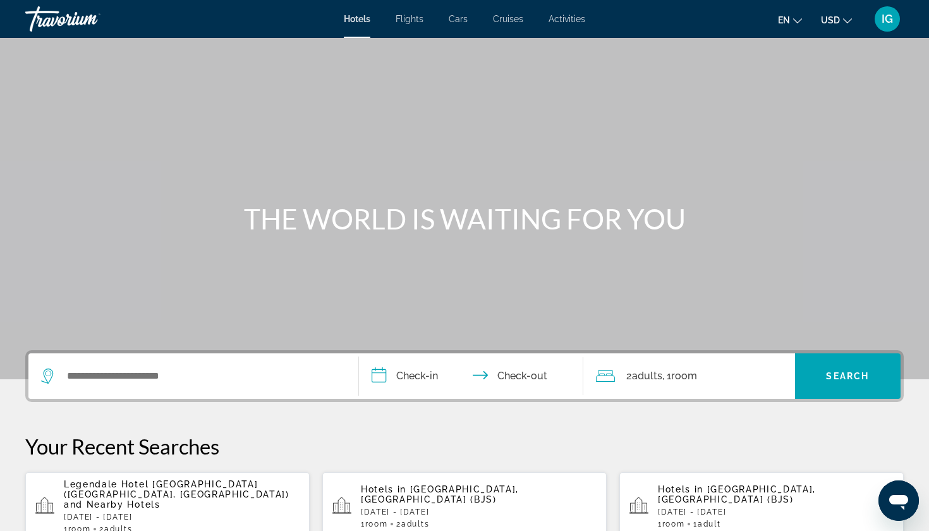
click at [886, 15] on span "IG" at bounding box center [886, 19] width 11 height 13
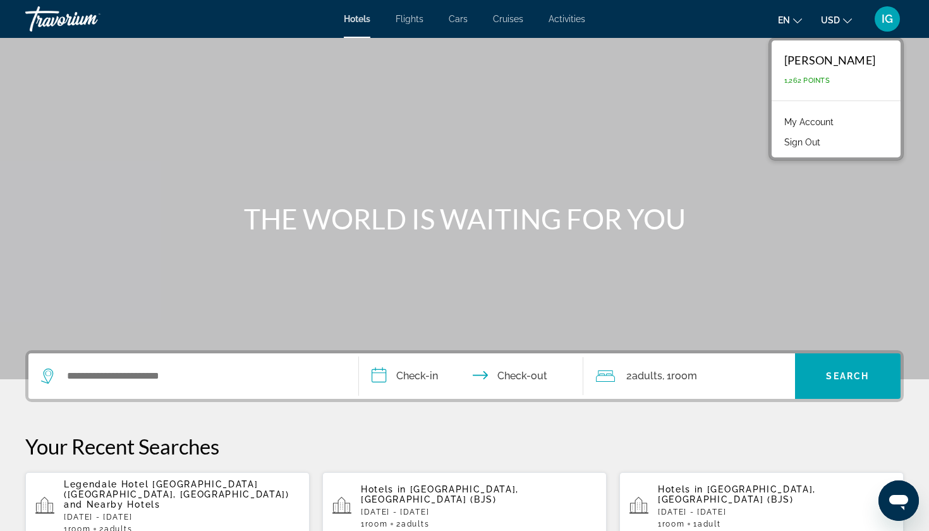
click at [769, 82] on div "Main content" at bounding box center [464, 189] width 929 height 379
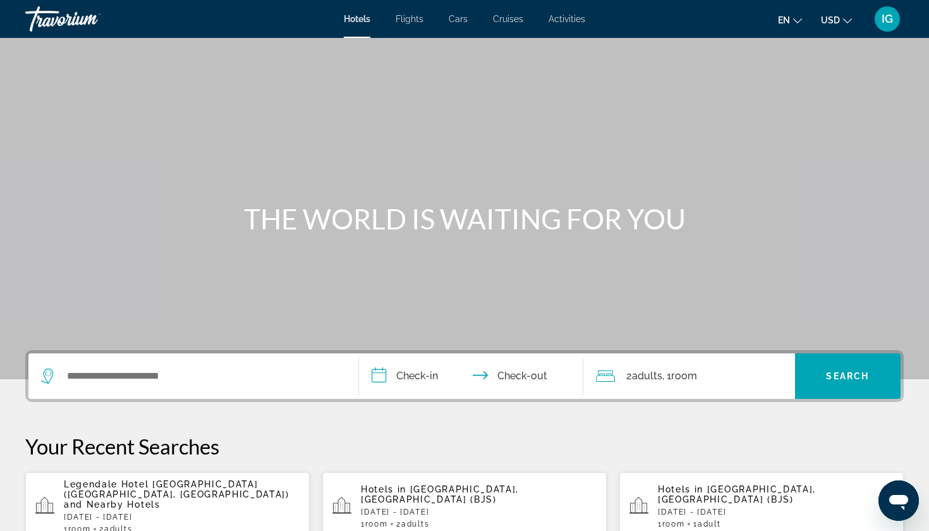
click at [548, 18] on span "Activities" at bounding box center [566, 19] width 37 height 10
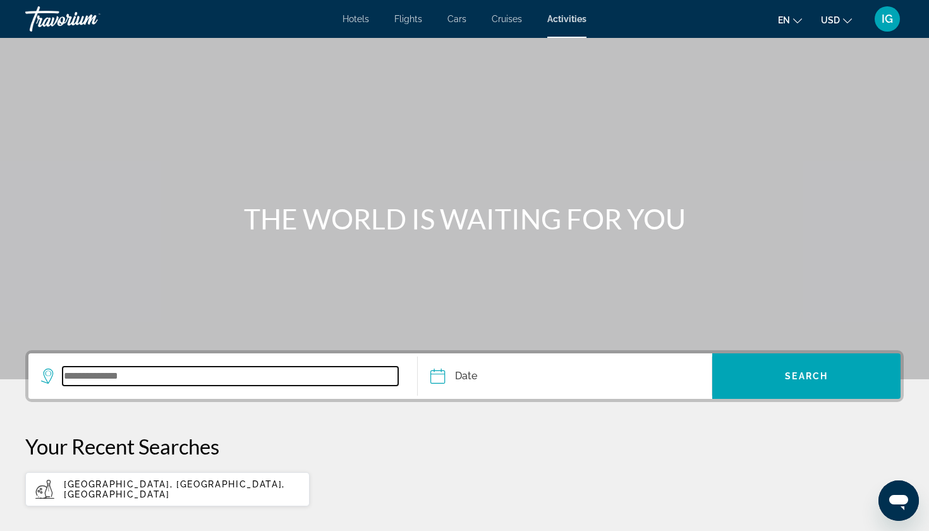
click at [171, 366] on input "Search widget" at bounding box center [230, 375] width 335 height 19
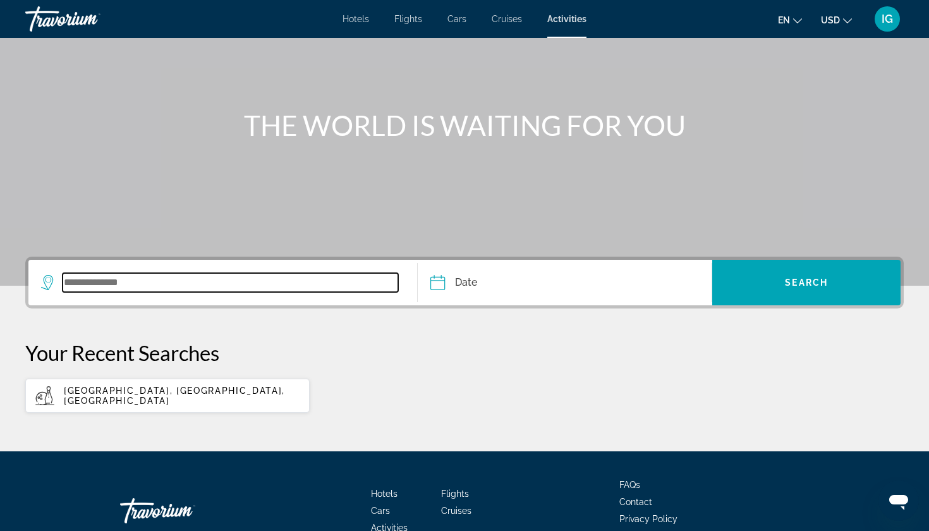
scroll to position [97, 0]
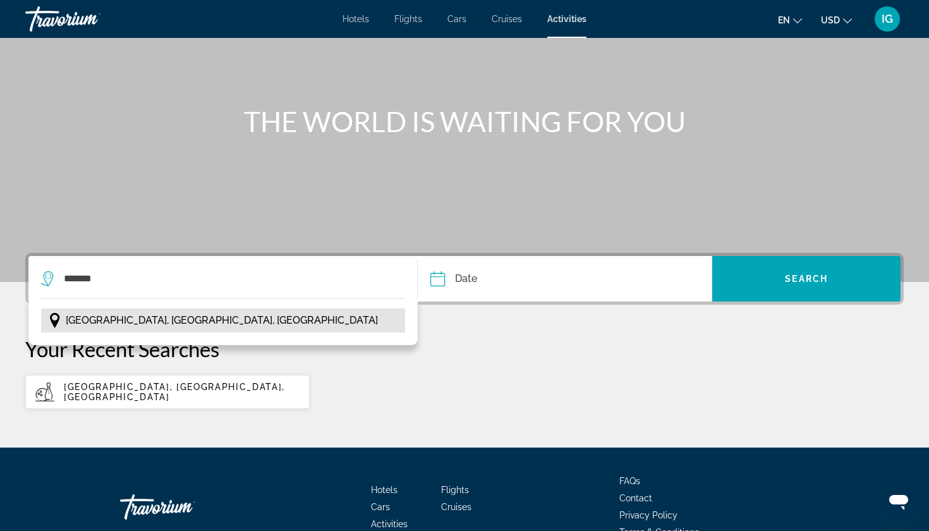
click at [176, 308] on button "[GEOGRAPHIC_DATA], [GEOGRAPHIC_DATA], [GEOGRAPHIC_DATA]" at bounding box center [223, 320] width 364 height 24
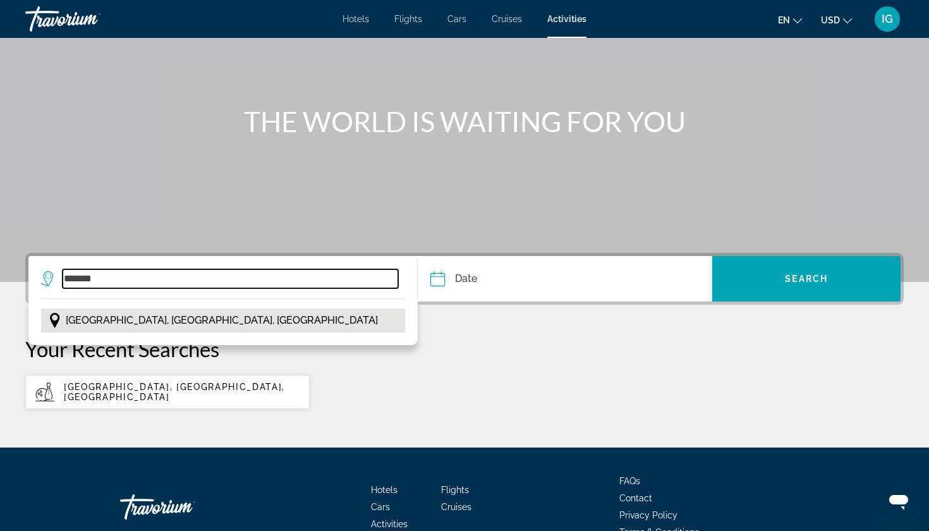
type input "**********"
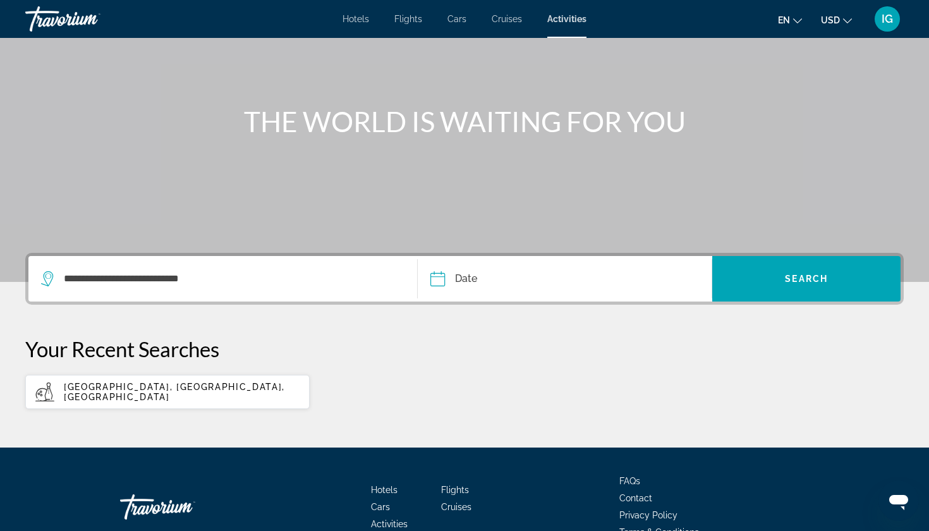
click at [438, 256] on input "Date" at bounding box center [500, 280] width 146 height 49
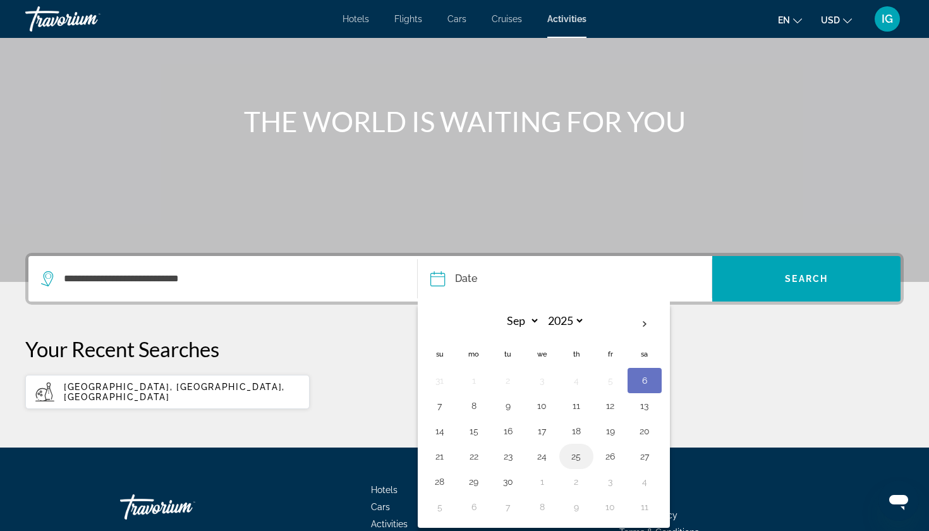
click at [570, 447] on button "25" at bounding box center [576, 456] width 20 height 18
type input "**********"
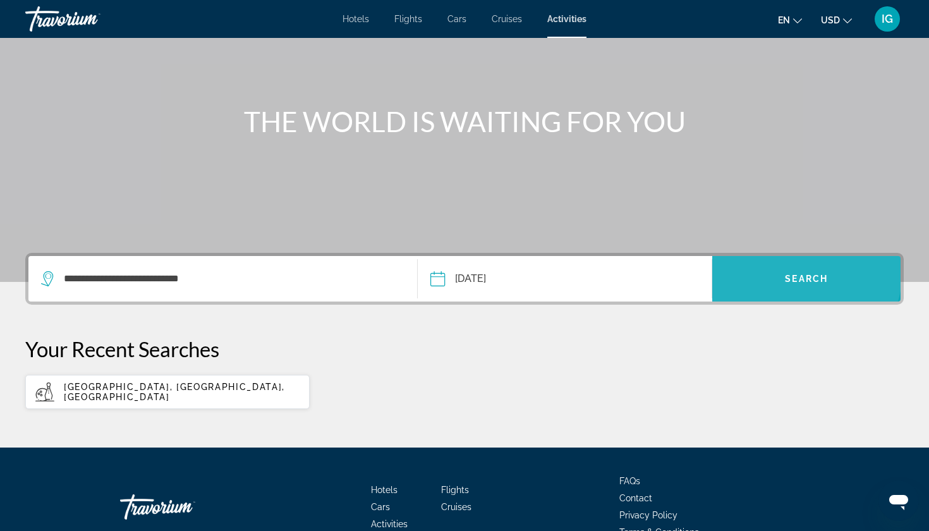
click at [787, 263] on span "Search widget" at bounding box center [806, 278] width 188 height 30
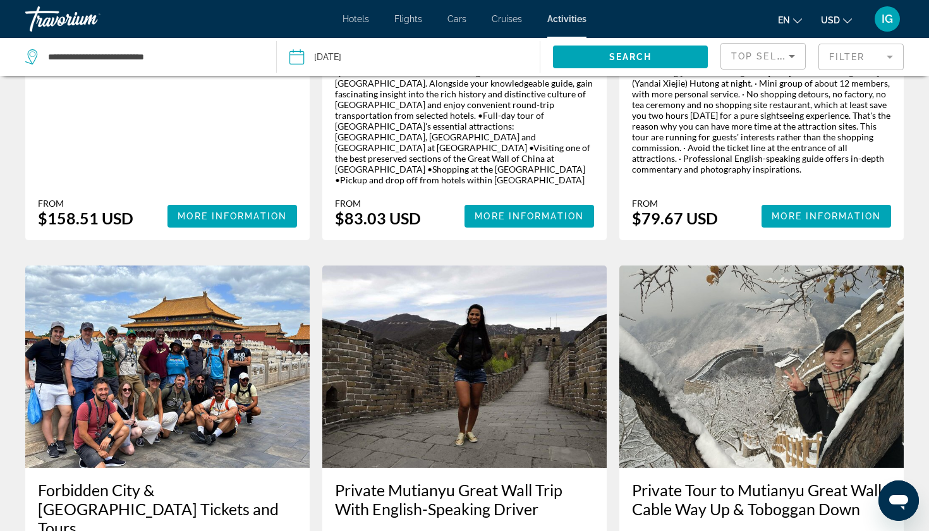
scroll to position [1019, 0]
